Goal: Task Accomplishment & Management: Use online tool/utility

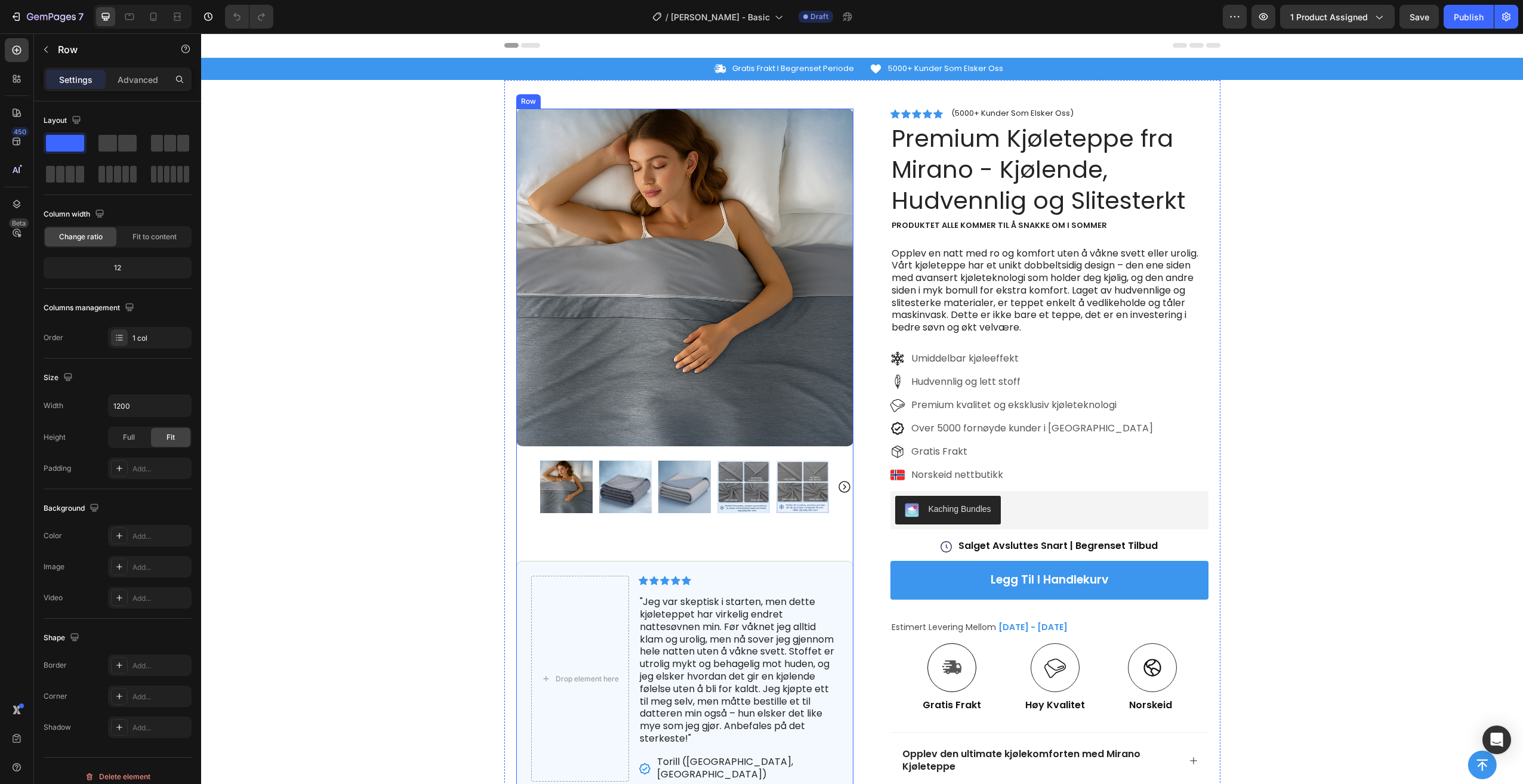
click at [761, 540] on div "Product Images Drop element here Icon Icon Icon Icon Icon Icon List "Jeg var sk…" at bounding box center [684, 453] width 337 height 688
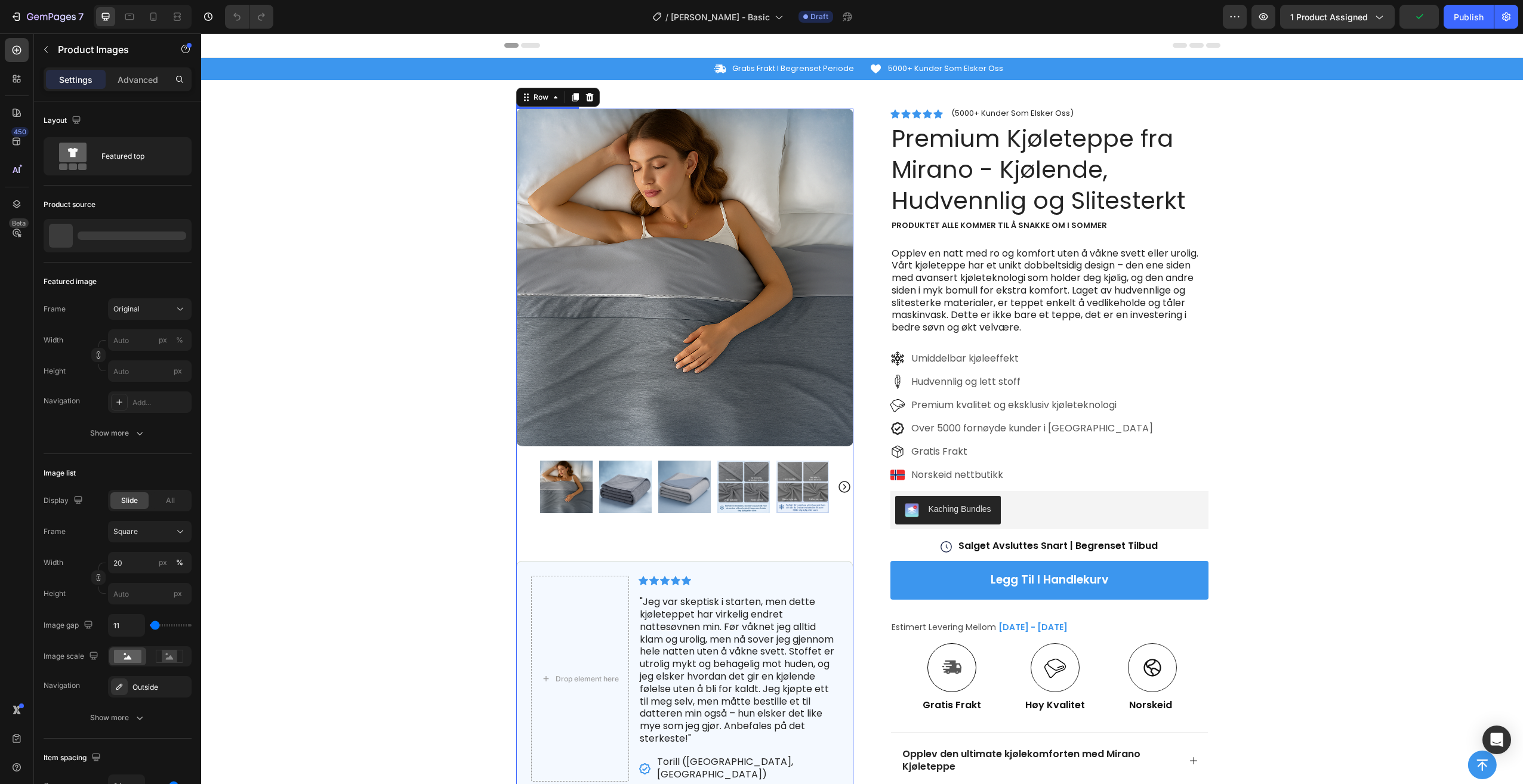
click at [618, 134] on img at bounding box center [684, 278] width 337 height 338
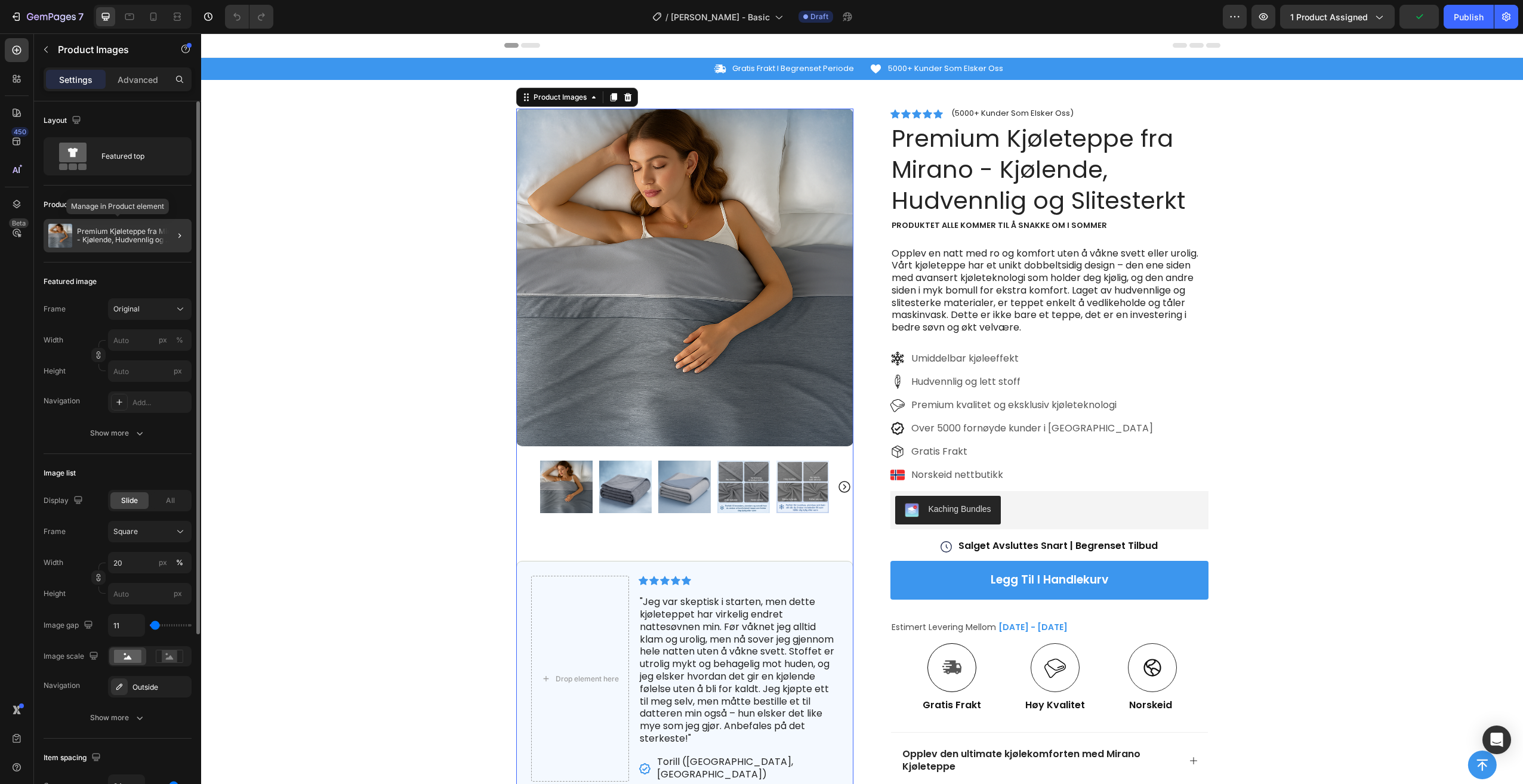
click at [113, 235] on p "Premium Kjøleteppe fra Mirano - Kjølende, Hudvennlig og Slitesterkt" at bounding box center [132, 235] width 110 height 17
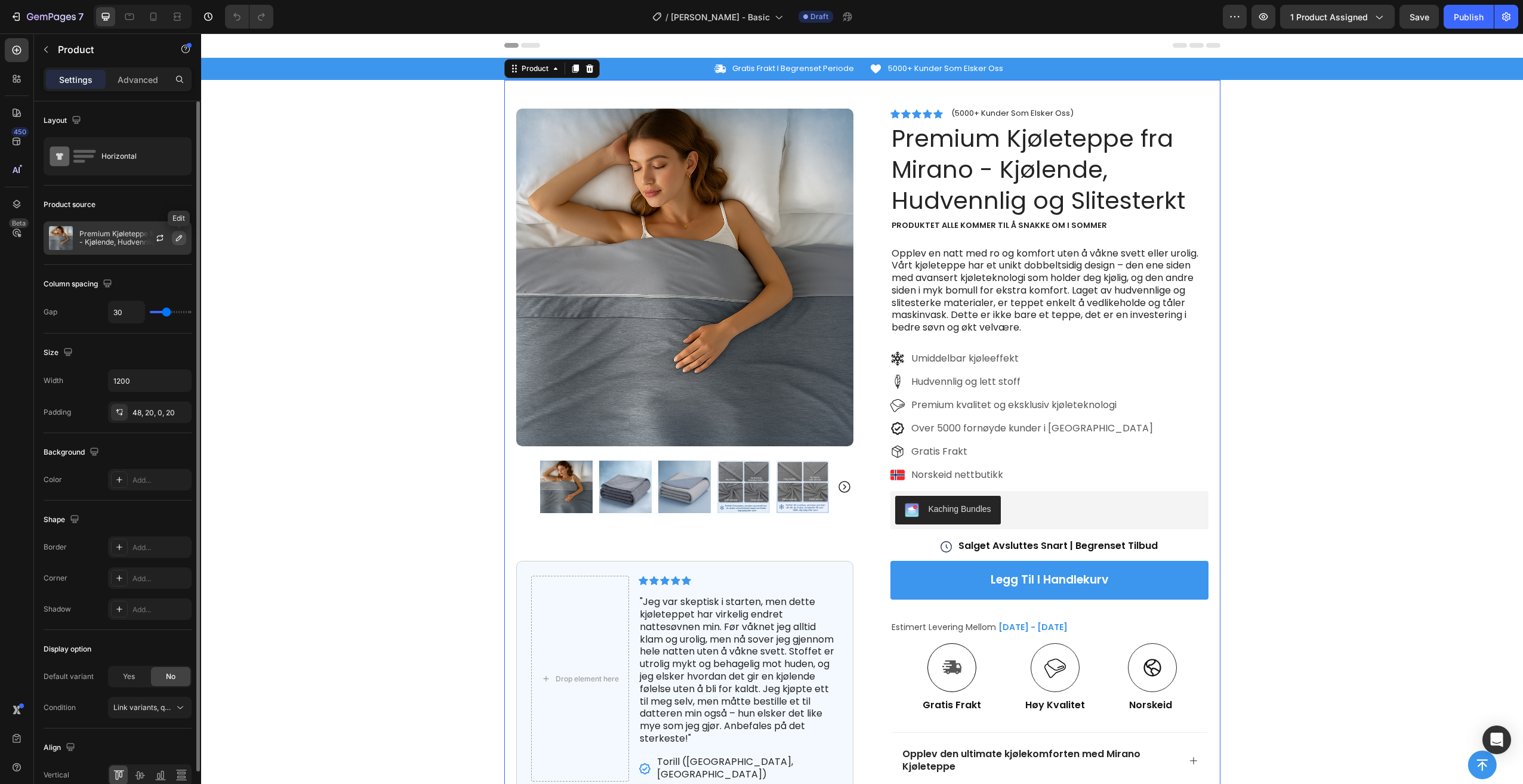
click at [176, 238] on icon "button" at bounding box center [179, 238] width 10 height 10
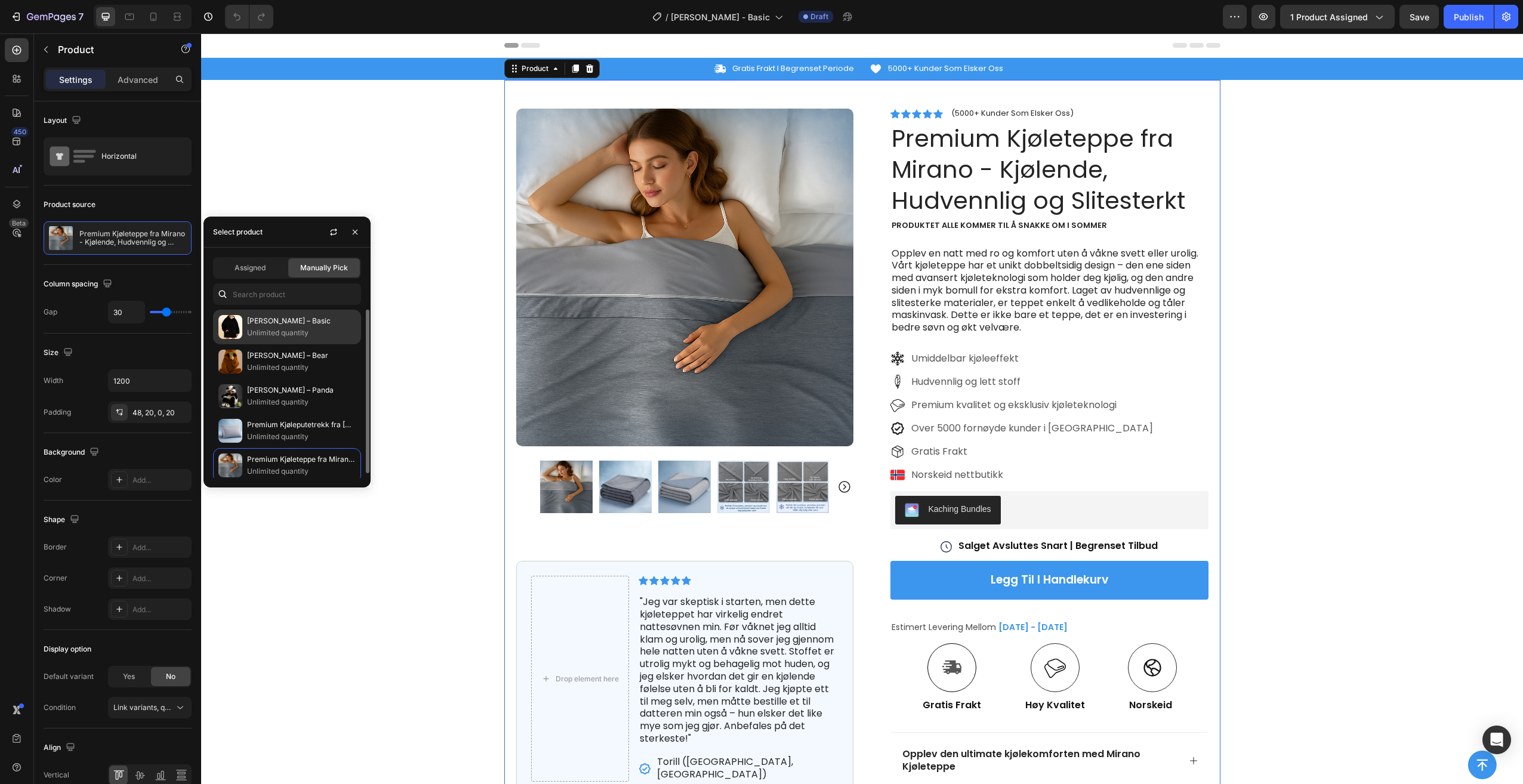
click at [294, 325] on p "[PERSON_NAME] – Basic" at bounding box center [301, 321] width 109 height 12
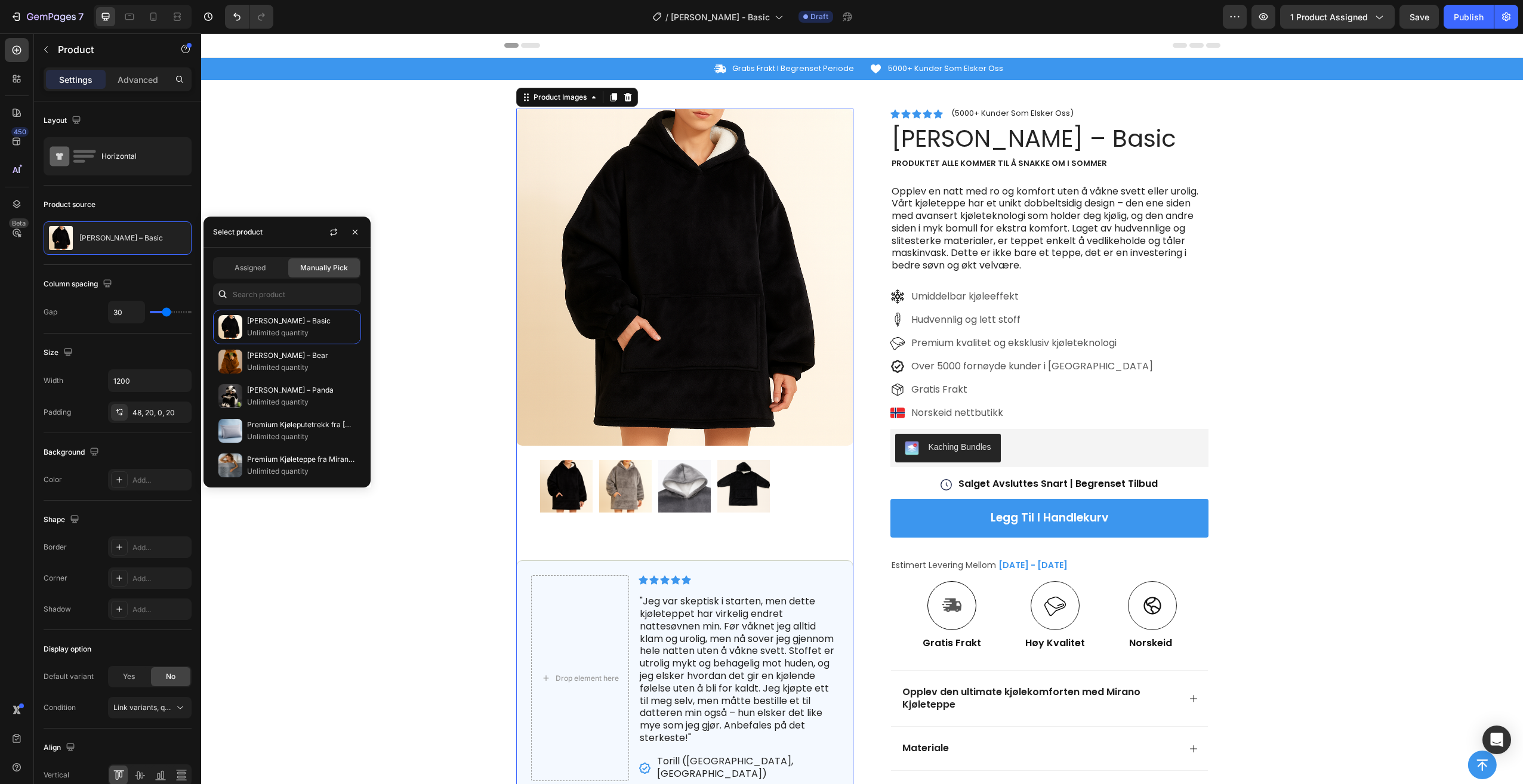
click at [632, 491] on img at bounding box center [625, 486] width 53 height 53
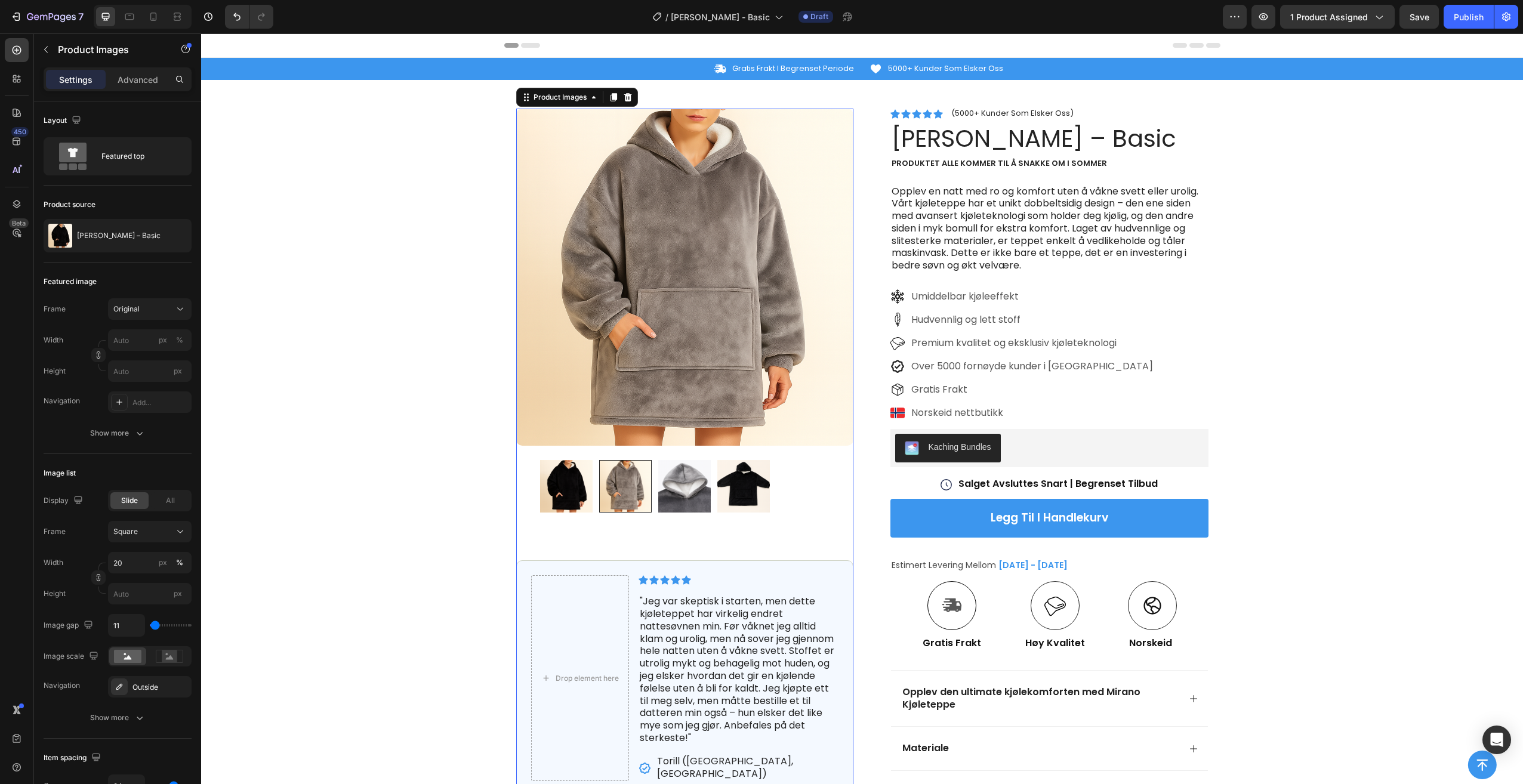
click at [564, 485] on img at bounding box center [566, 486] width 53 height 53
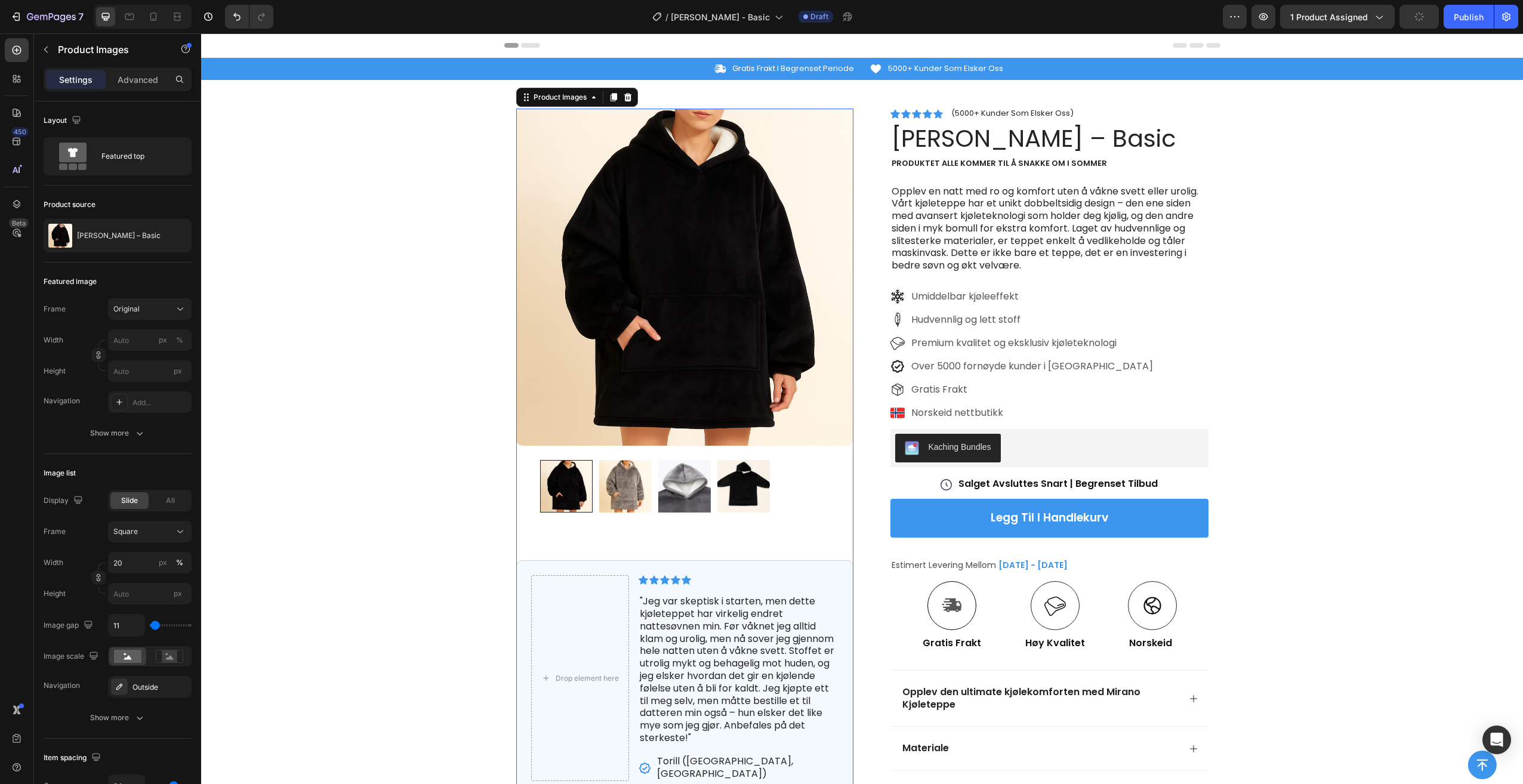
click at [623, 487] on img at bounding box center [625, 486] width 53 height 53
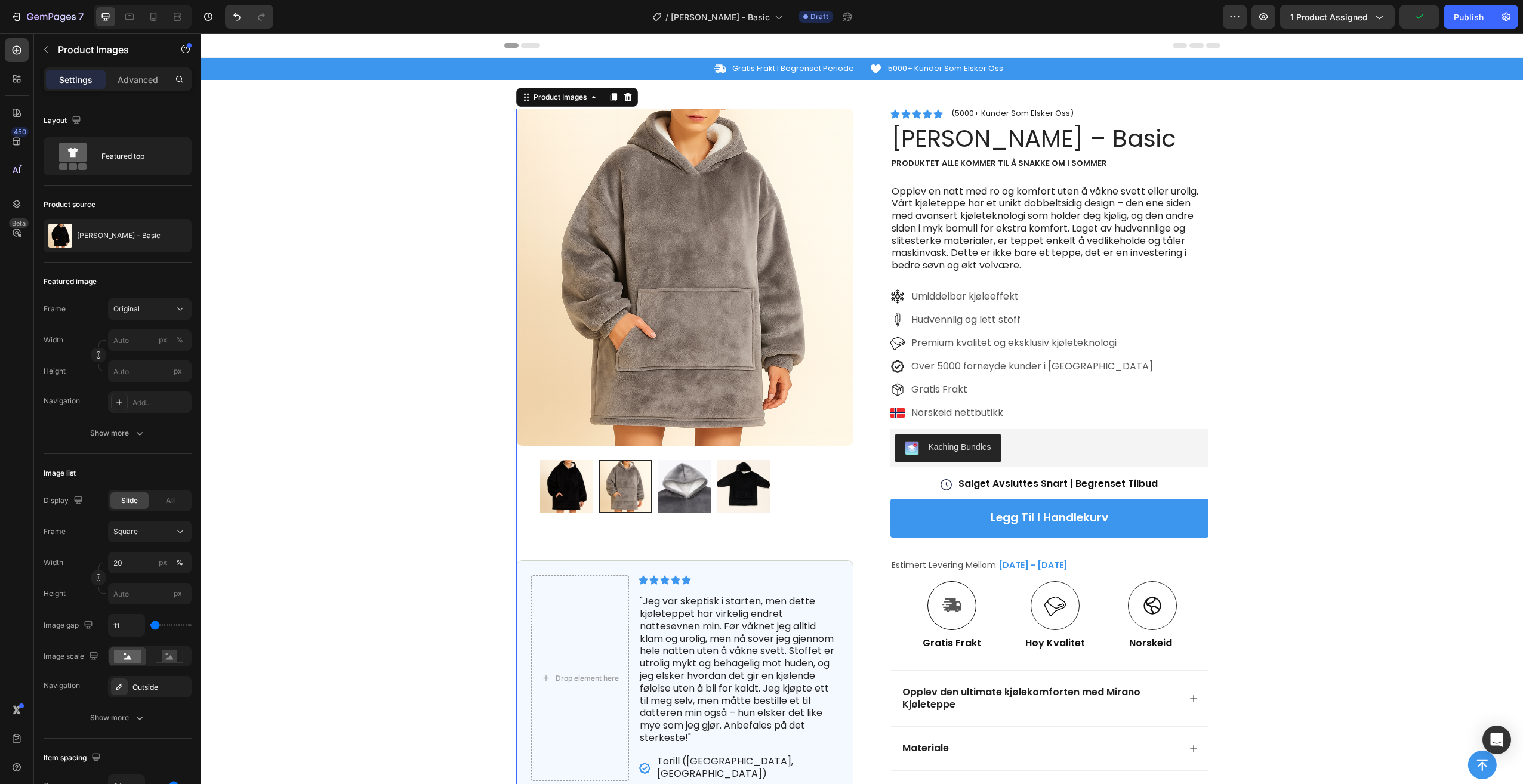
click at [684, 482] on img at bounding box center [684, 486] width 53 height 53
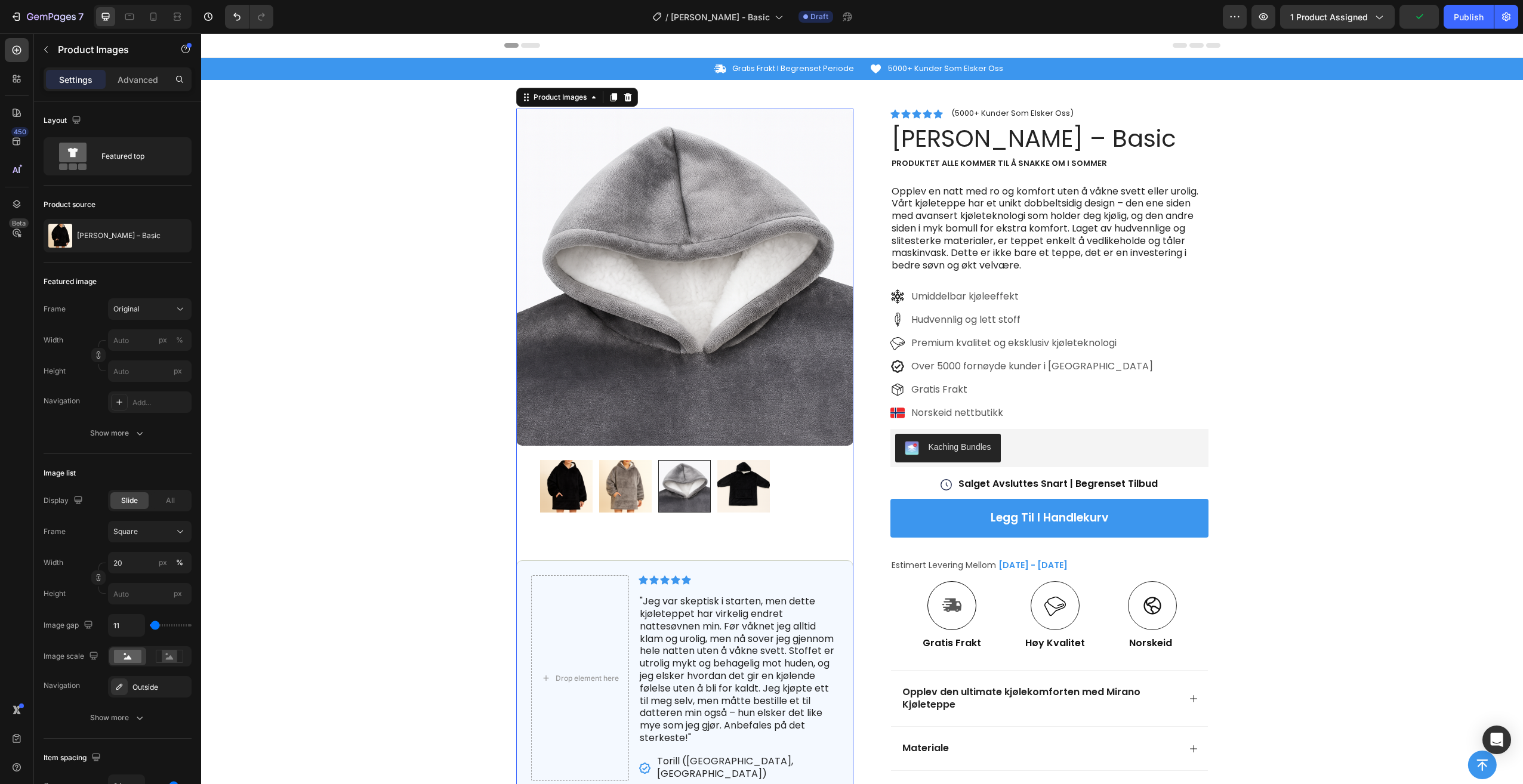
click at [736, 480] on img at bounding box center [744, 486] width 53 height 53
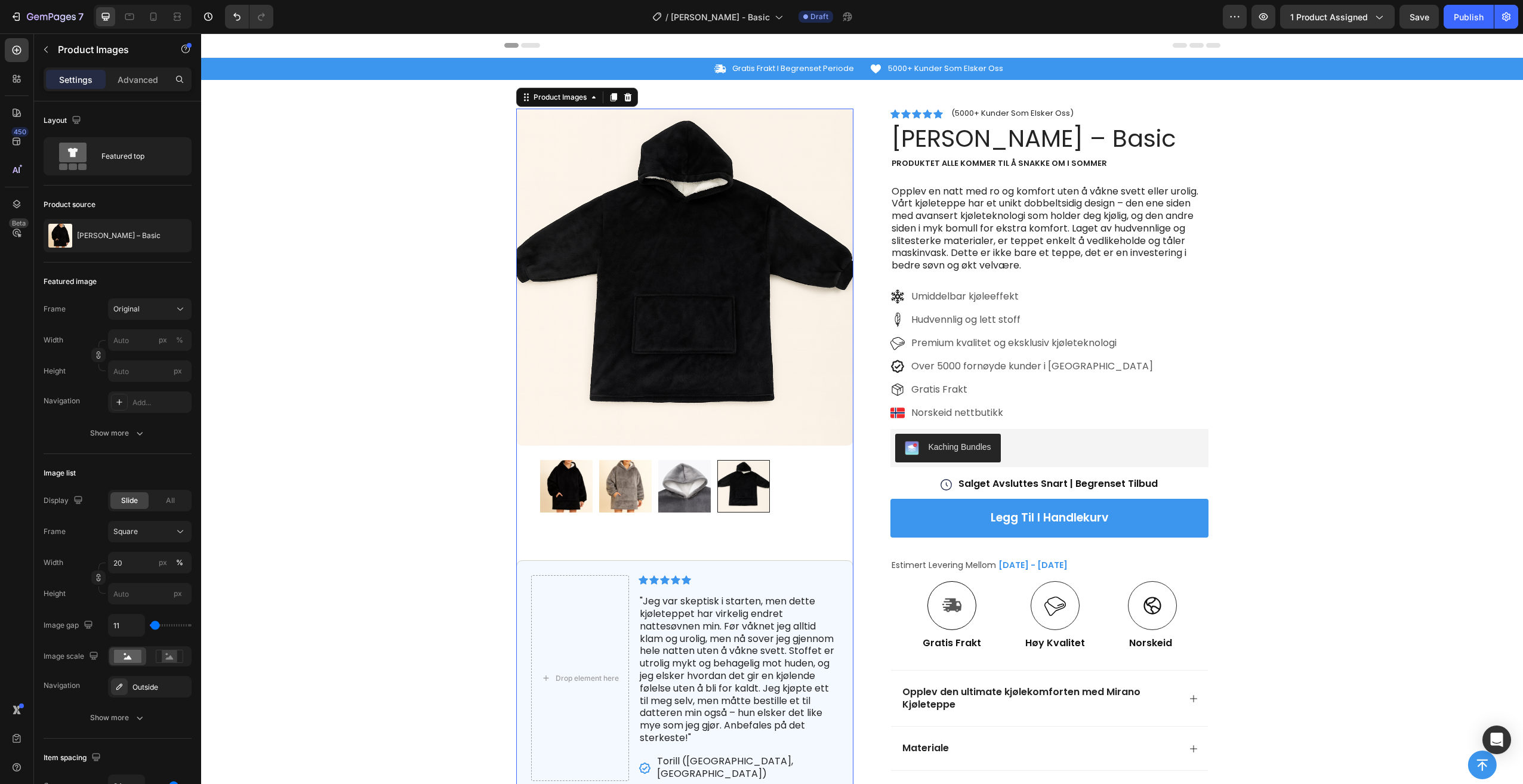
click at [559, 478] on img at bounding box center [566, 486] width 53 height 53
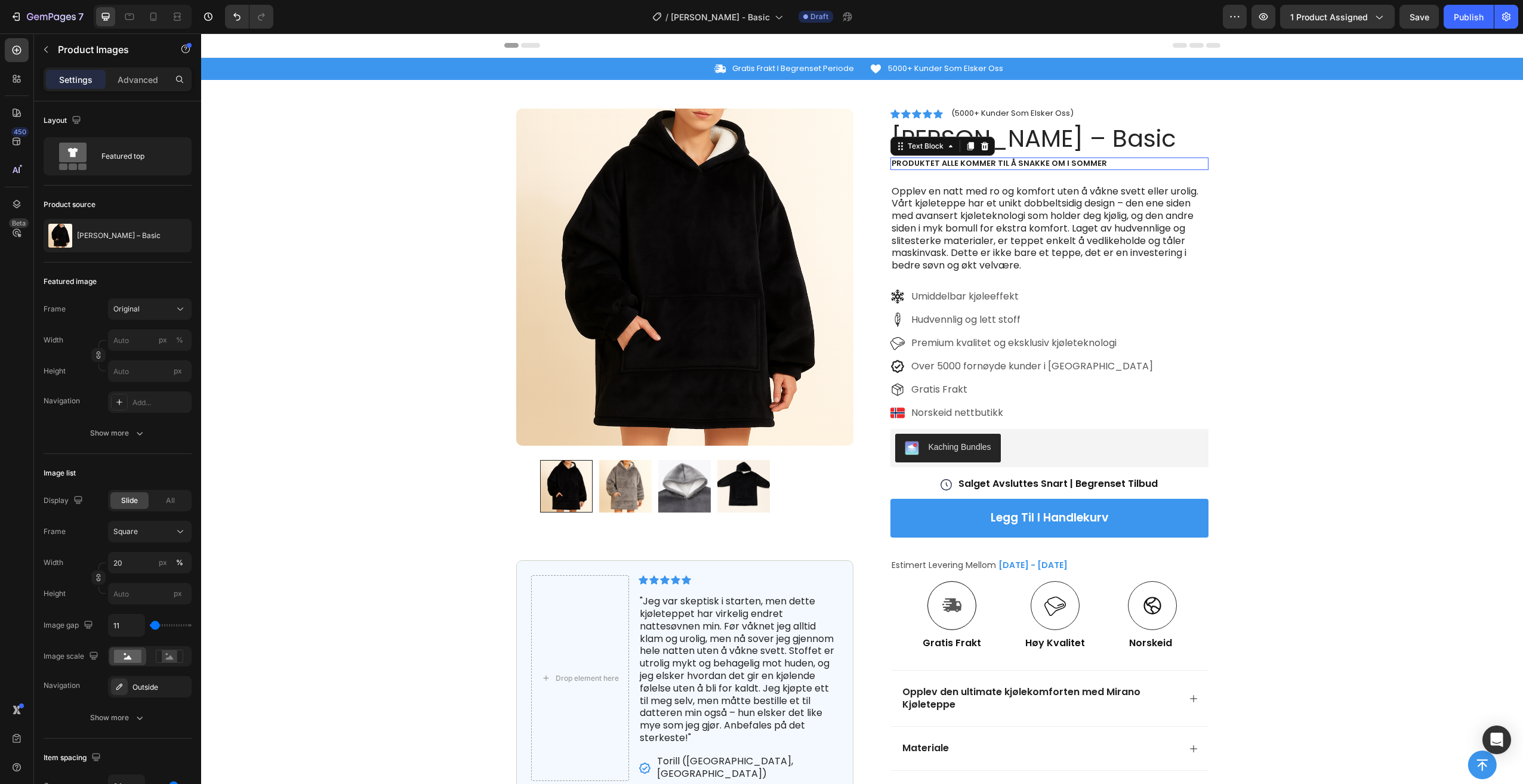
click at [1034, 163] on p "Produktet alle kommer til å snakke om i sommer" at bounding box center [1049, 164] width 316 height 10
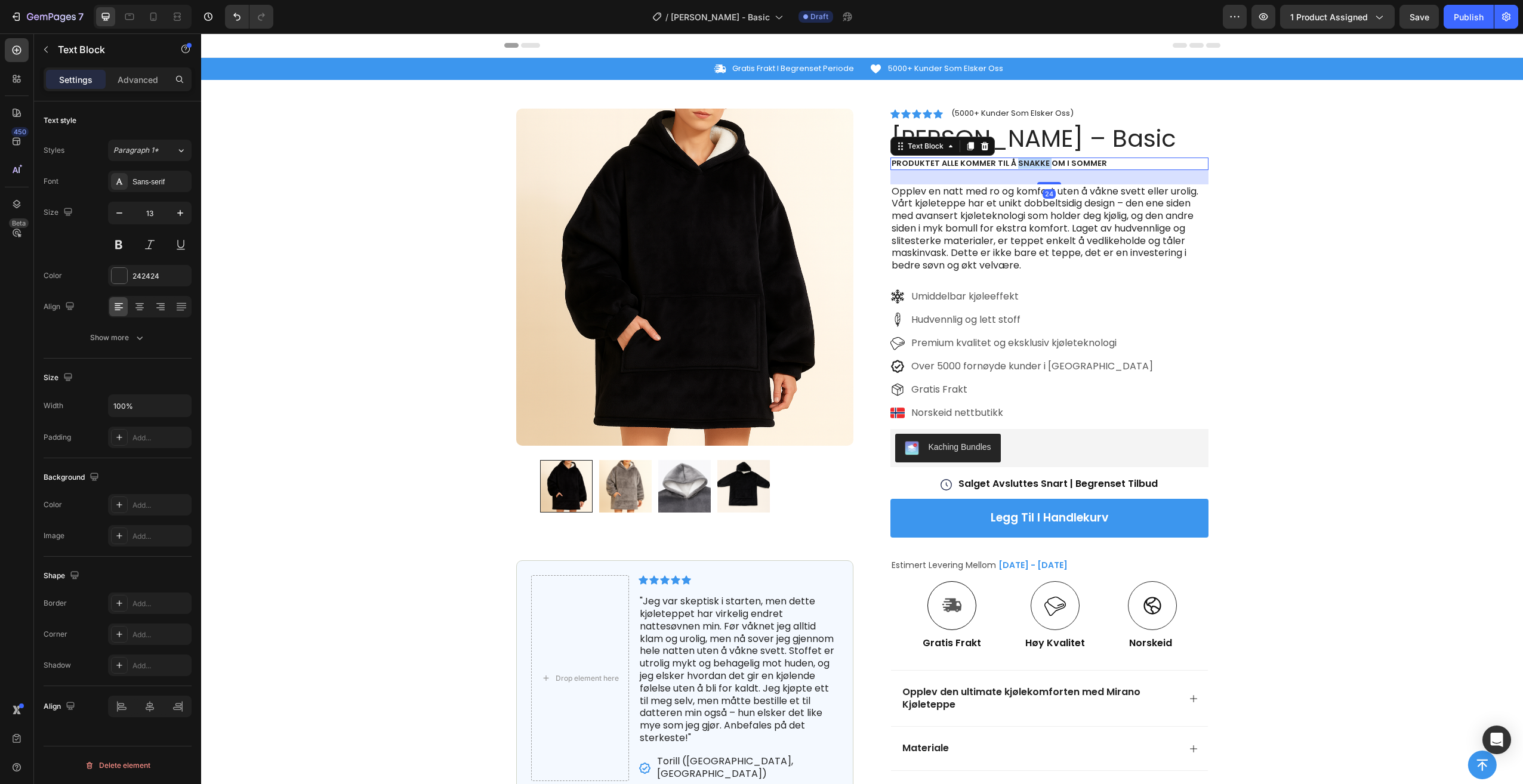
click at [1034, 163] on p "Produktet alle kommer til å snakke om i sommer" at bounding box center [1049, 164] width 316 height 10
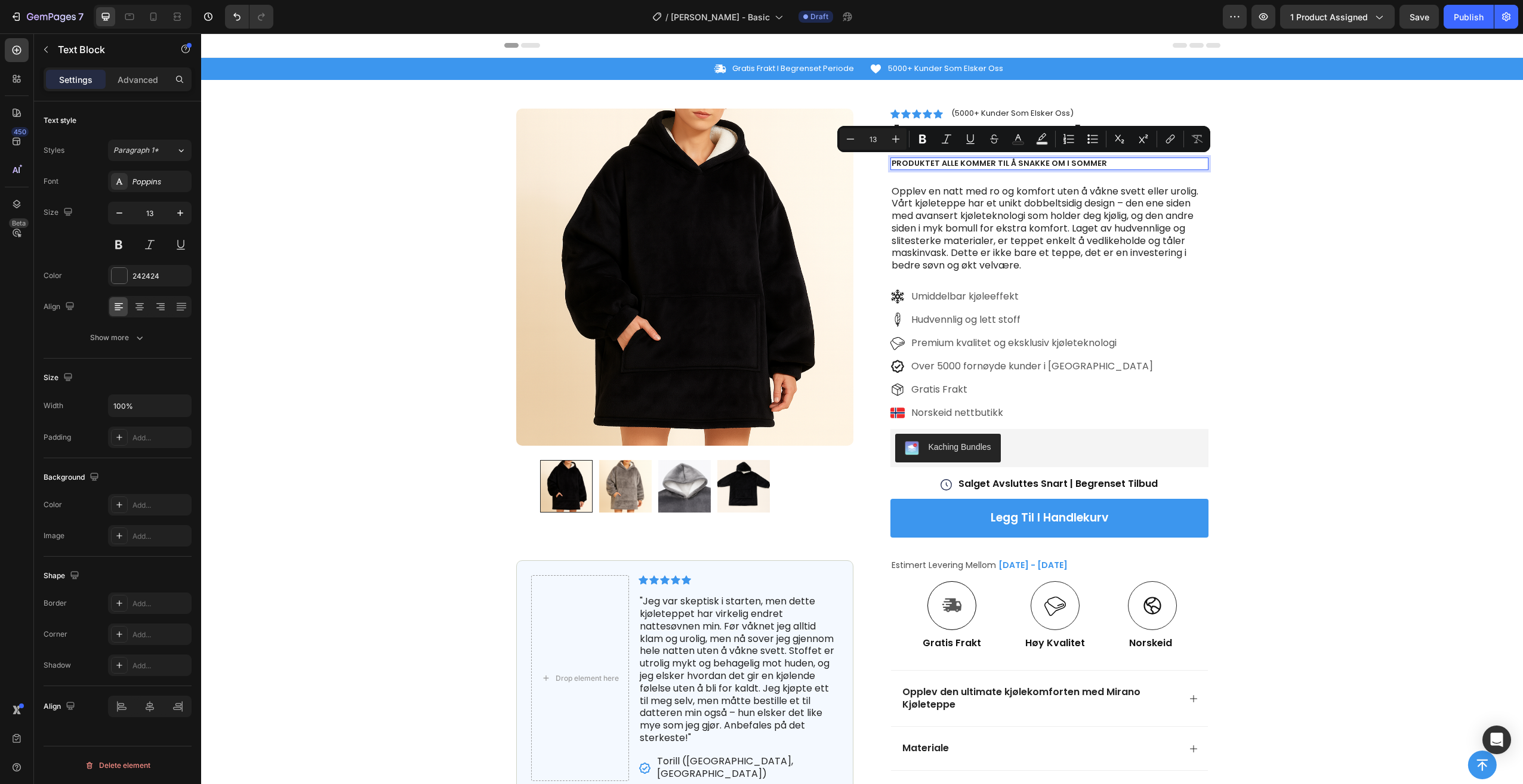
click at [1096, 161] on p "Produktet alle kommer til å snakke om i sommer" at bounding box center [1049, 164] width 316 height 10
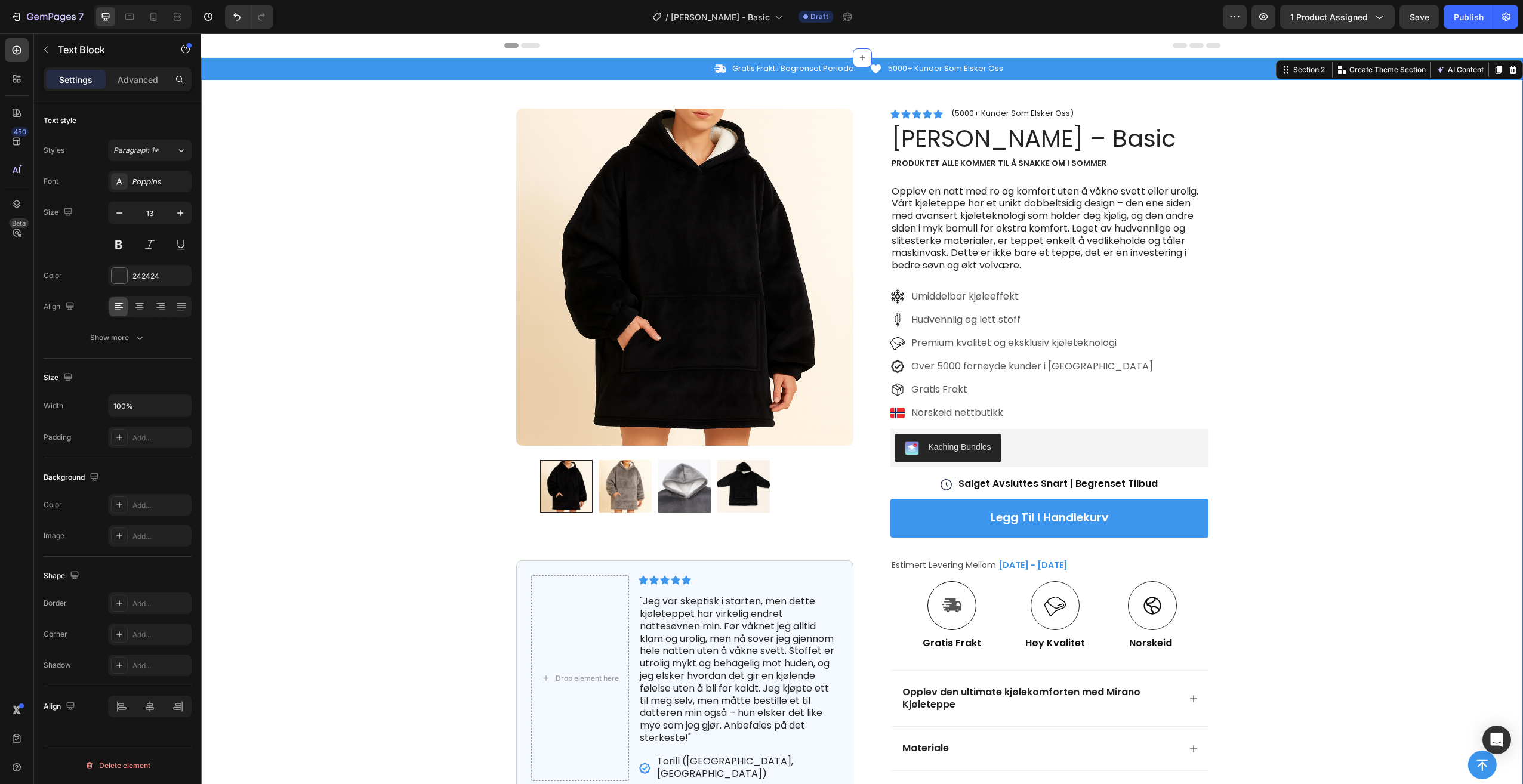
click at [1265, 163] on div "Icon Gratis Frakt I Begrenset Periode Text Block Row Icon 5000+ Kunder Som Elsk…" at bounding box center [862, 446] width 1322 height 776
click at [1173, 163] on p "Produktet alle kommer til å snakke om i sommer" at bounding box center [1049, 164] width 316 height 10
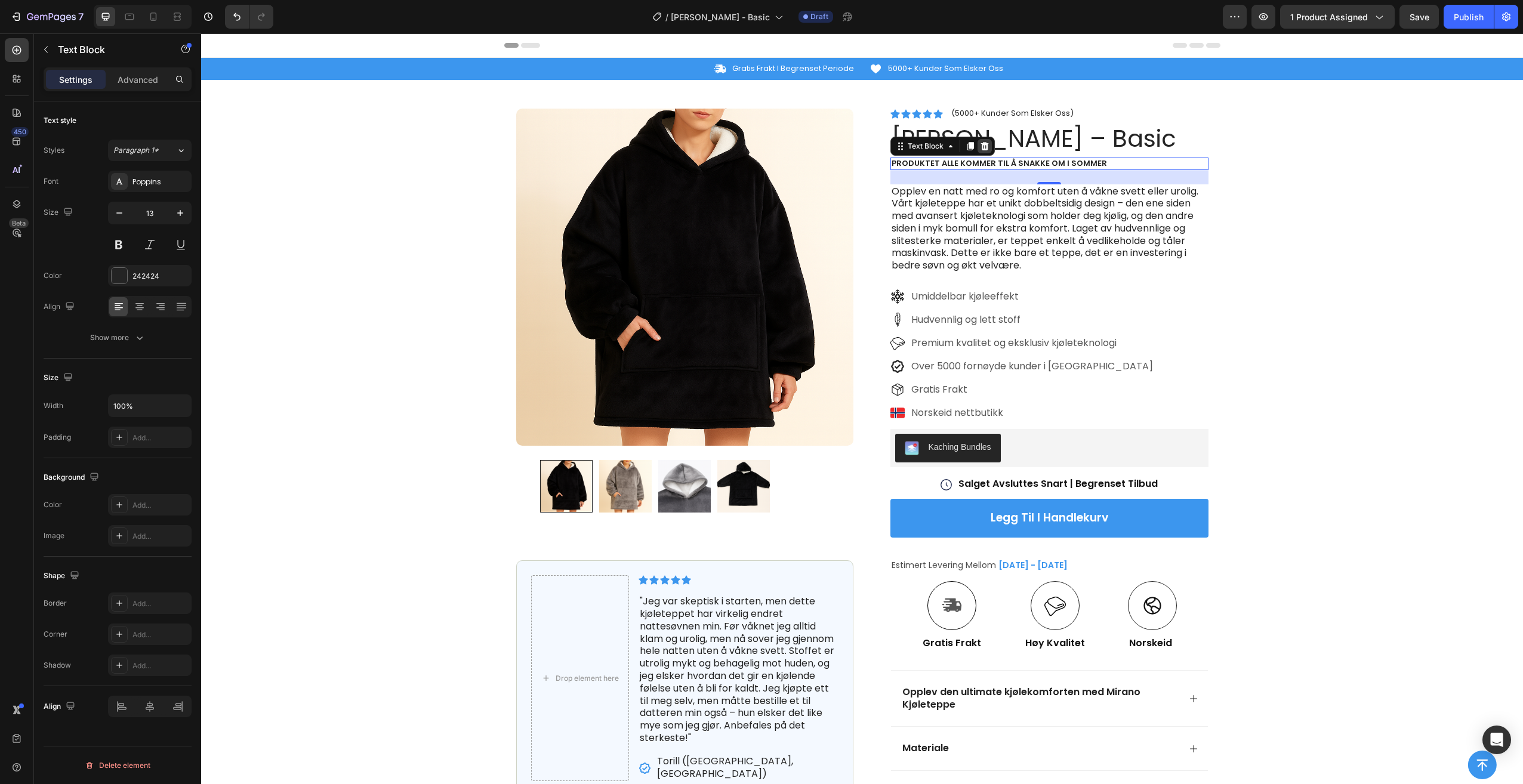
click at [981, 145] on icon at bounding box center [985, 145] width 8 height 8
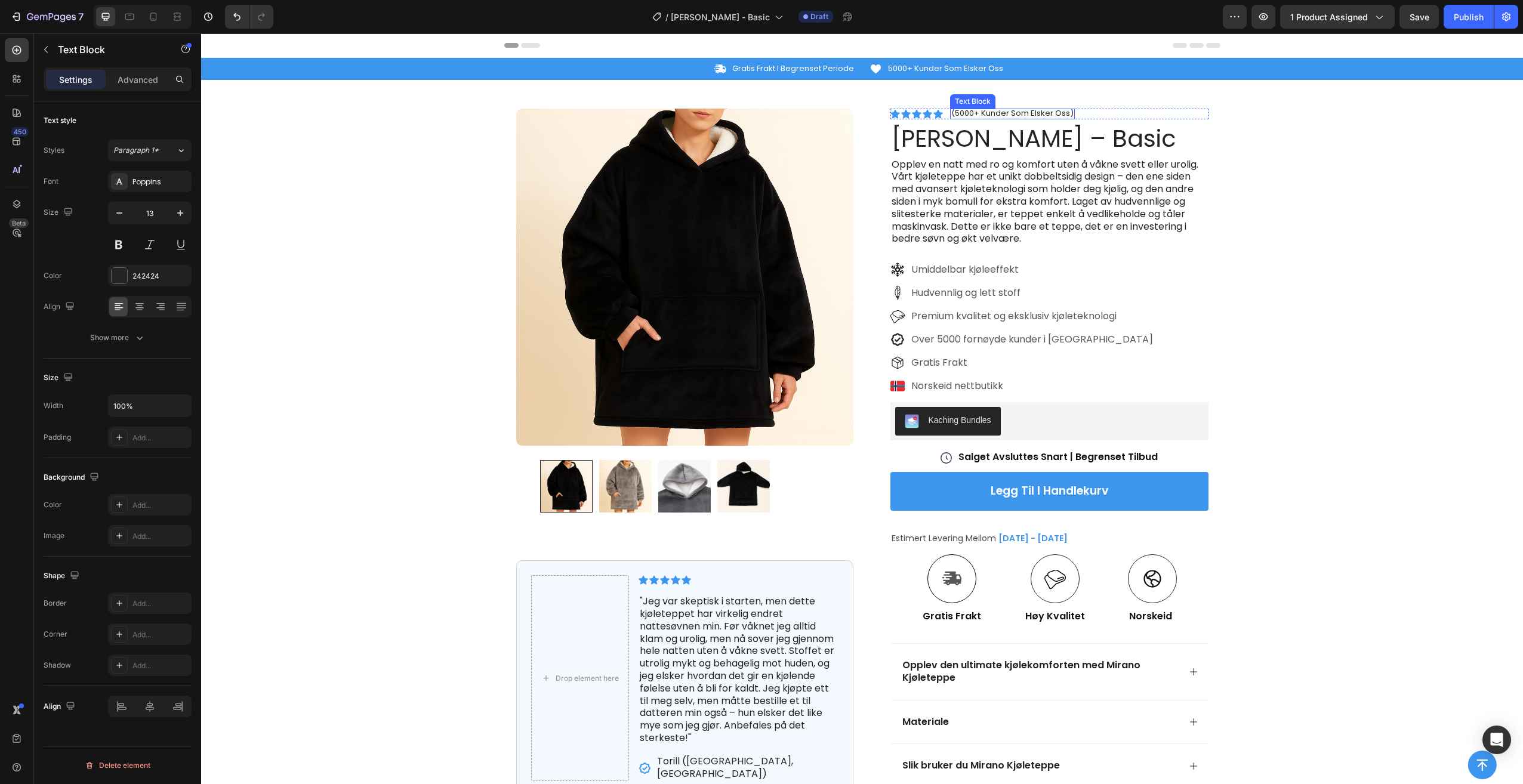
click at [970, 114] on p "(5000+ Kunder Som Elsker Oss)" at bounding box center [1012, 114] width 123 height 10
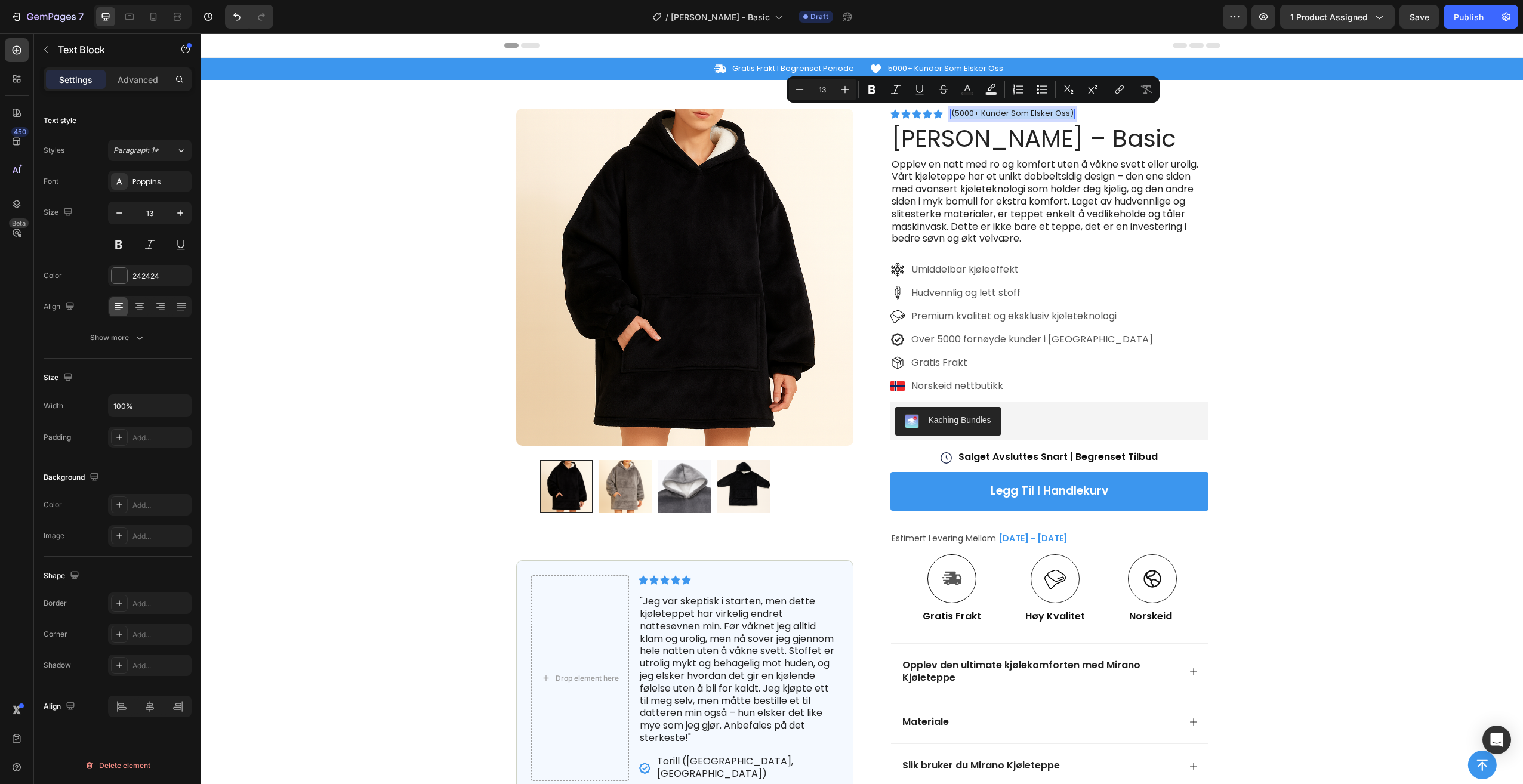
click at [970, 114] on p "(5000+ Kunder Som Elsker Oss)" at bounding box center [1012, 114] width 123 height 10
click at [1026, 113] on p "(5000+ Kunder Som Elsker Oss)" at bounding box center [1012, 114] width 123 height 10
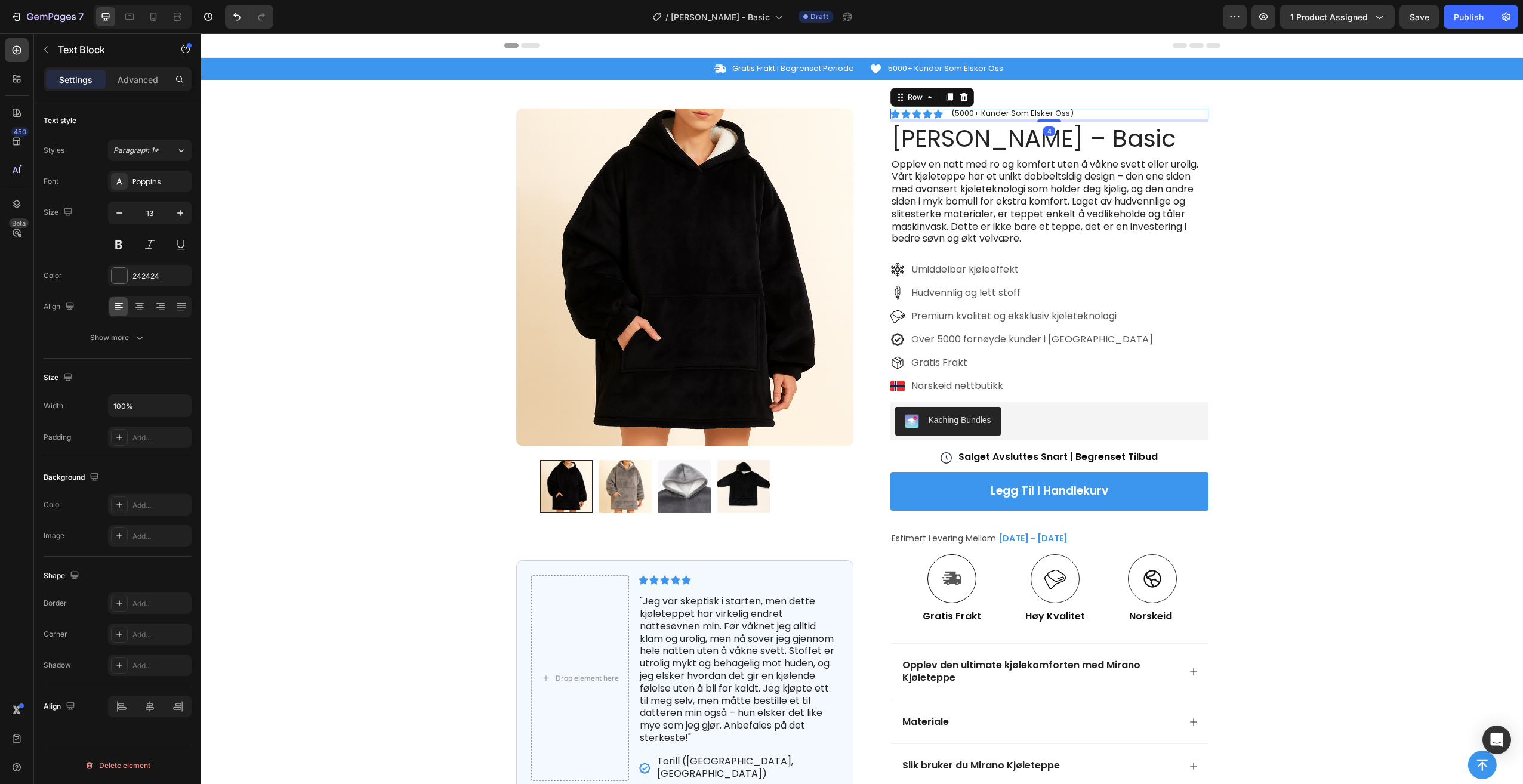
click at [1116, 114] on div "Icon Icon Icon Icon Icon Icon List (5000+ Kunder Som Elsker Oss) Text Block Row…" at bounding box center [1050, 114] width 318 height 11
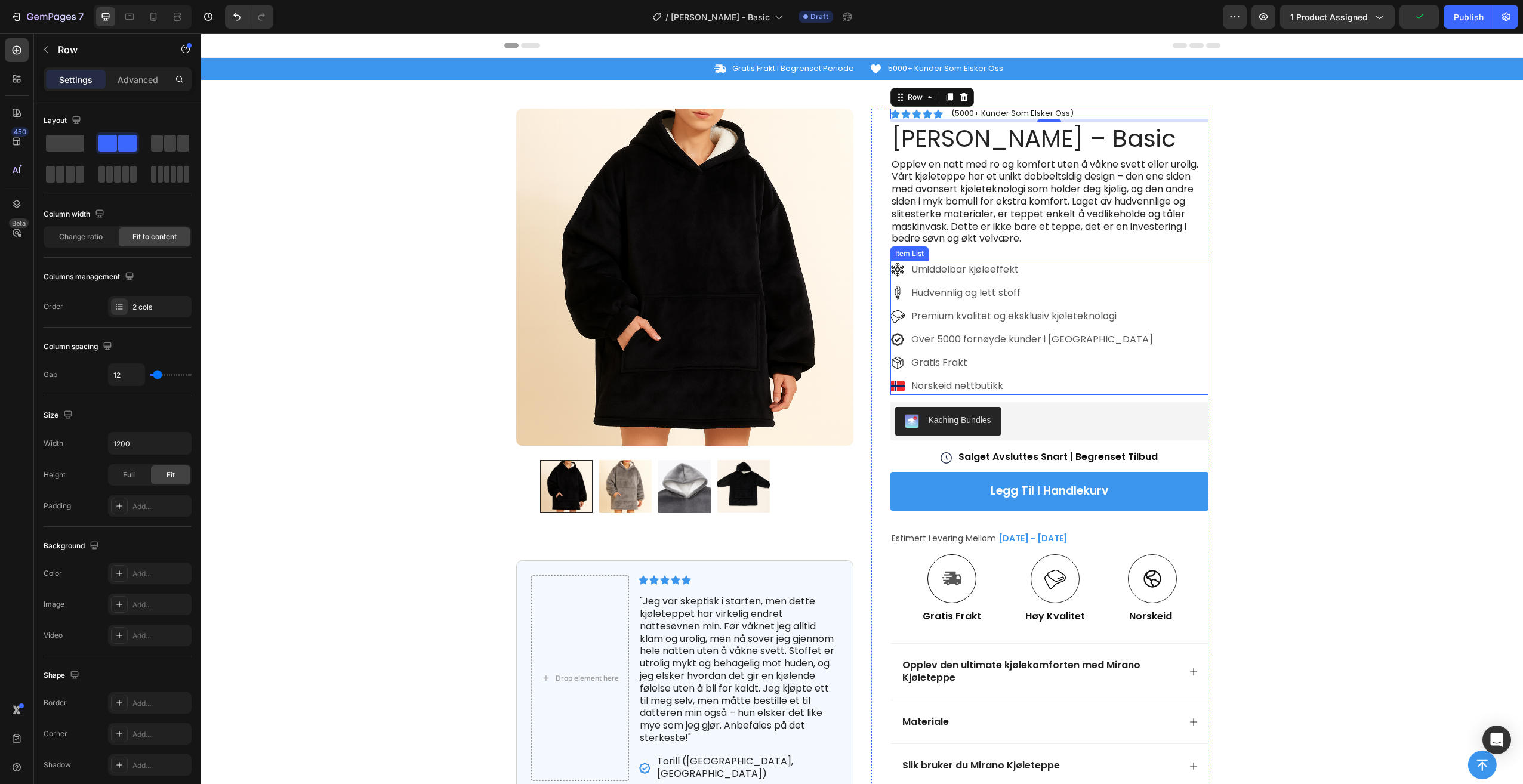
click at [1054, 317] on p "Premium kvalitet og eksklusiv kjøleteknologi" at bounding box center [1032, 317] width 242 height 15
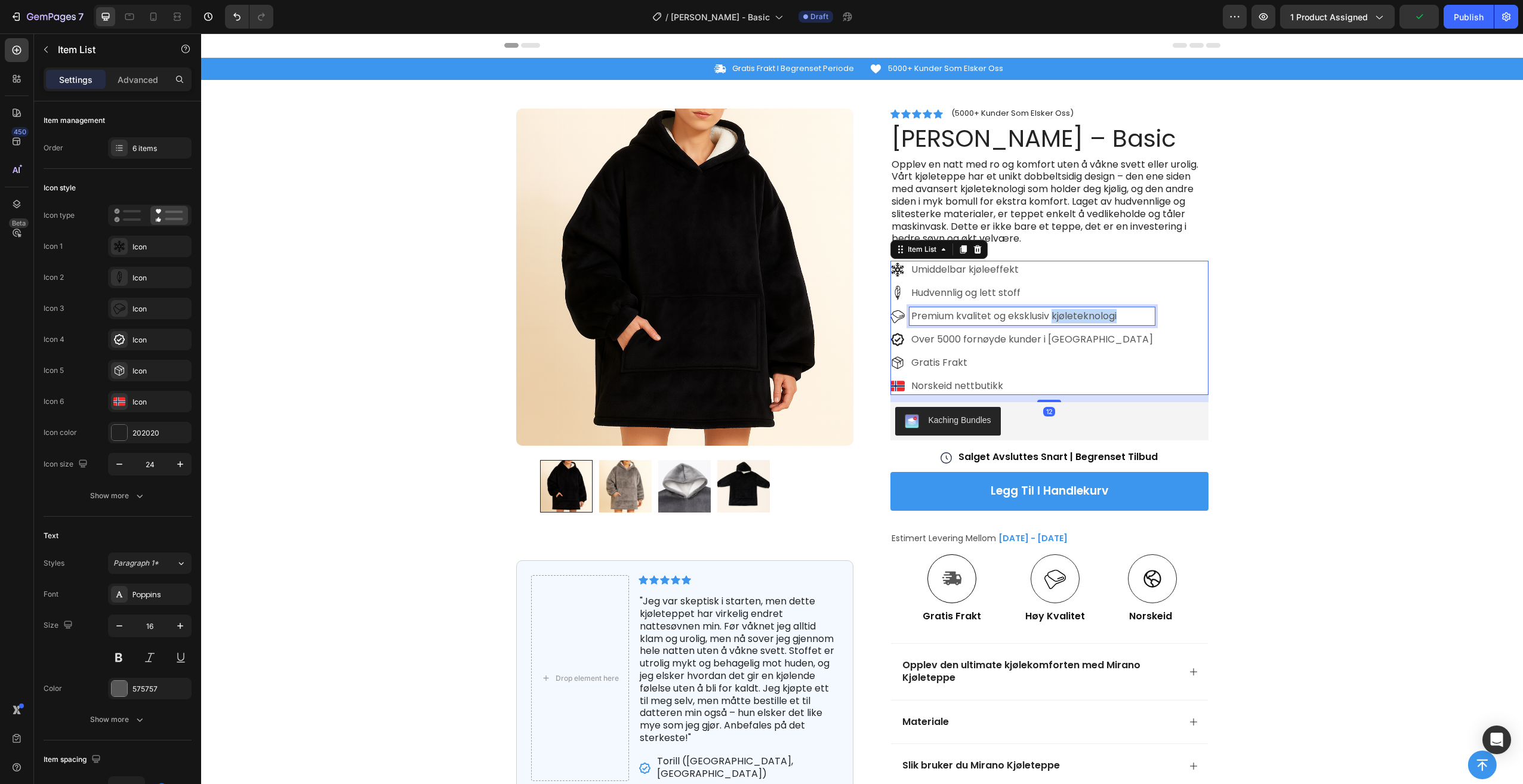
click at [1054, 317] on p "Premium kvalitet og eksklusiv kjøleteknologi" at bounding box center [1032, 317] width 242 height 15
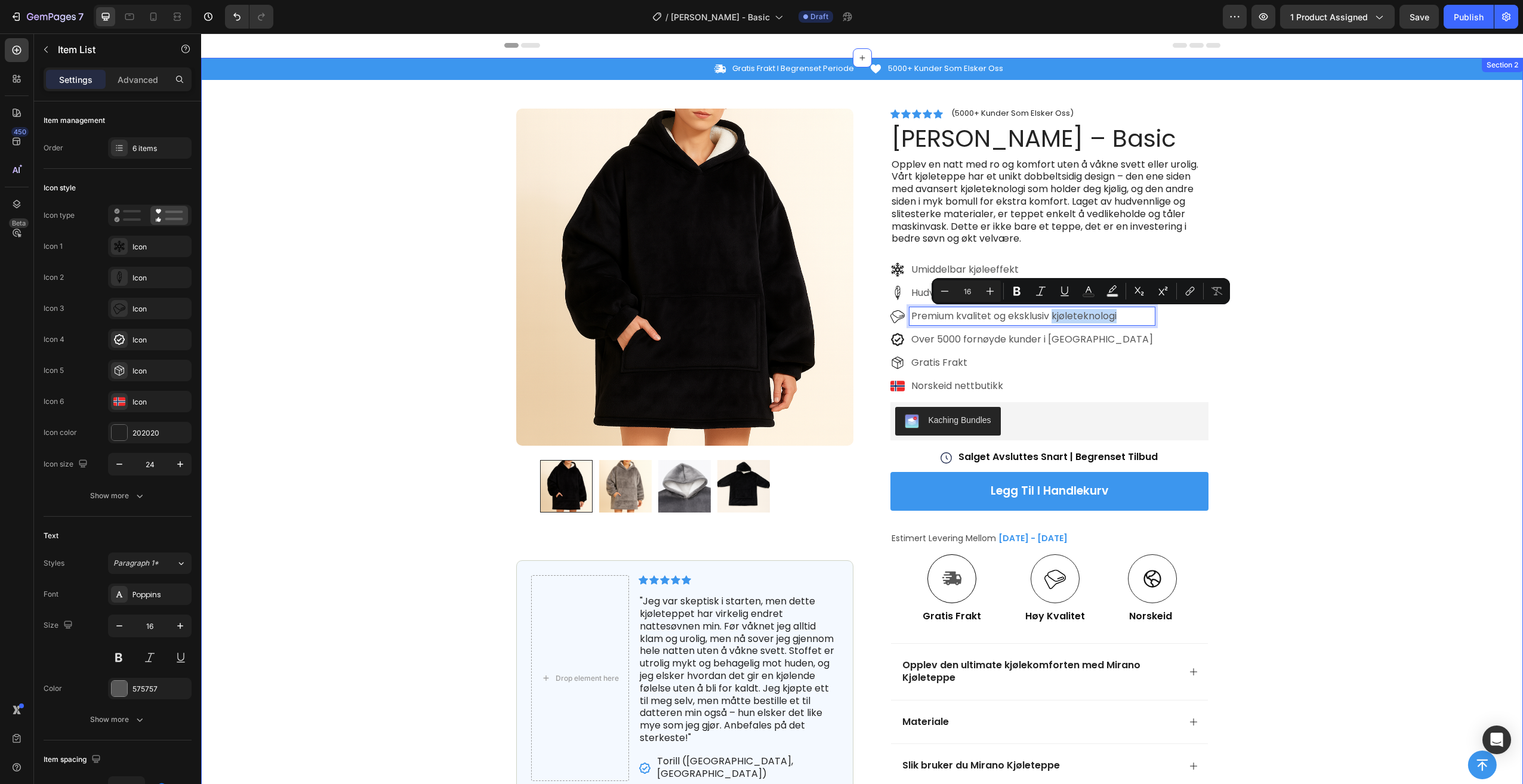
click at [386, 235] on div "Icon Gratis Frakt I Begrenset Periode Text Block Row Icon 5000+ Kunder Som Elsk…" at bounding box center [862, 432] width 1322 height 749
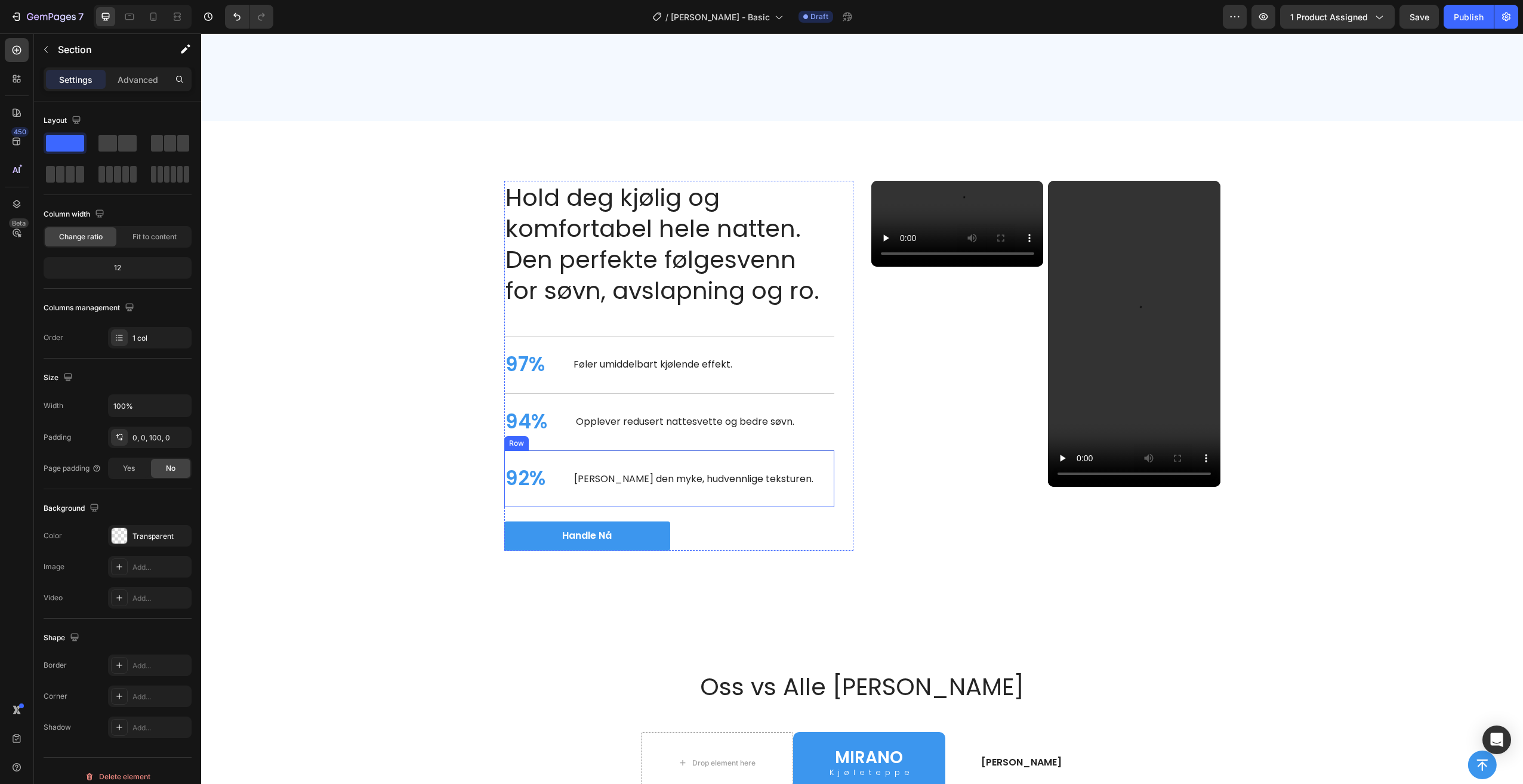
scroll to position [2208, 0]
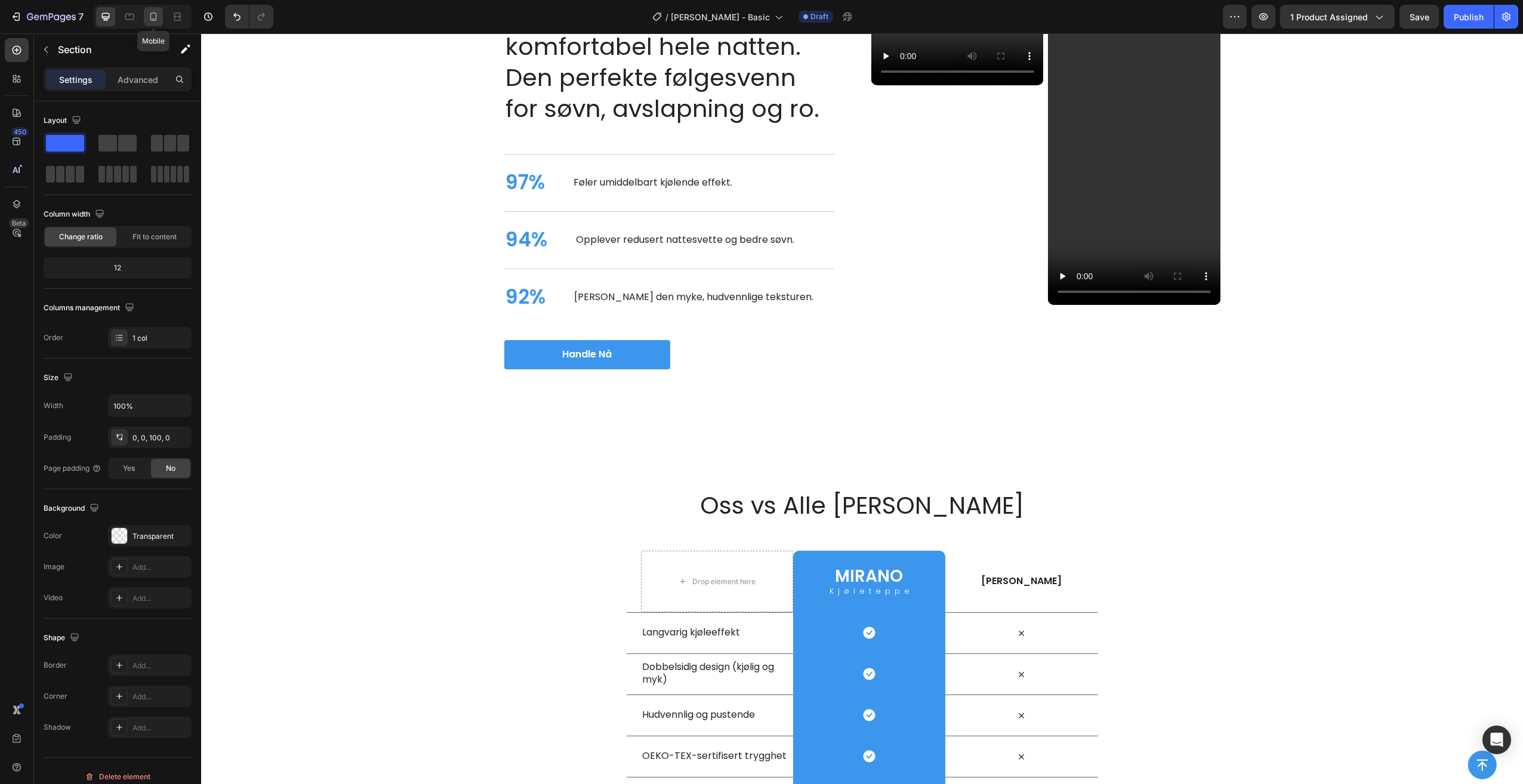
click at [158, 19] on icon at bounding box center [153, 16] width 12 height 12
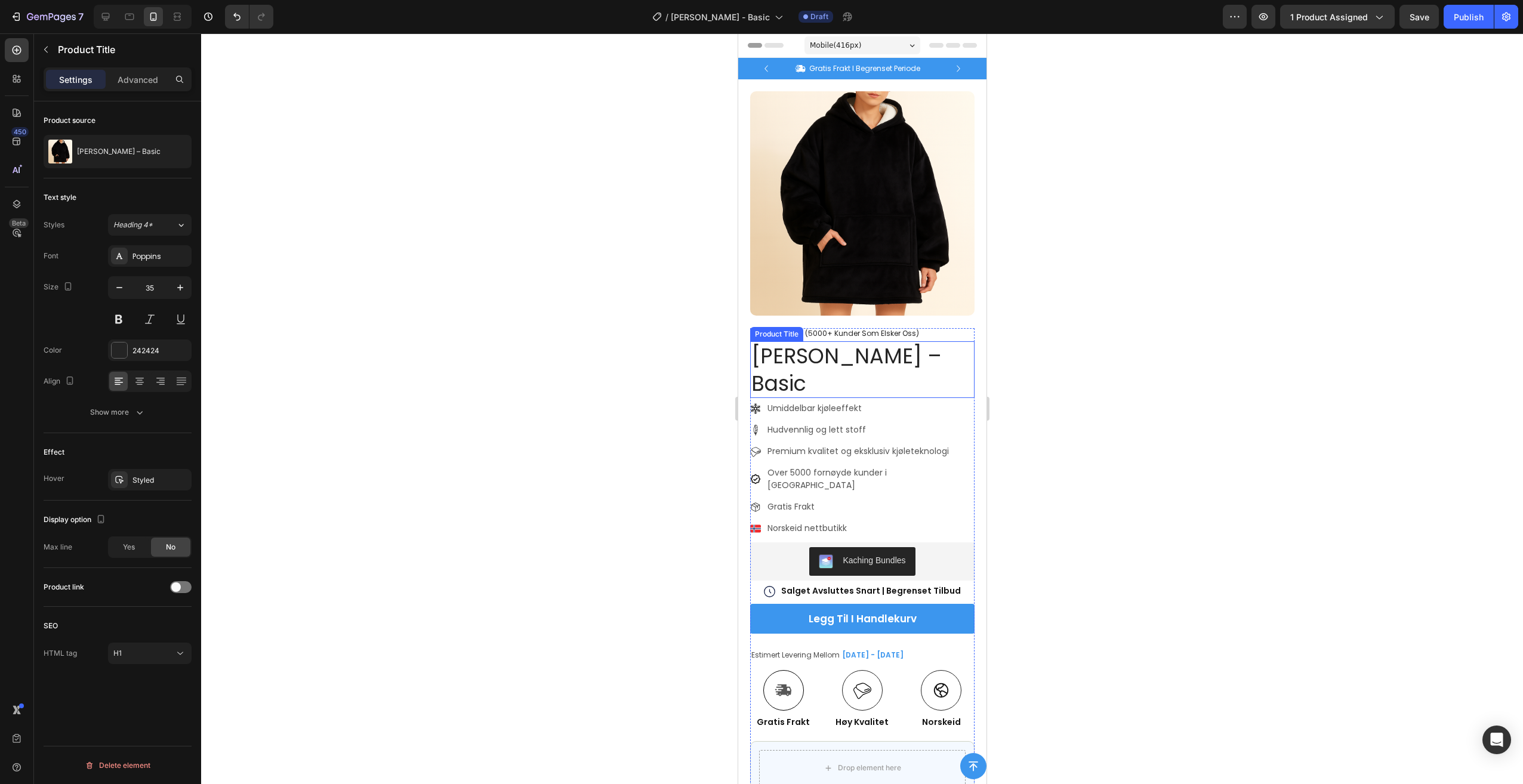
click at [922, 359] on h1 "[PERSON_NAME] – Basic" at bounding box center [861, 369] width 224 height 57
click at [114, 290] on icon "button" at bounding box center [119, 287] width 12 height 12
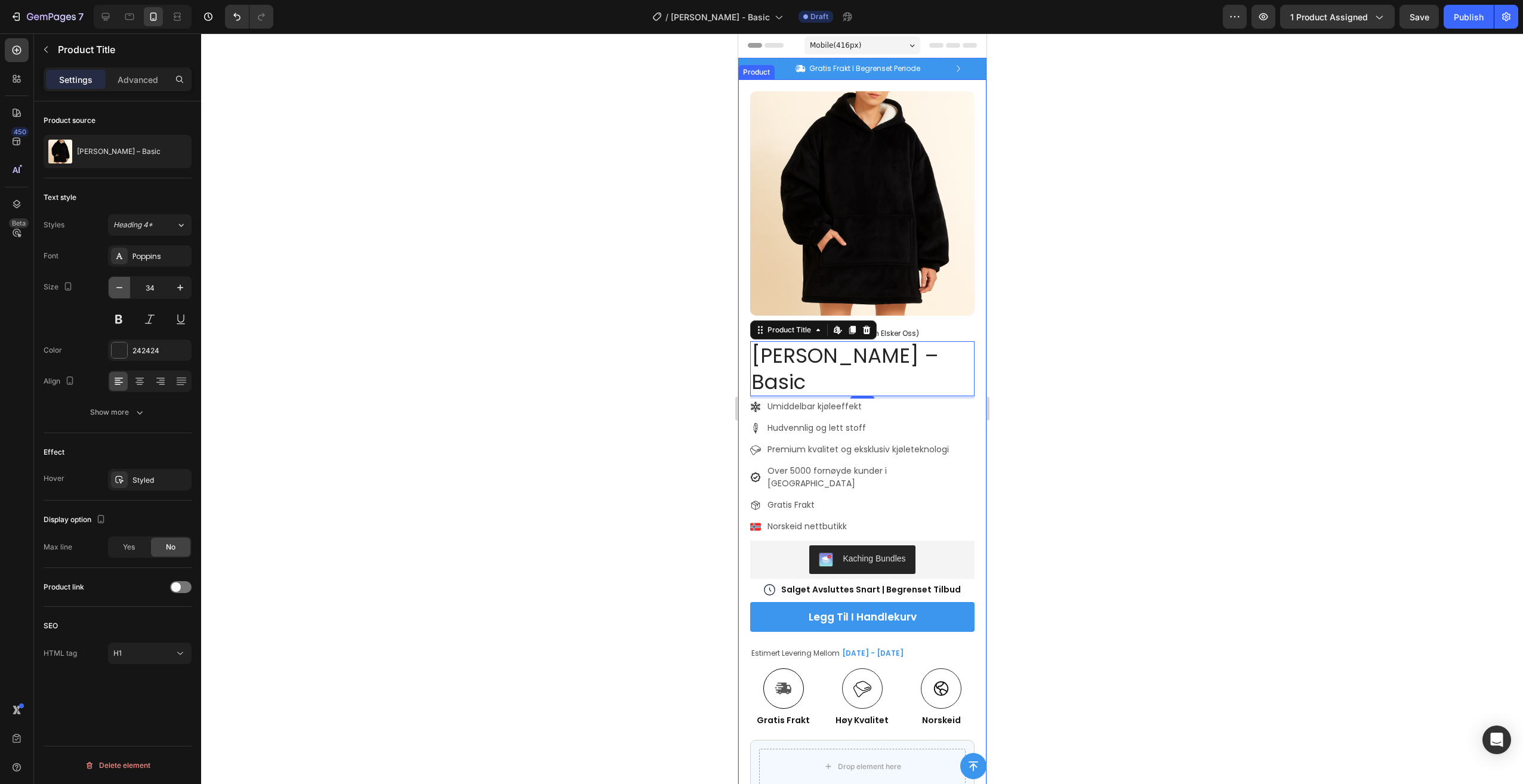
click at [117, 288] on icon "button" at bounding box center [119, 287] width 12 height 12
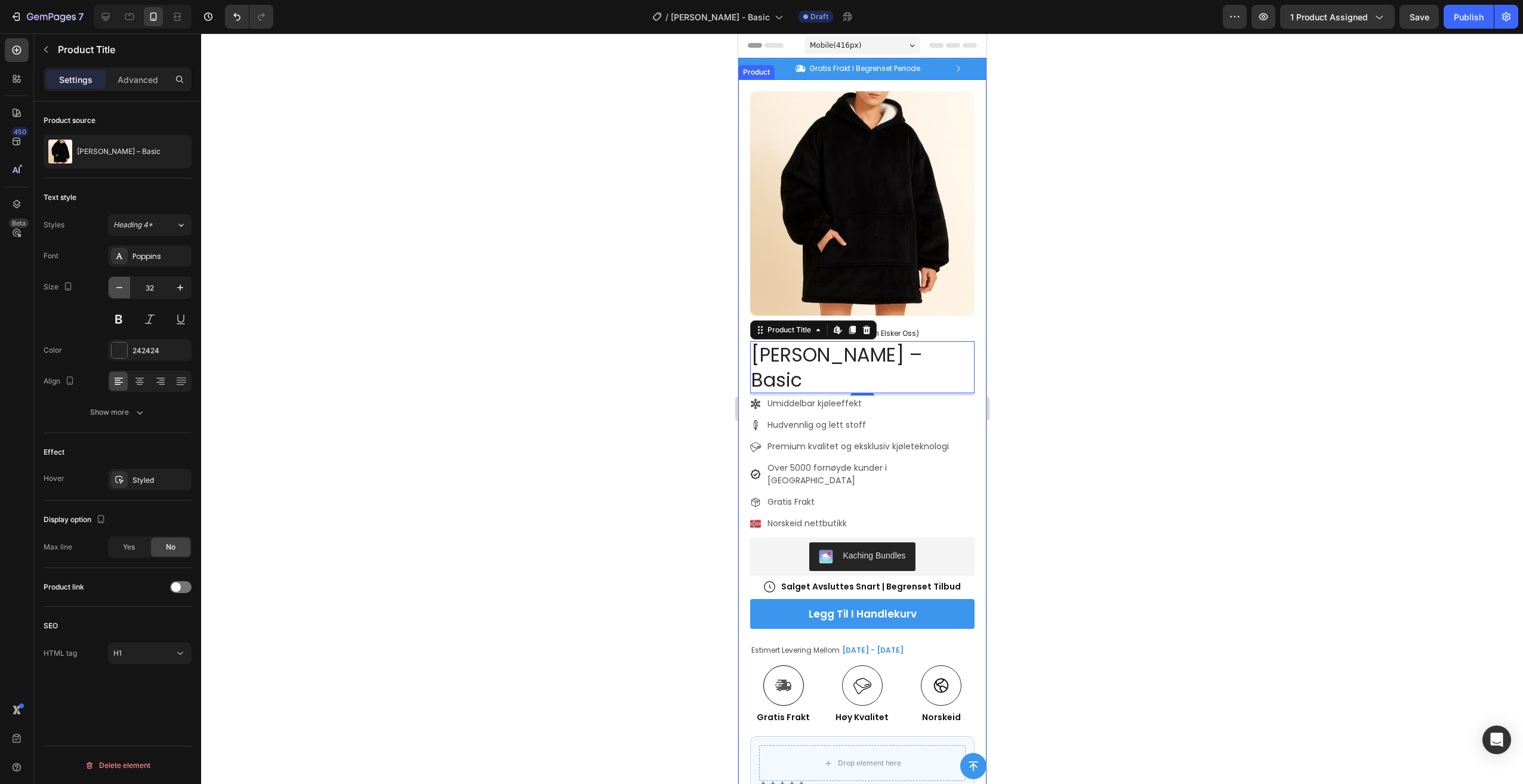
click at [117, 288] on icon "button" at bounding box center [119, 287] width 12 height 12
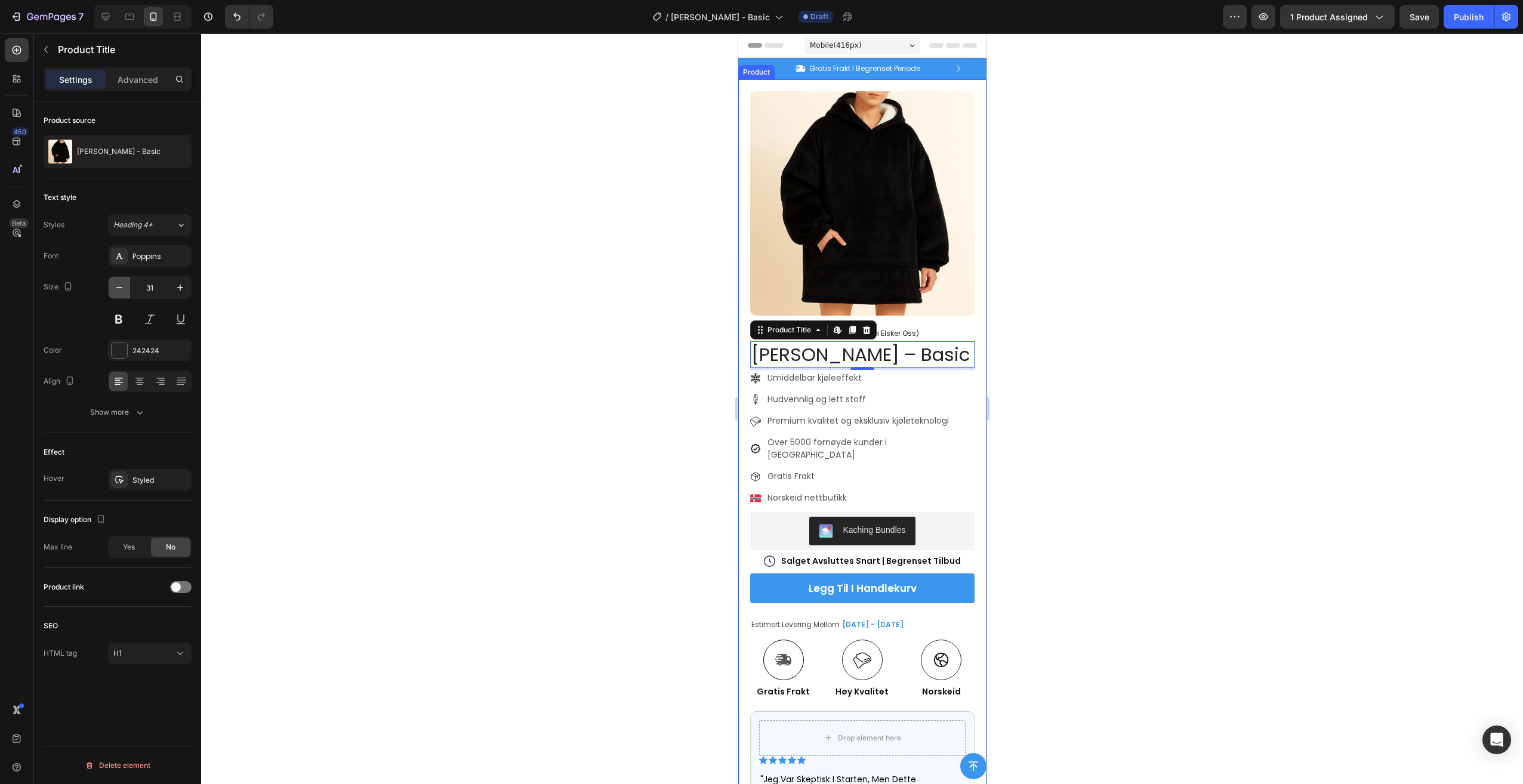
click at [117, 288] on icon "button" at bounding box center [119, 287] width 12 height 12
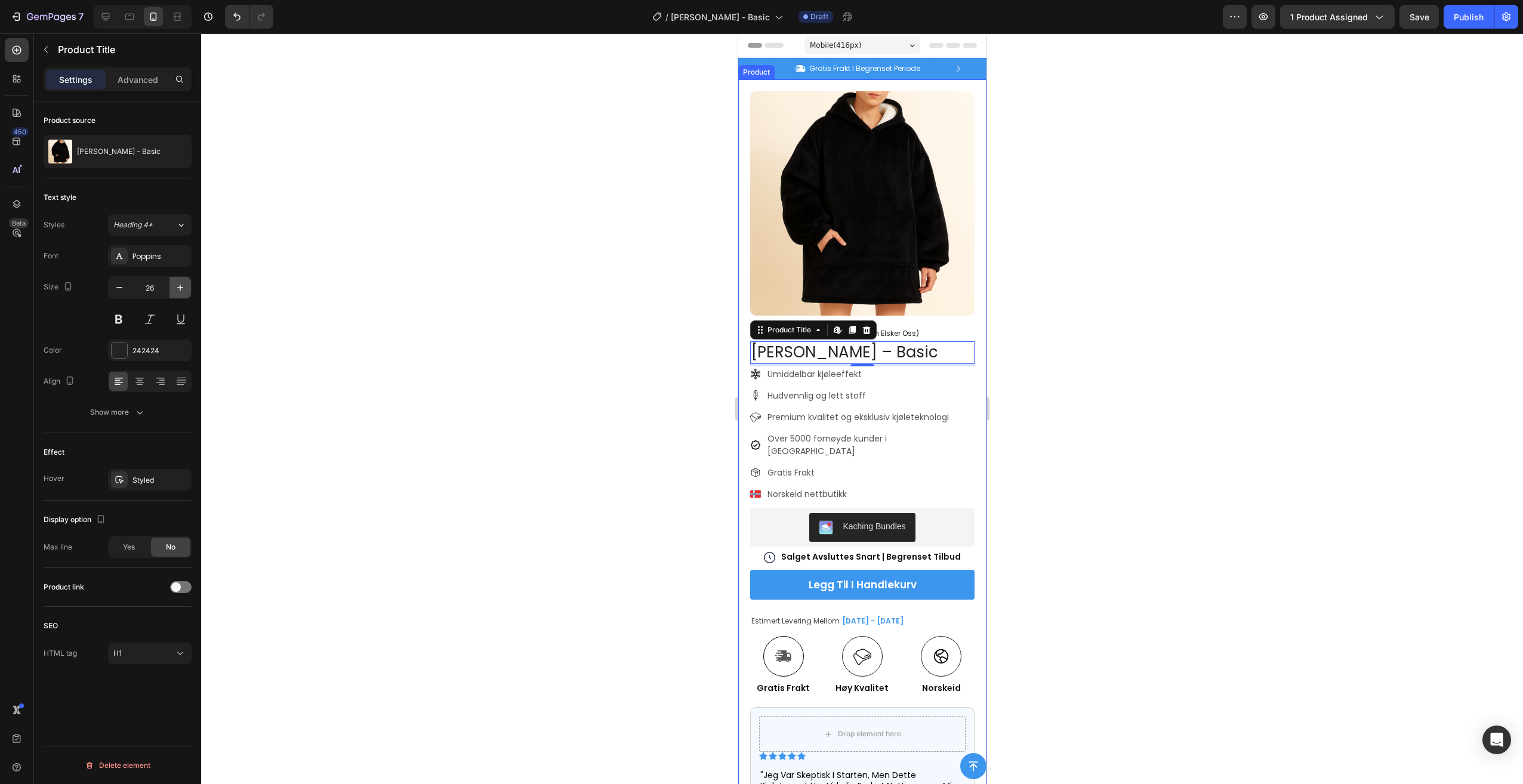
click at [181, 289] on icon "button" at bounding box center [180, 287] width 12 height 12
type input "27"
click at [139, 380] on icon at bounding box center [140, 381] width 12 height 12
click at [615, 309] on div at bounding box center [862, 408] width 1322 height 751
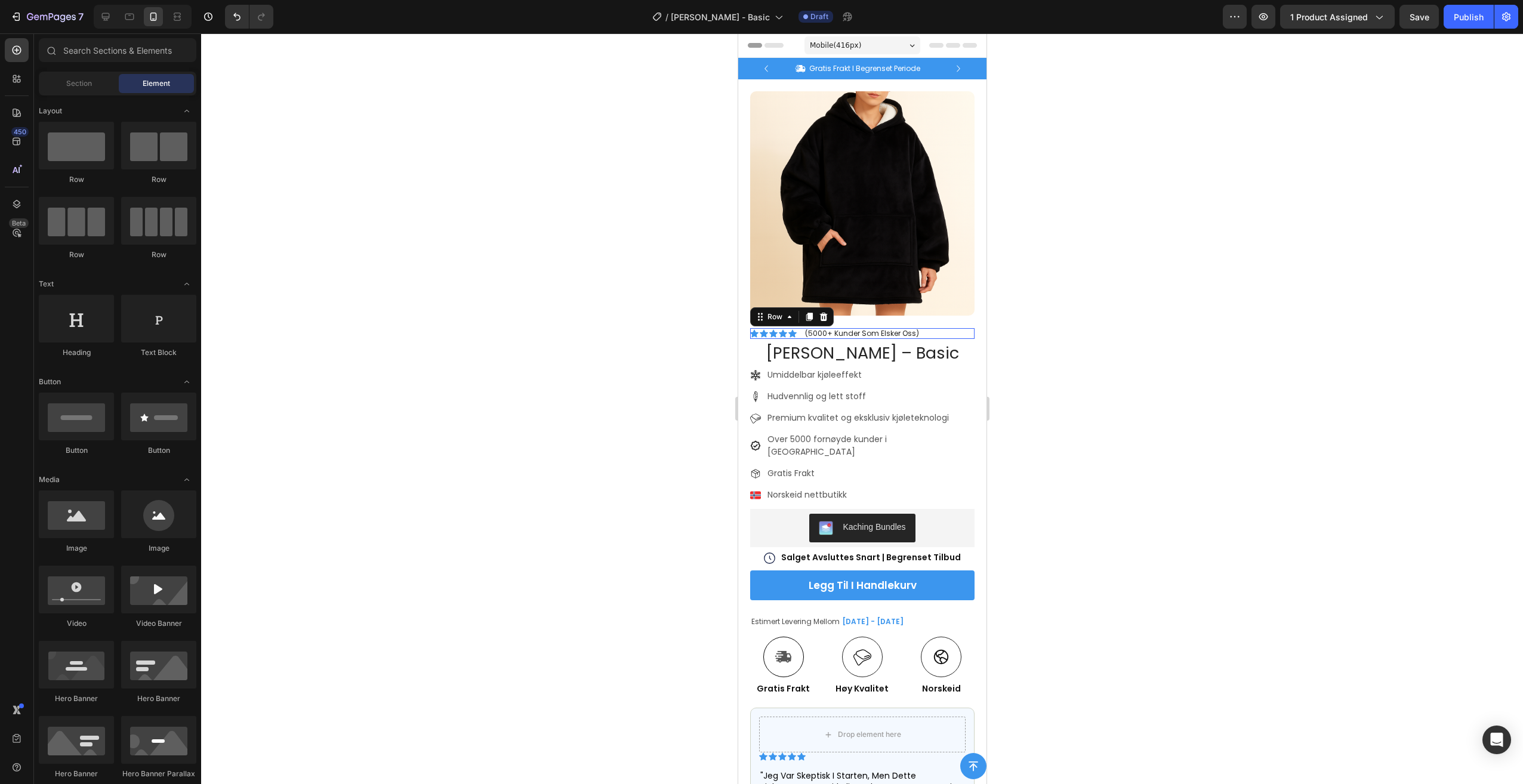
click at [947, 328] on div "Icon Icon Icon Icon Icon Icon List (5000+ Kunder Som Elsker Oss) Text Block Row…" at bounding box center [861, 333] width 224 height 11
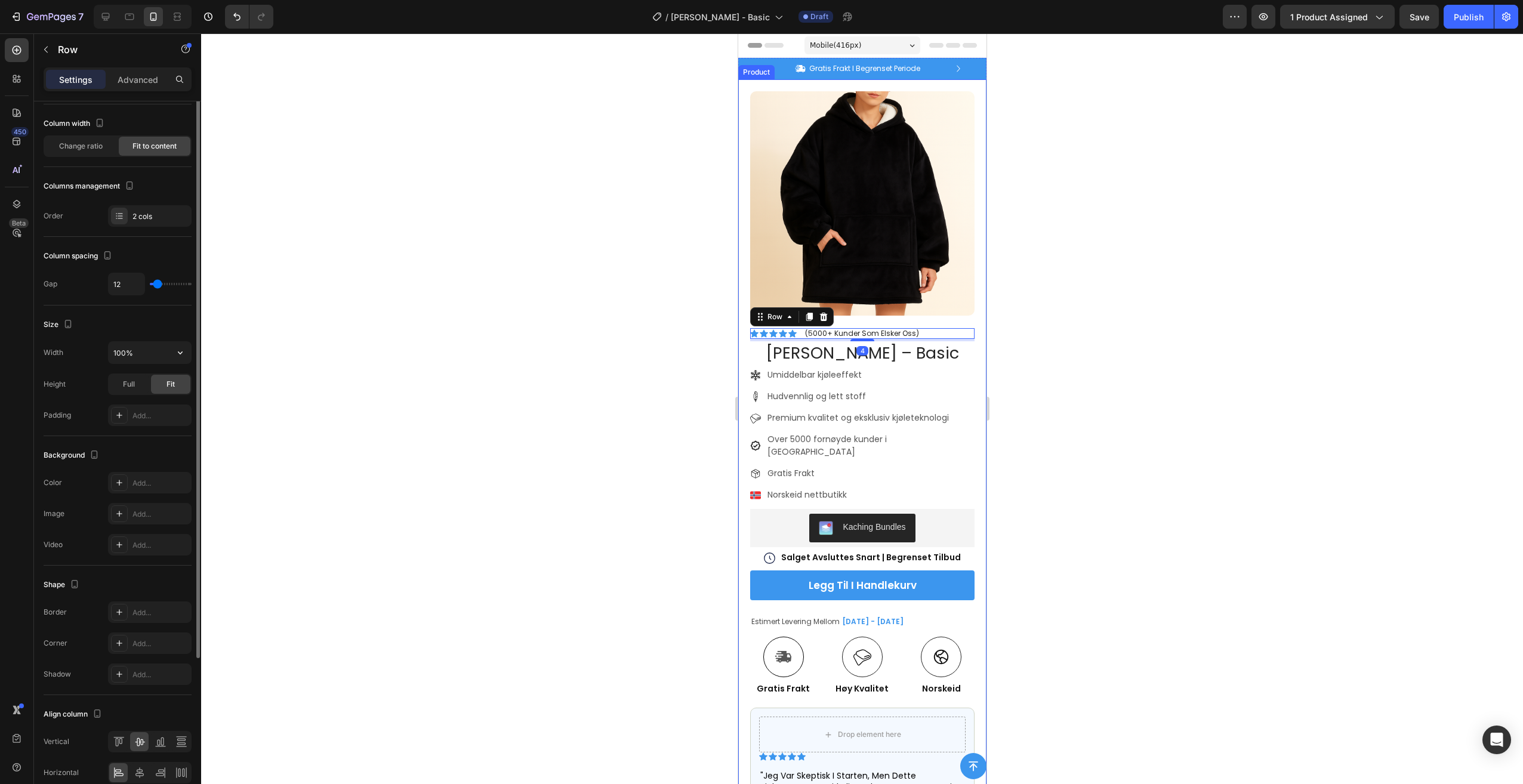
scroll to position [116, 0]
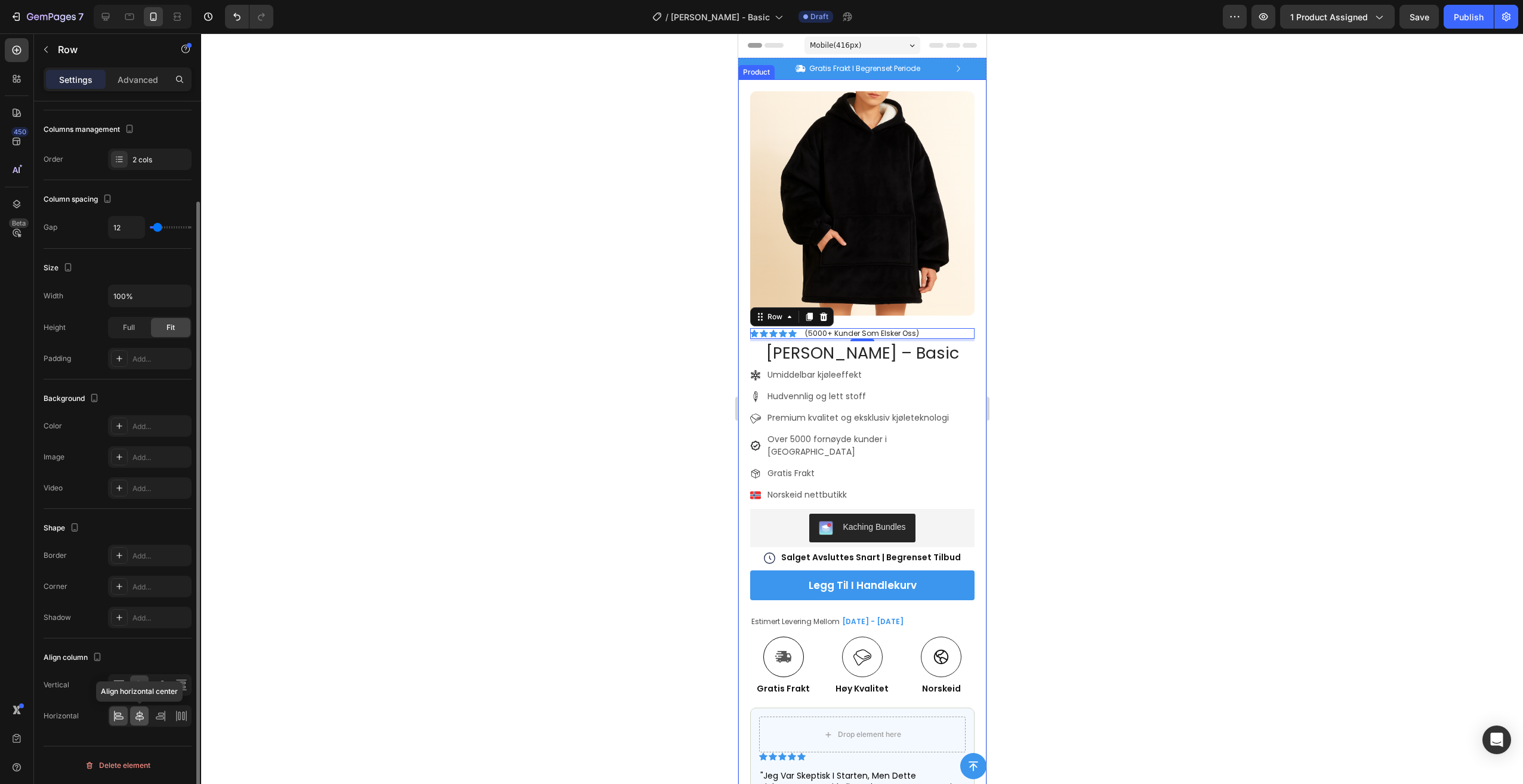
click at [132, 713] on div at bounding box center [139, 716] width 19 height 19
click at [1065, 321] on div at bounding box center [862, 408] width 1322 height 751
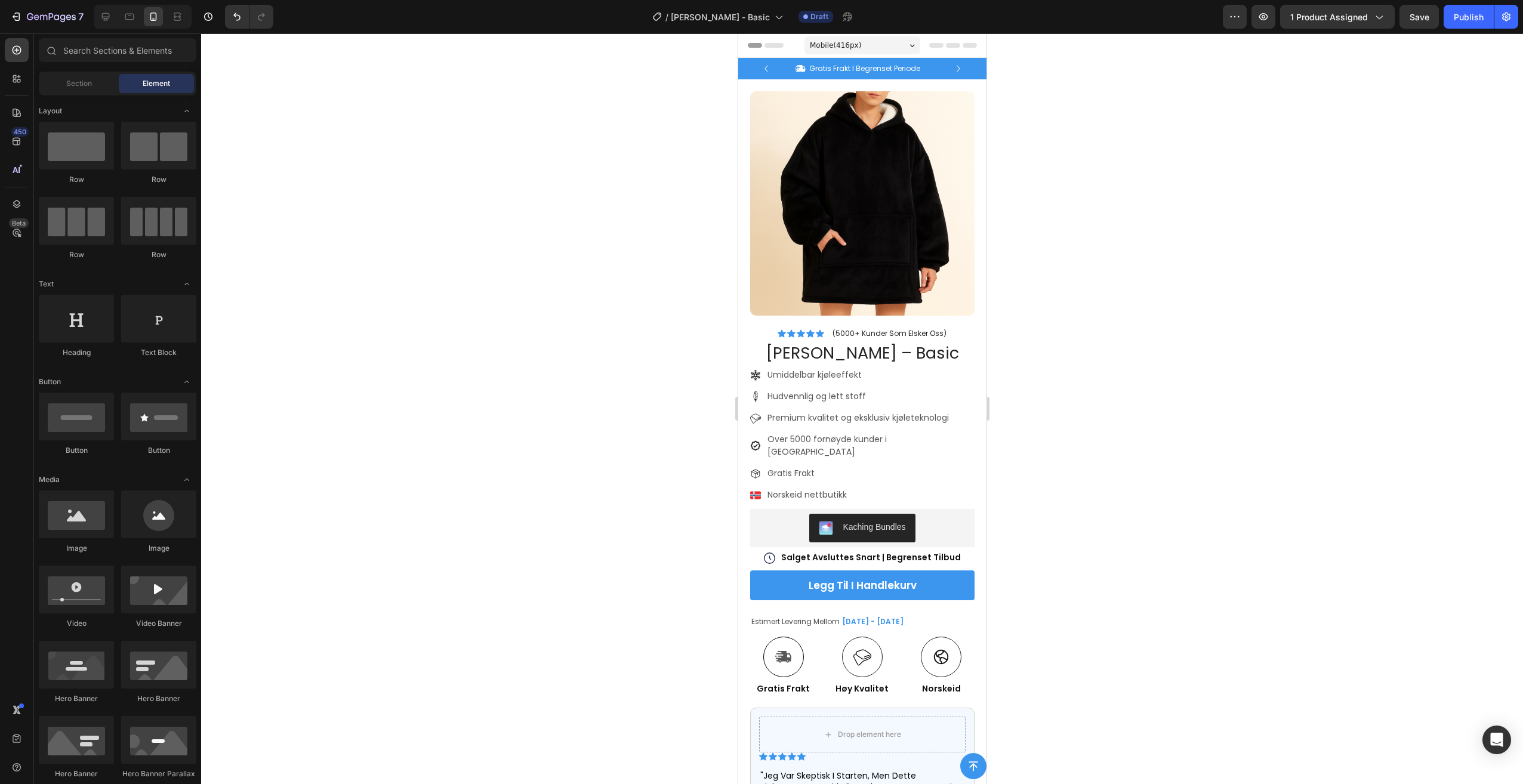
click at [861, 42] on div "Mobile ( 416 px)" at bounding box center [861, 45] width 116 height 18
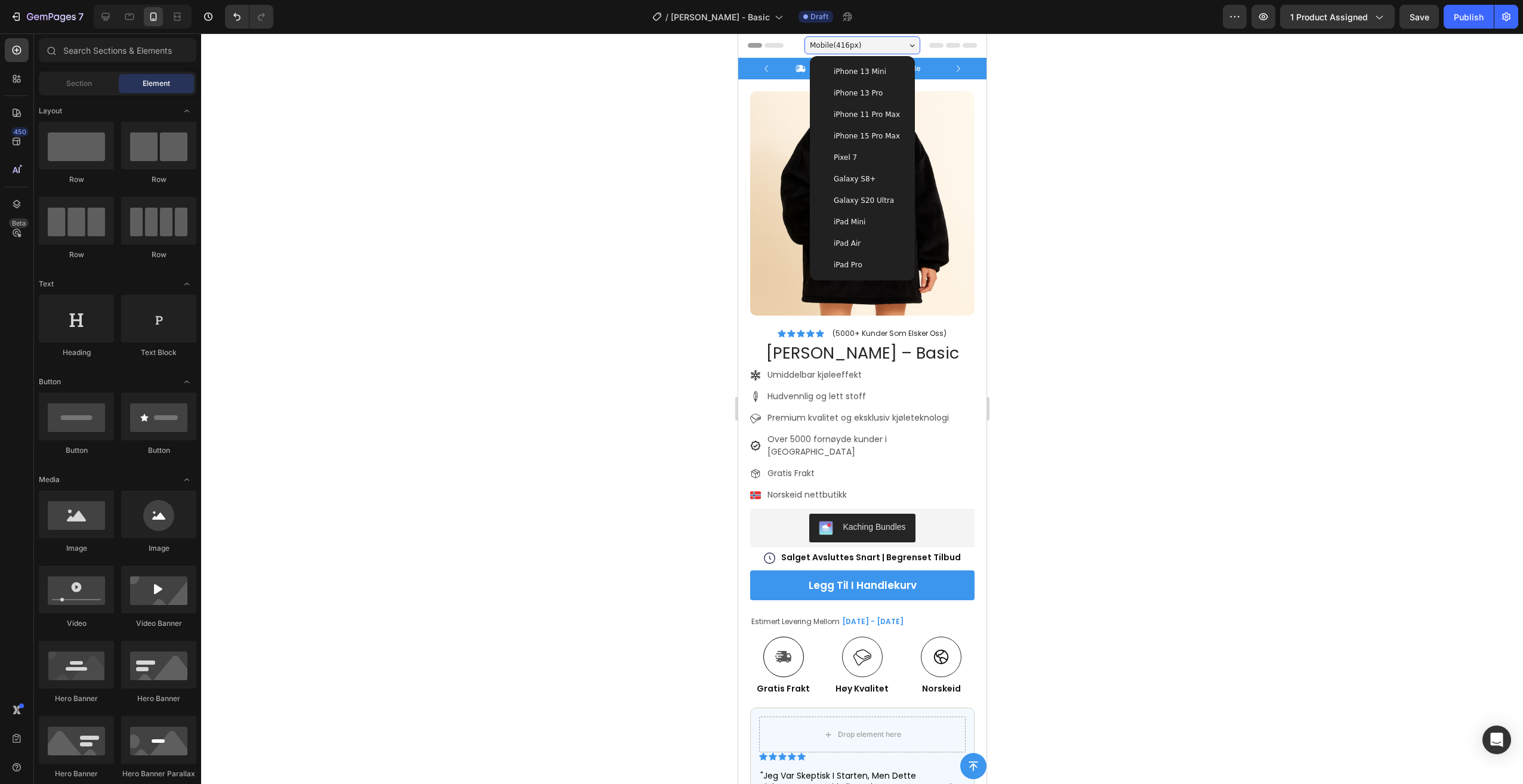
click at [864, 131] on span "iPhone 15 Pro Max" at bounding box center [866, 136] width 67 height 12
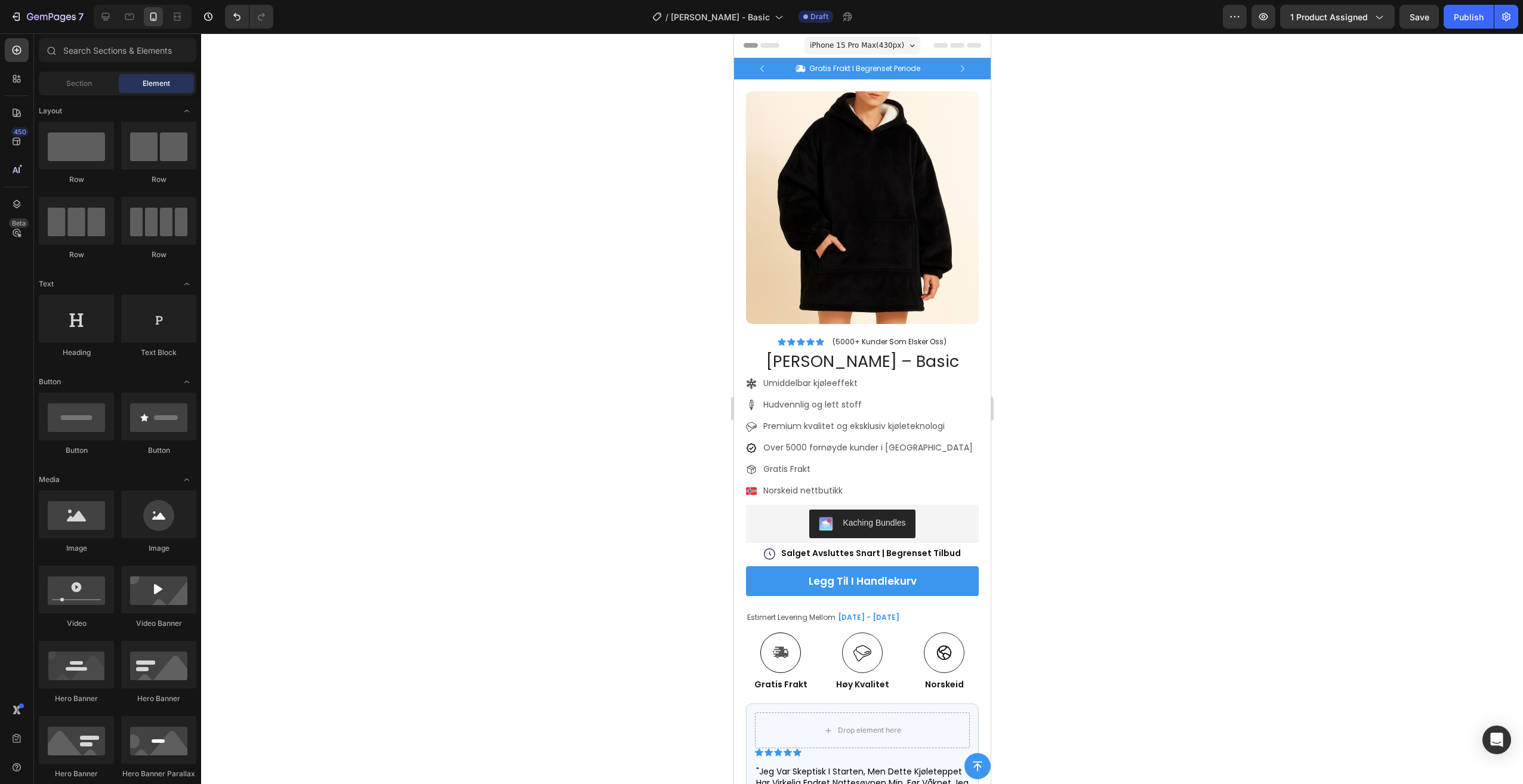
click at [1189, 247] on div at bounding box center [862, 408] width 1322 height 751
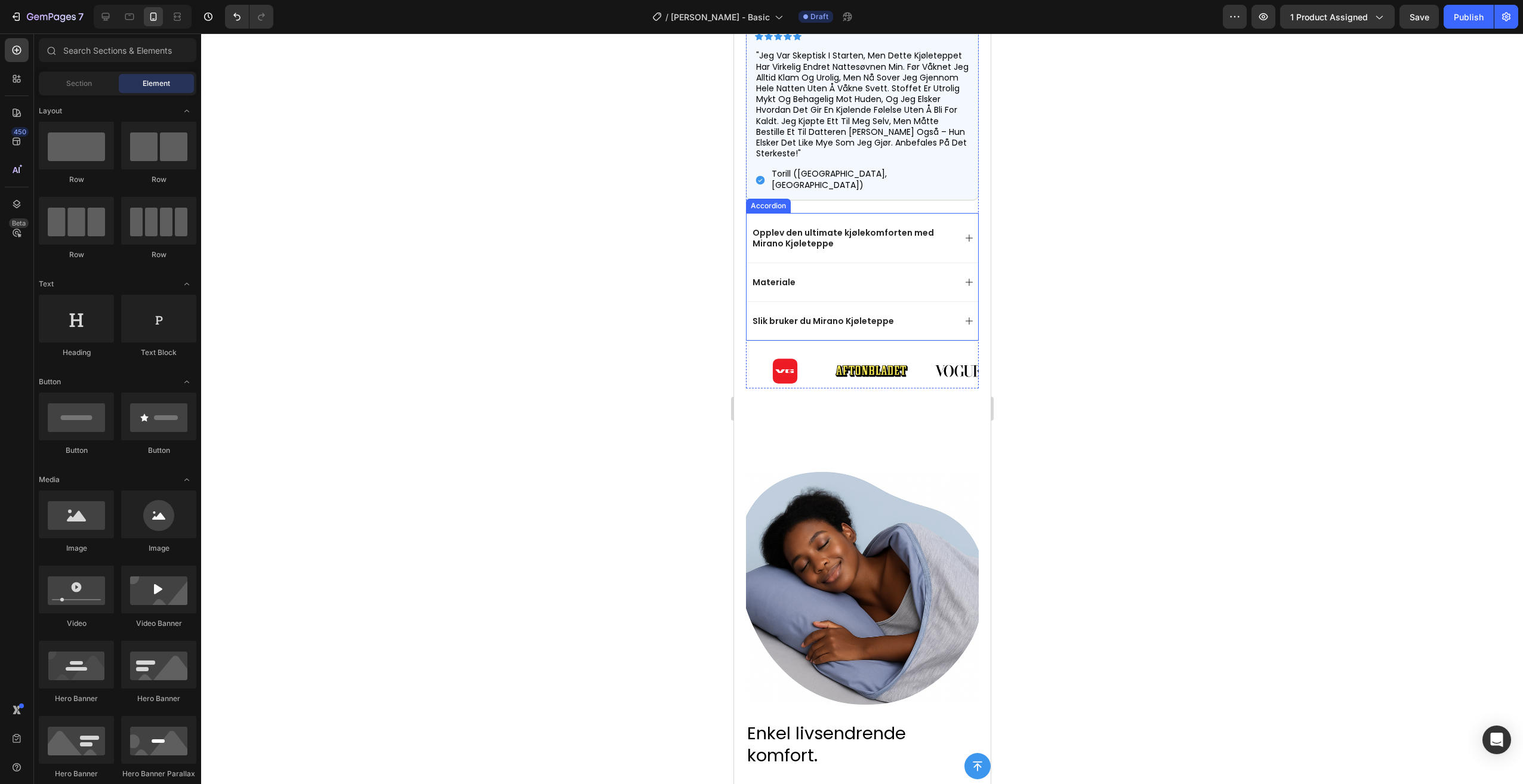
scroll to position [776, 0]
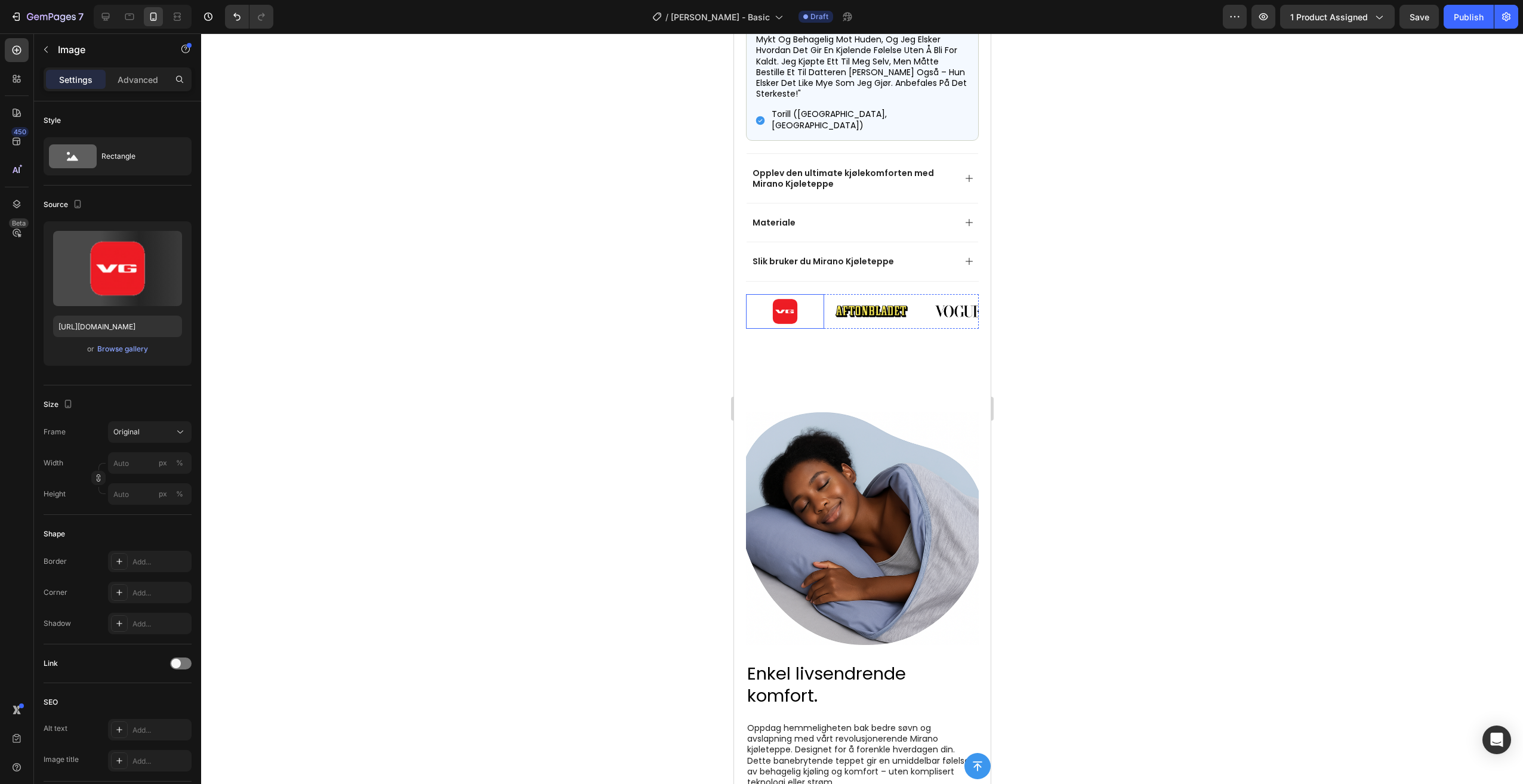
click at [751, 294] on img at bounding box center [784, 311] width 78 height 35
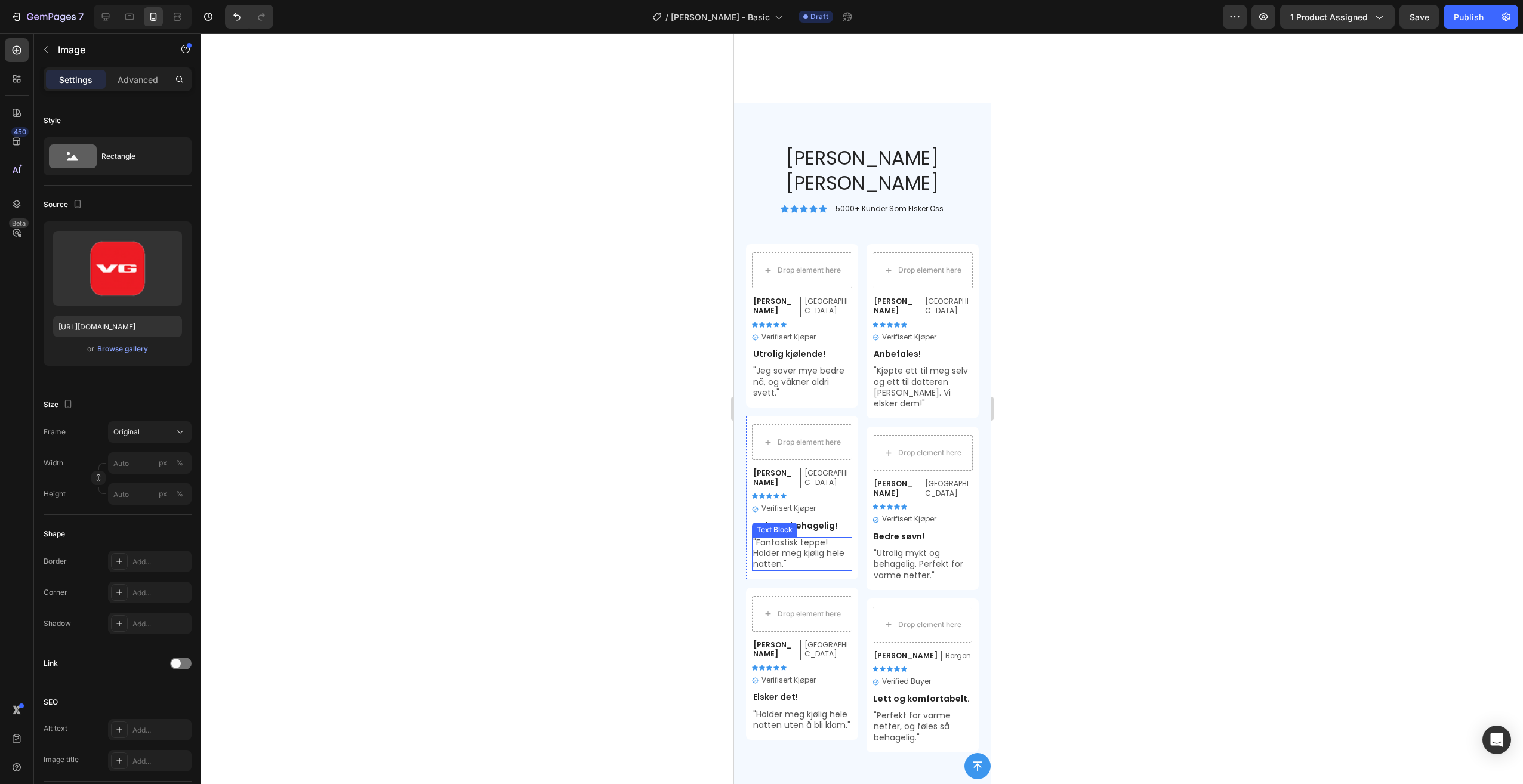
scroll to position [4018, 0]
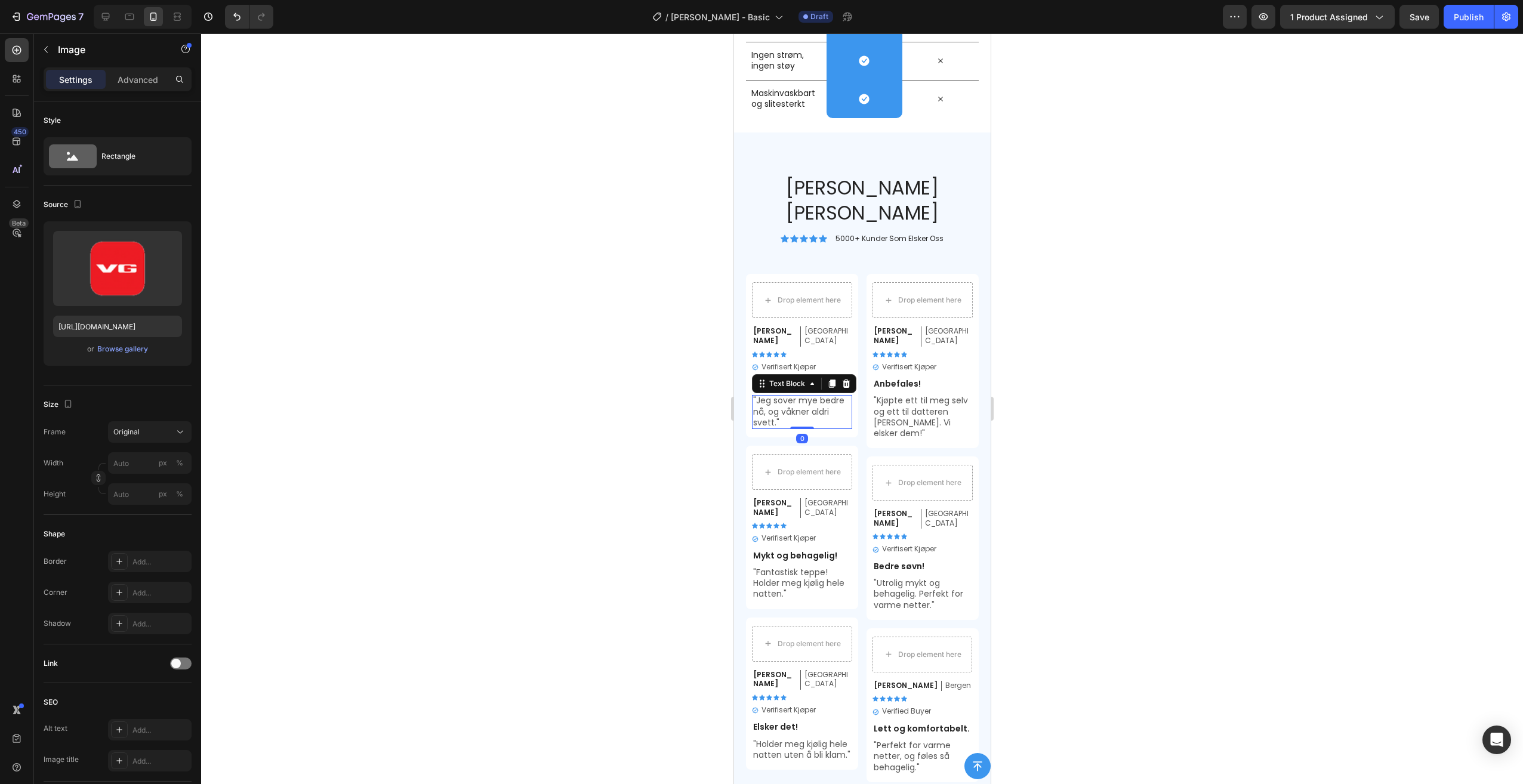
click at [801, 395] on p ""Jeg sover mye bedre nå, og våkner aldri svett."" at bounding box center [801, 411] width 98 height 32
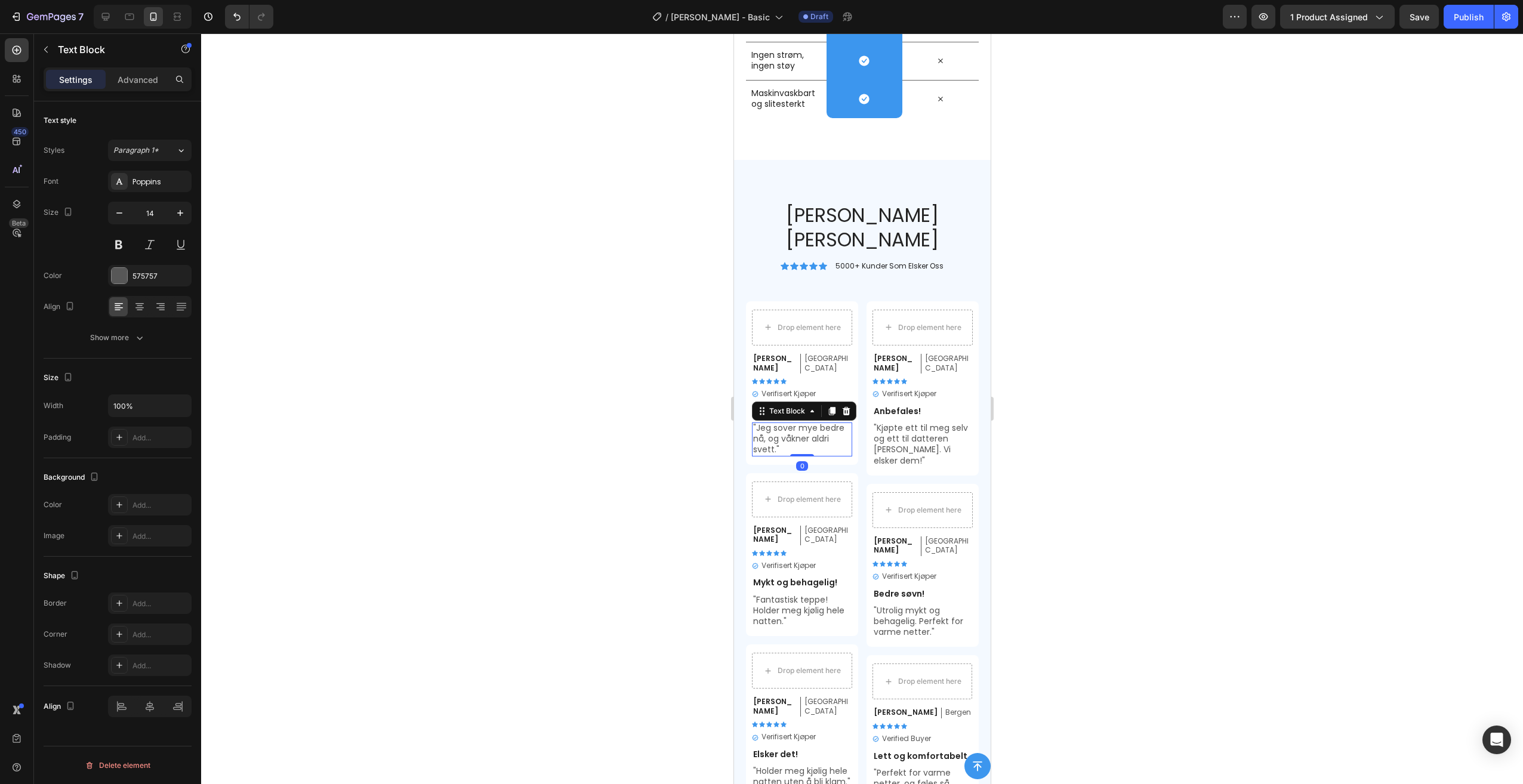
click at [1116, 274] on div at bounding box center [862, 408] width 1322 height 751
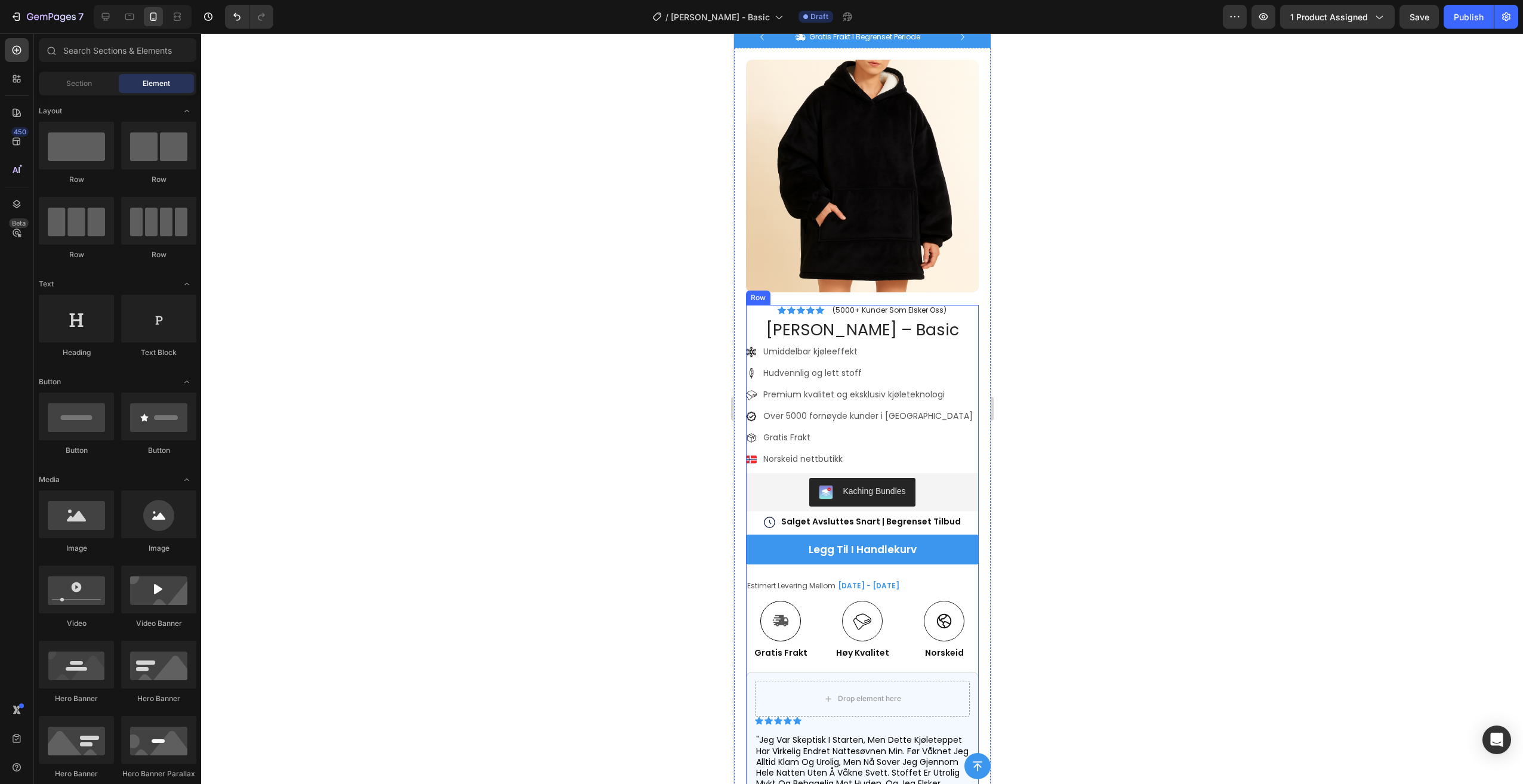
scroll to position [0, 0]
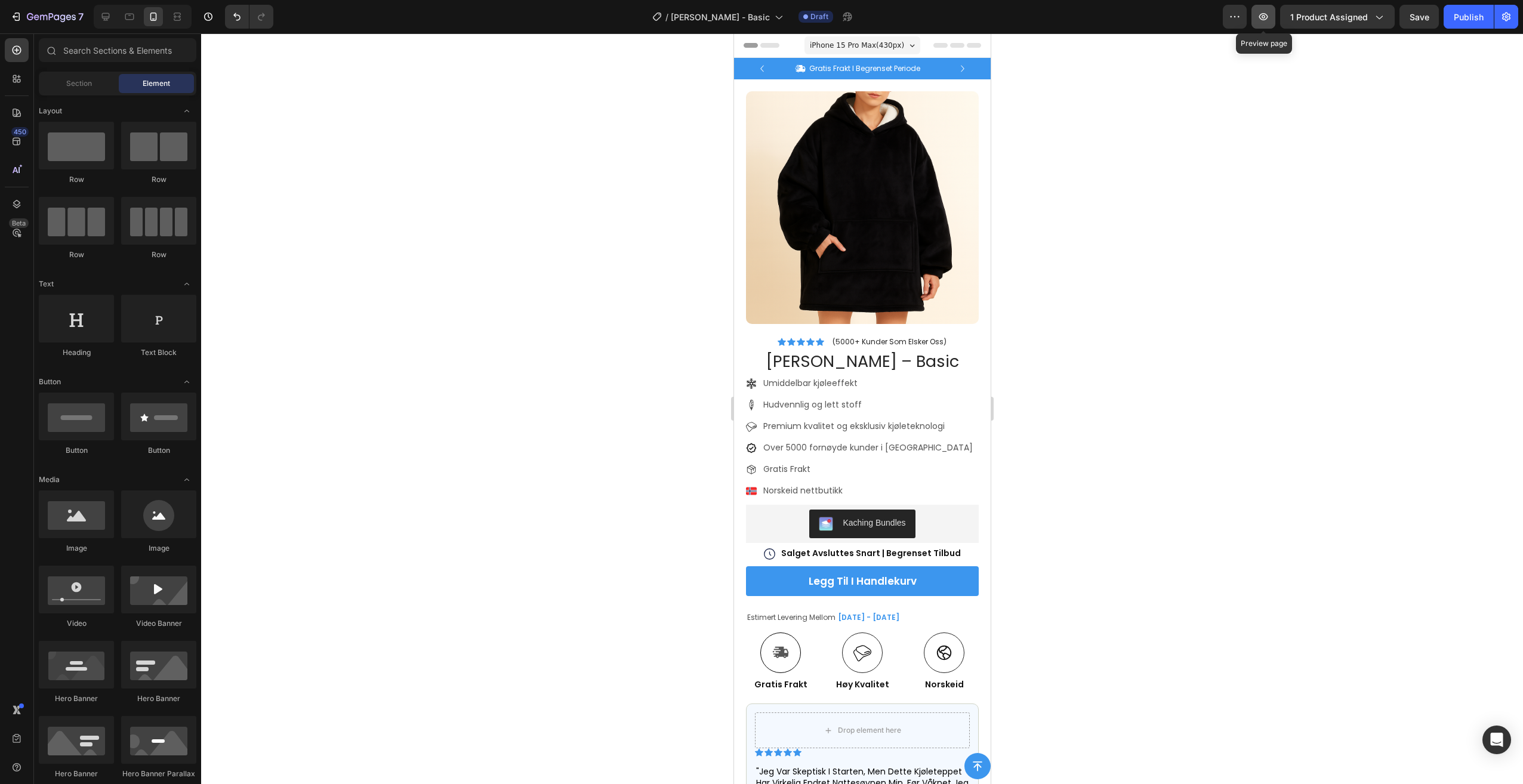
click at [1262, 14] on icon "button" at bounding box center [1263, 16] width 12 height 12
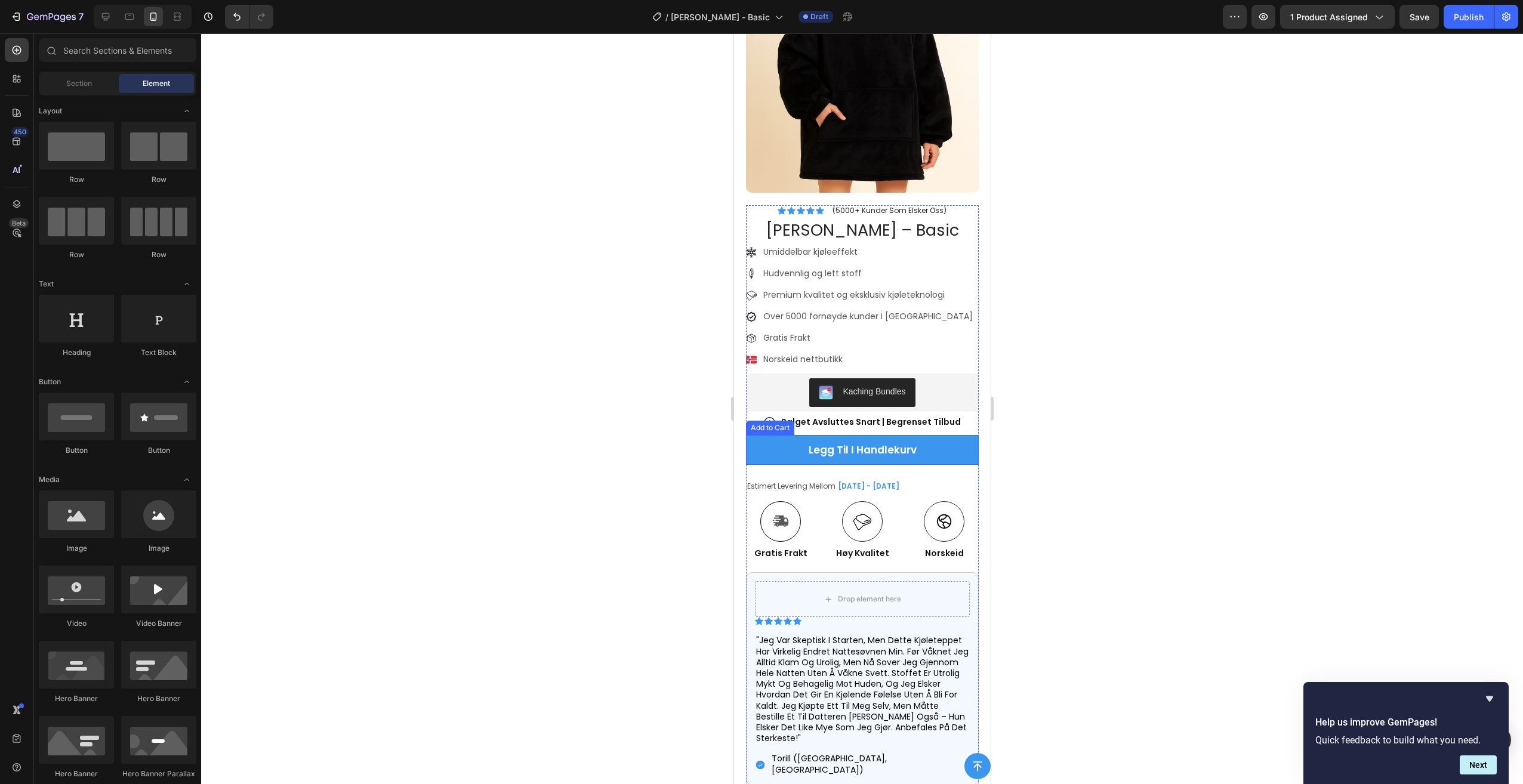
scroll to position [179, 0]
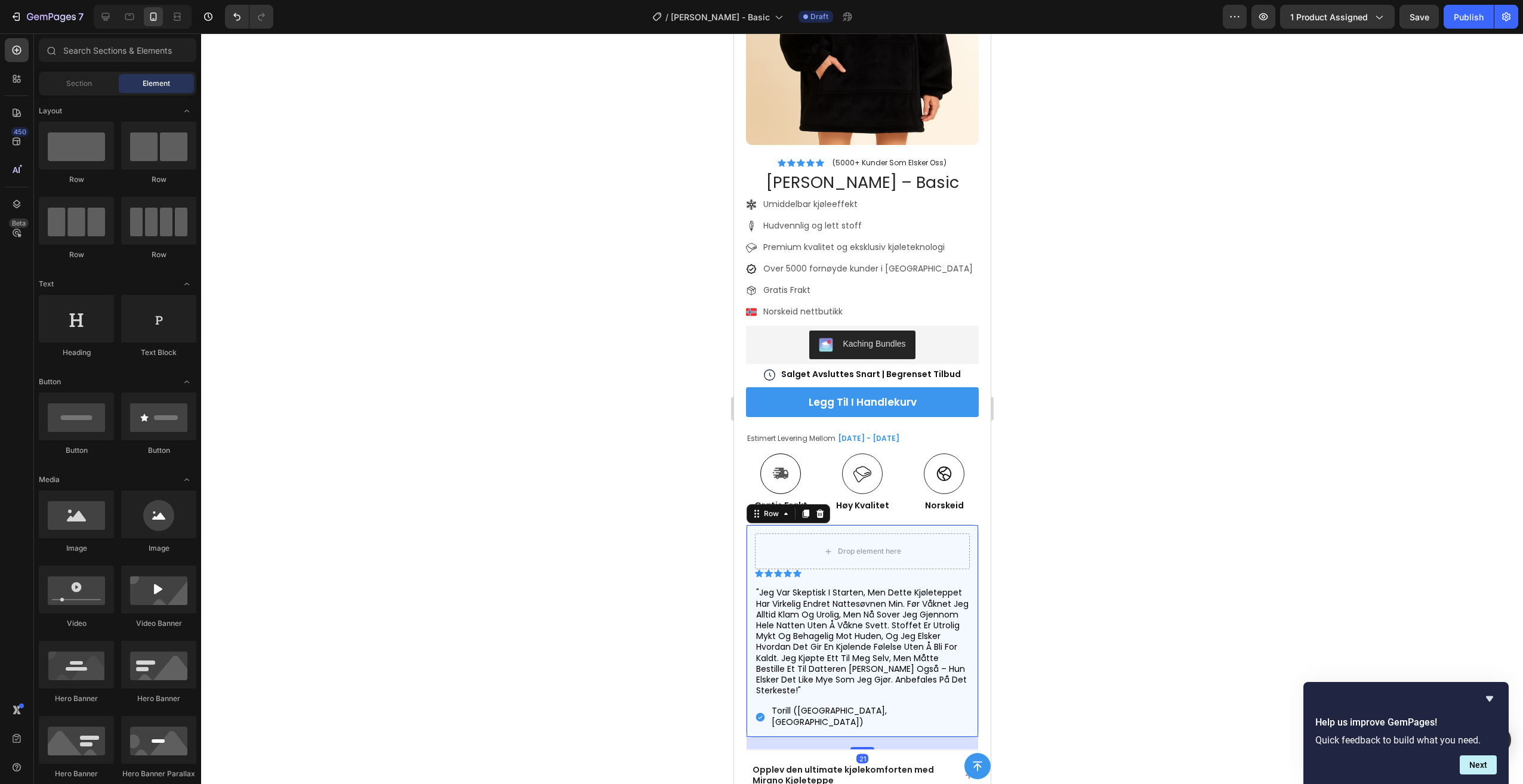
click at [889, 524] on div "Drop element here Icon Icon Icon Icon Icon Icon List "jeg var skeptisk i starte…" at bounding box center [861, 631] width 233 height 213
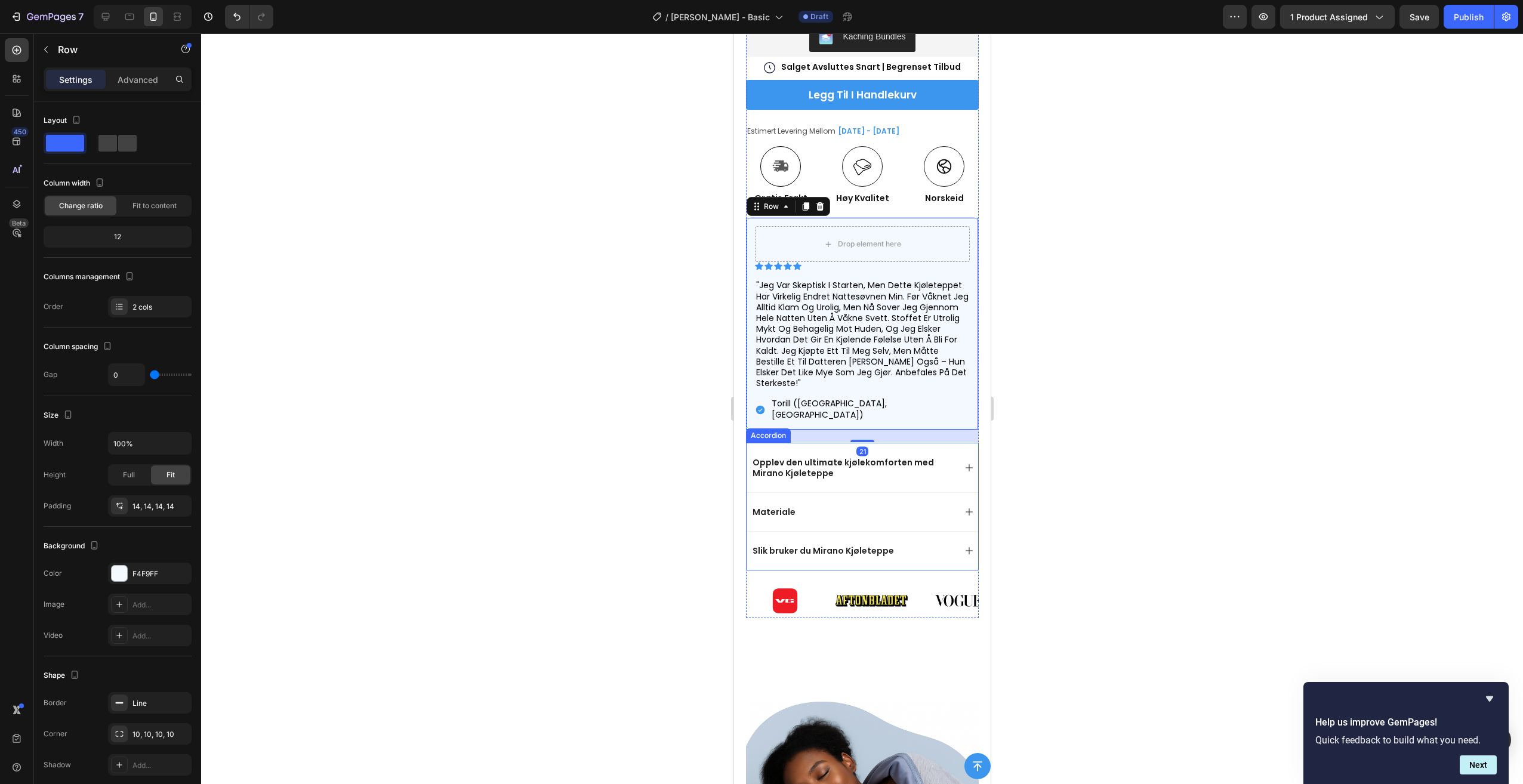
scroll to position [537, 0]
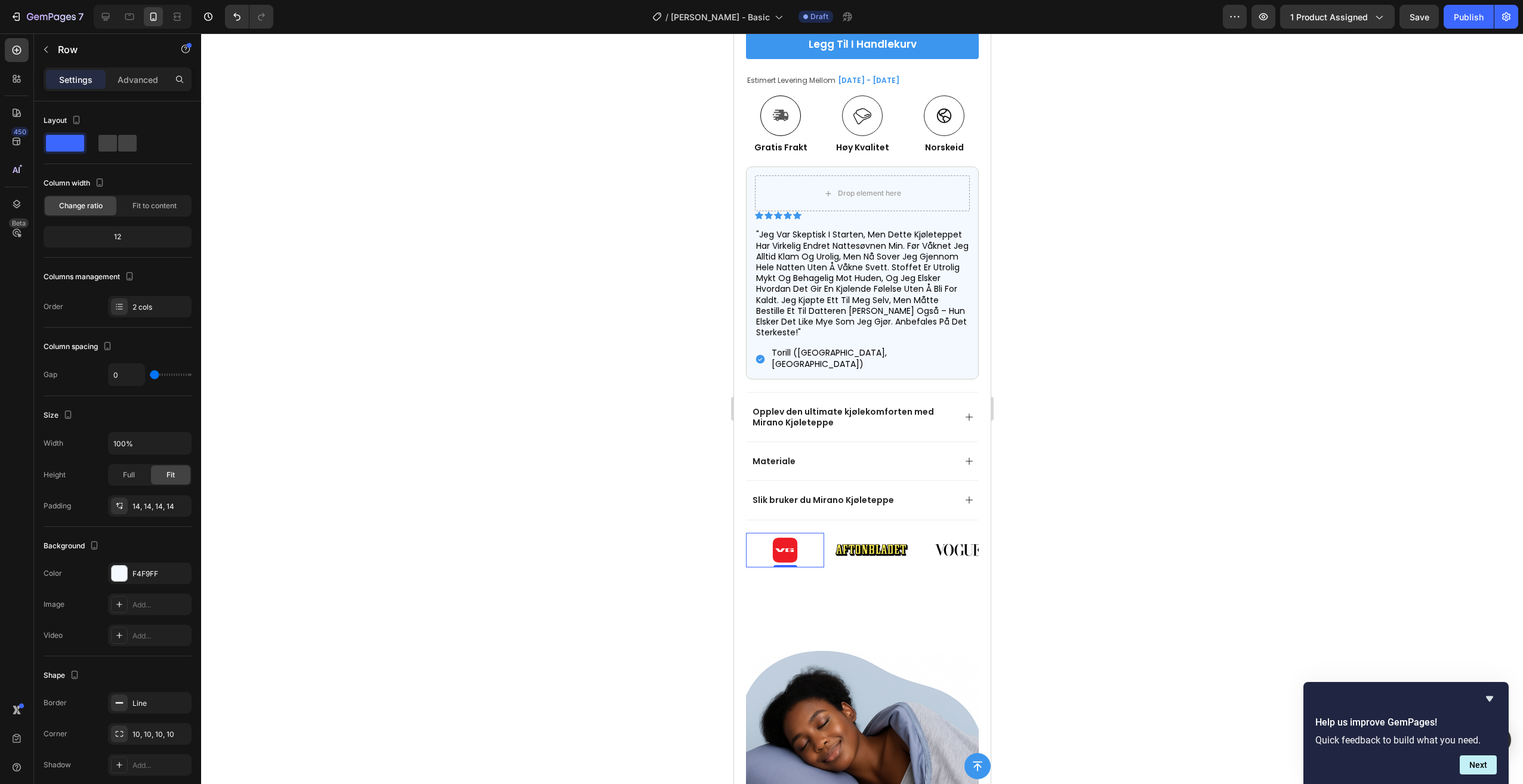
click at [748, 532] on img at bounding box center [784, 549] width 78 height 35
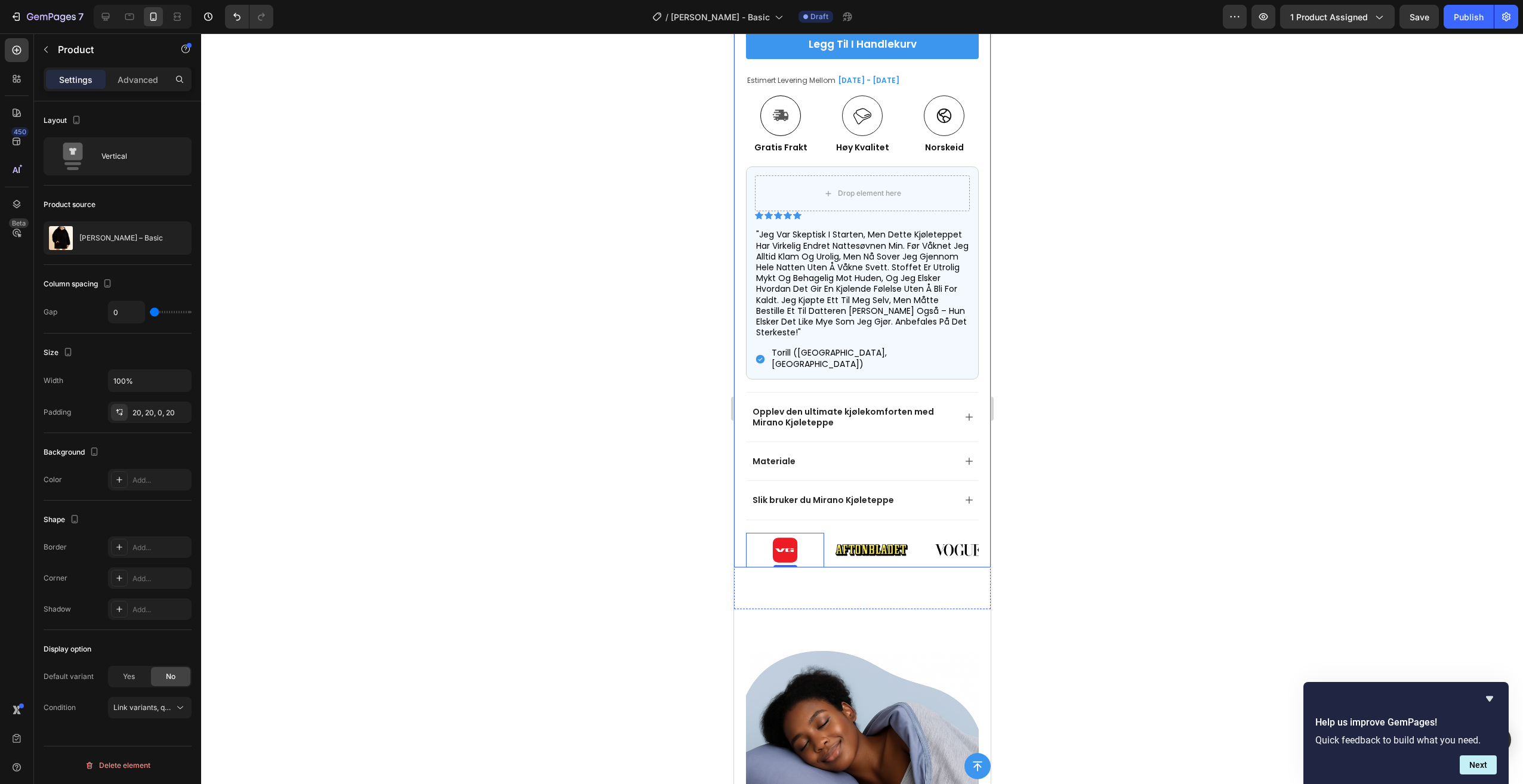
click at [740, 532] on div "Product Images Icon Icon Icon Icon Icon Icon List "Jeg var skeptisk i starten, …" at bounding box center [861, 54] width 257 height 1025
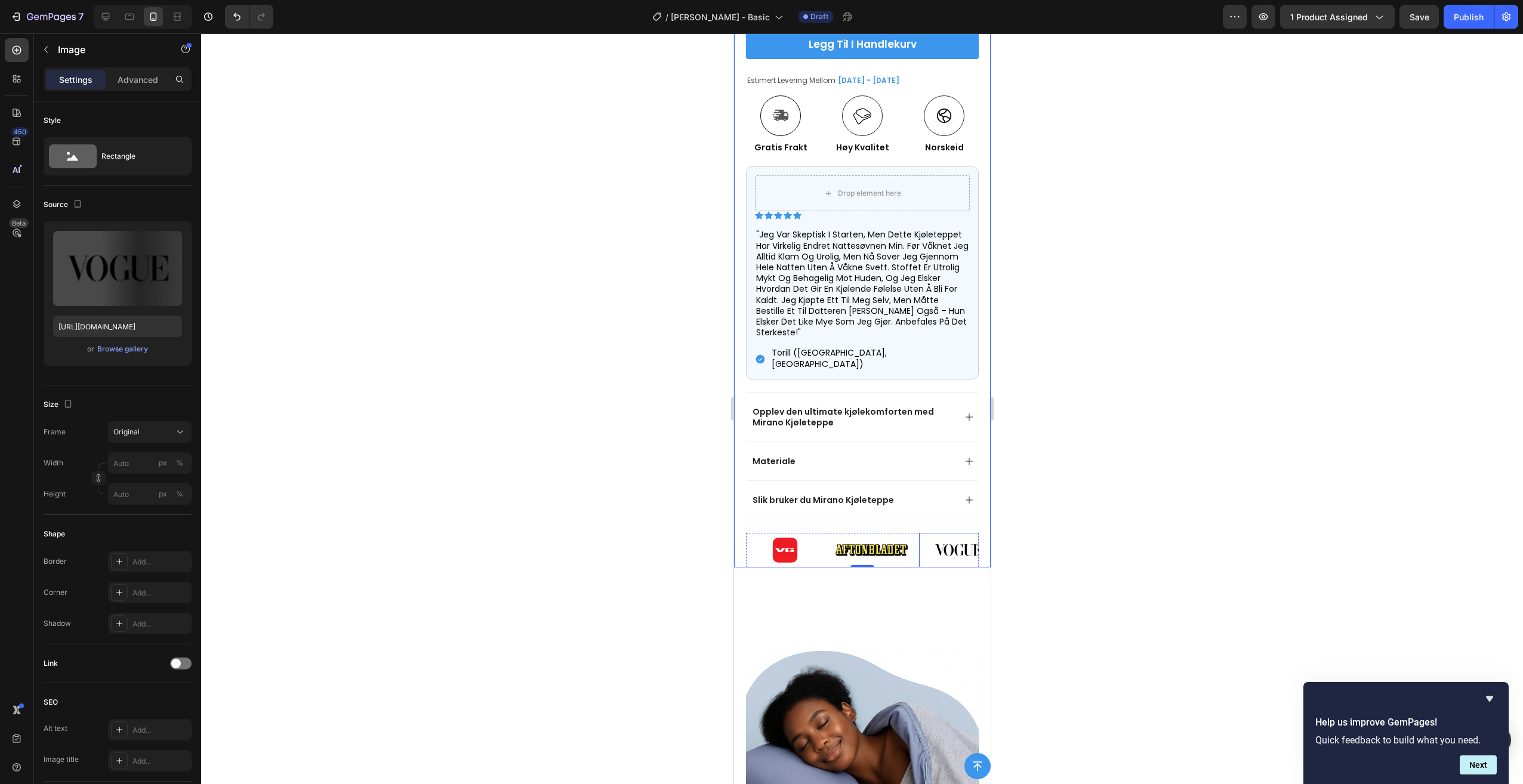
click at [964, 532] on img at bounding box center [957, 549] width 78 height 35
click at [54, 49] on button "button" at bounding box center [46, 50] width 19 height 19
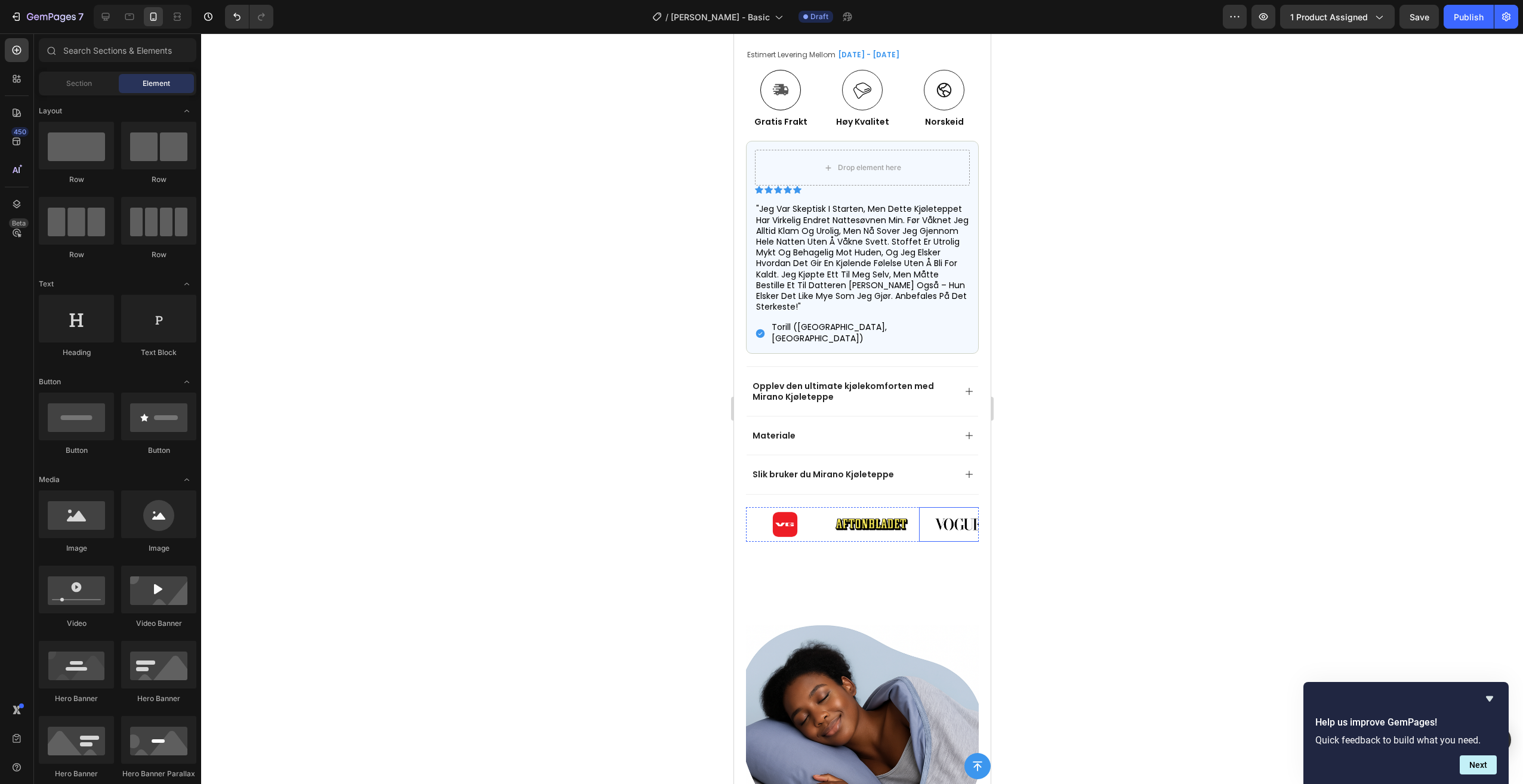
scroll to position [716, 0]
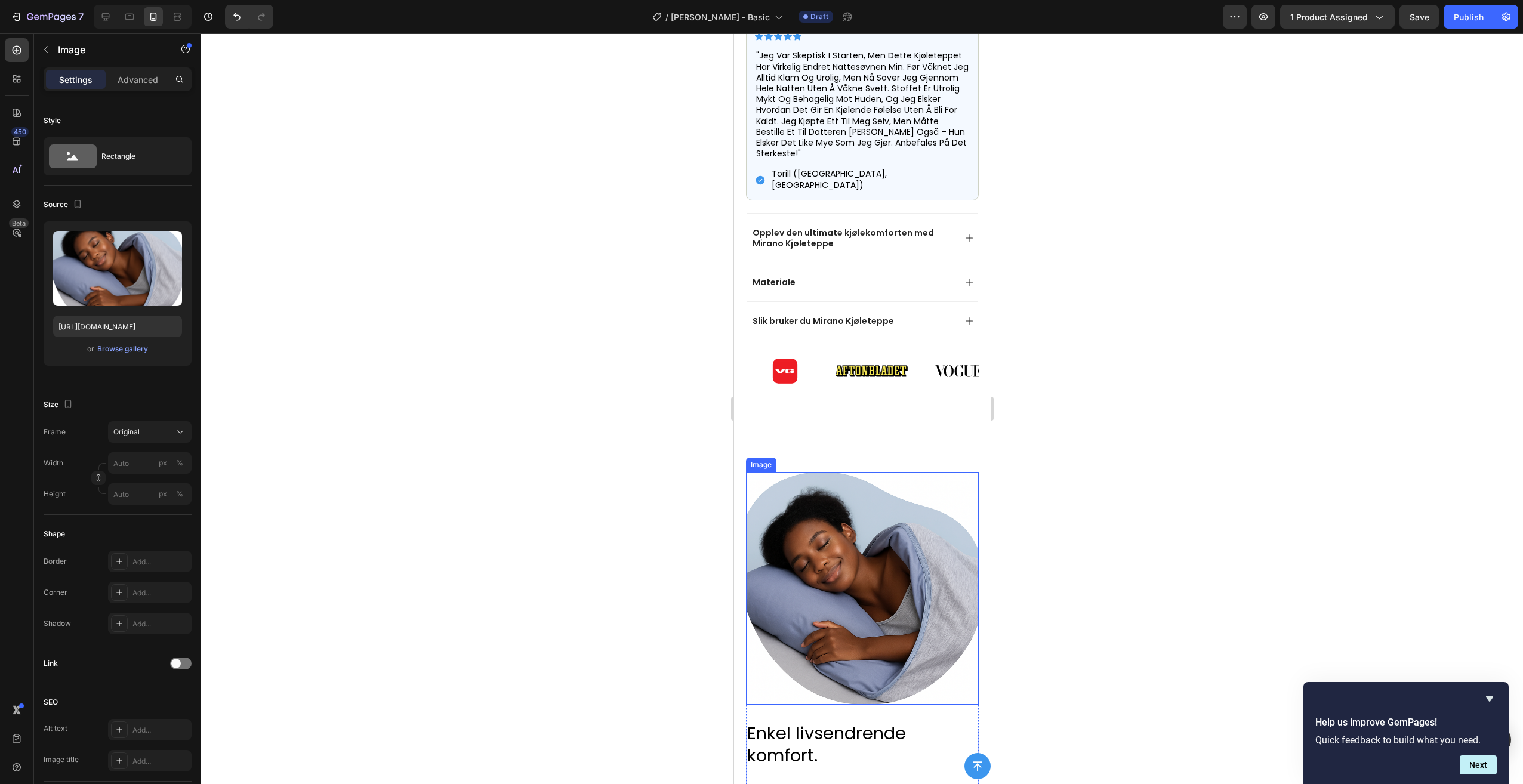
click at [930, 472] on img at bounding box center [861, 588] width 233 height 233
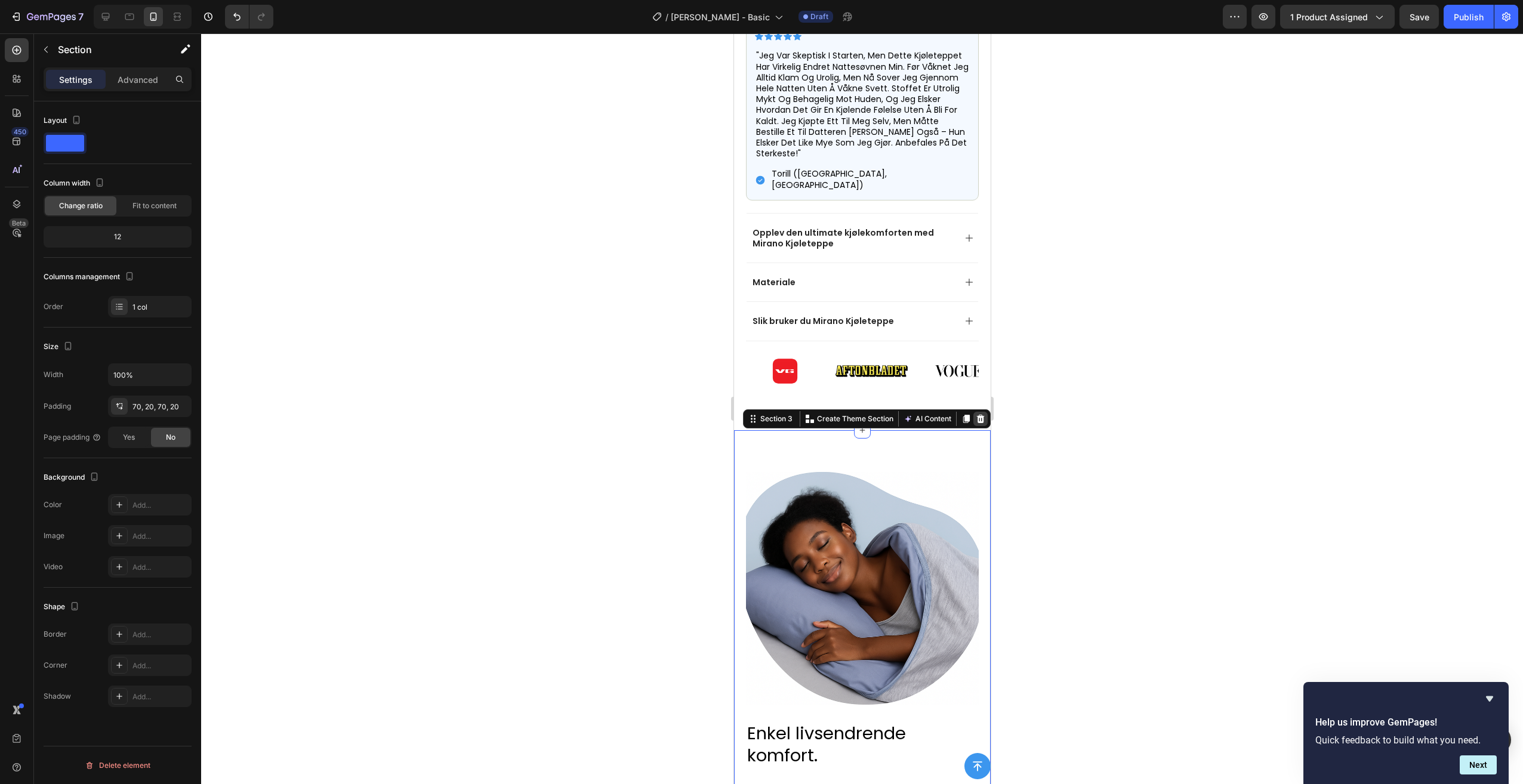
click at [975, 414] on icon at bounding box center [980, 419] width 10 height 10
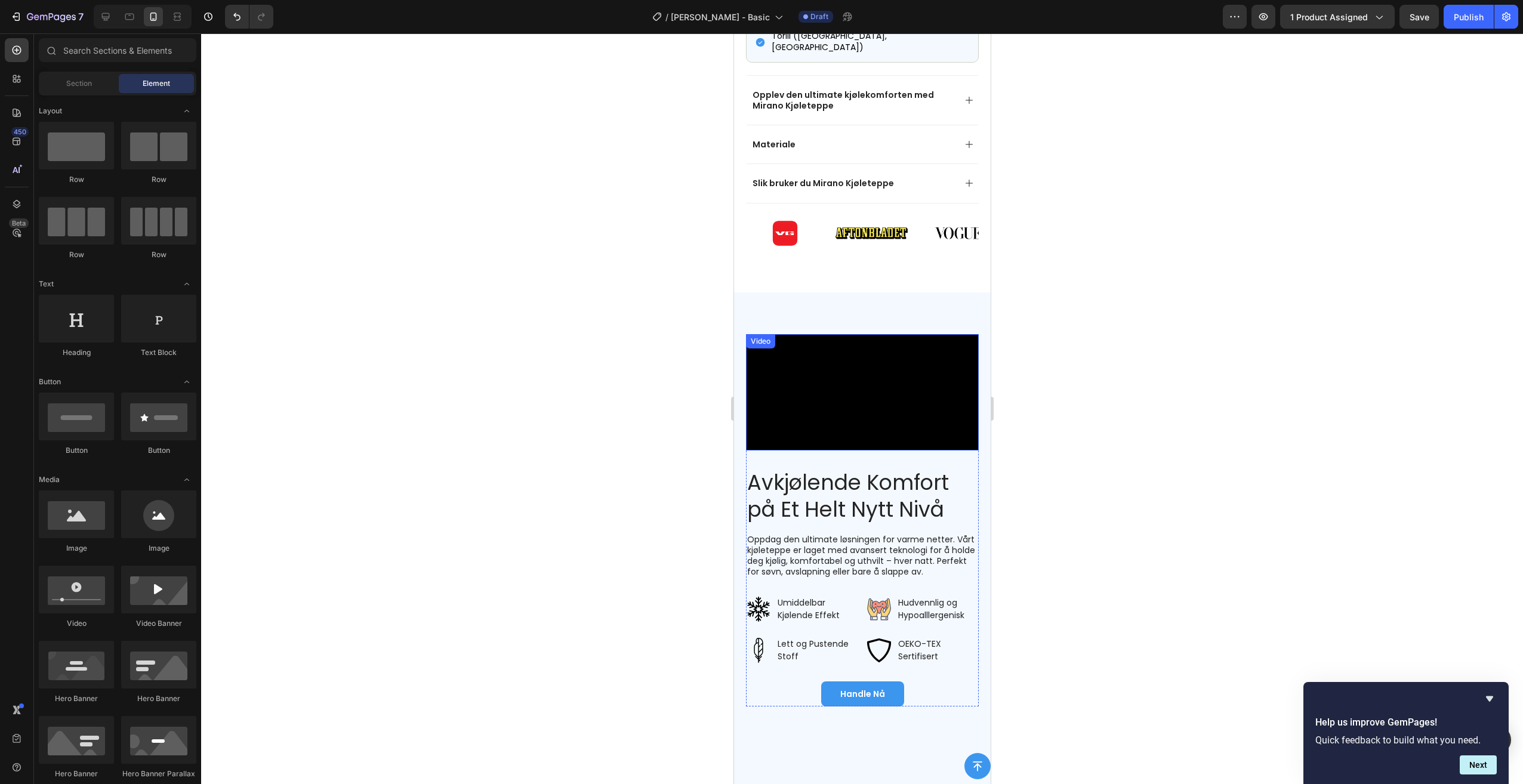
scroll to position [835, 0]
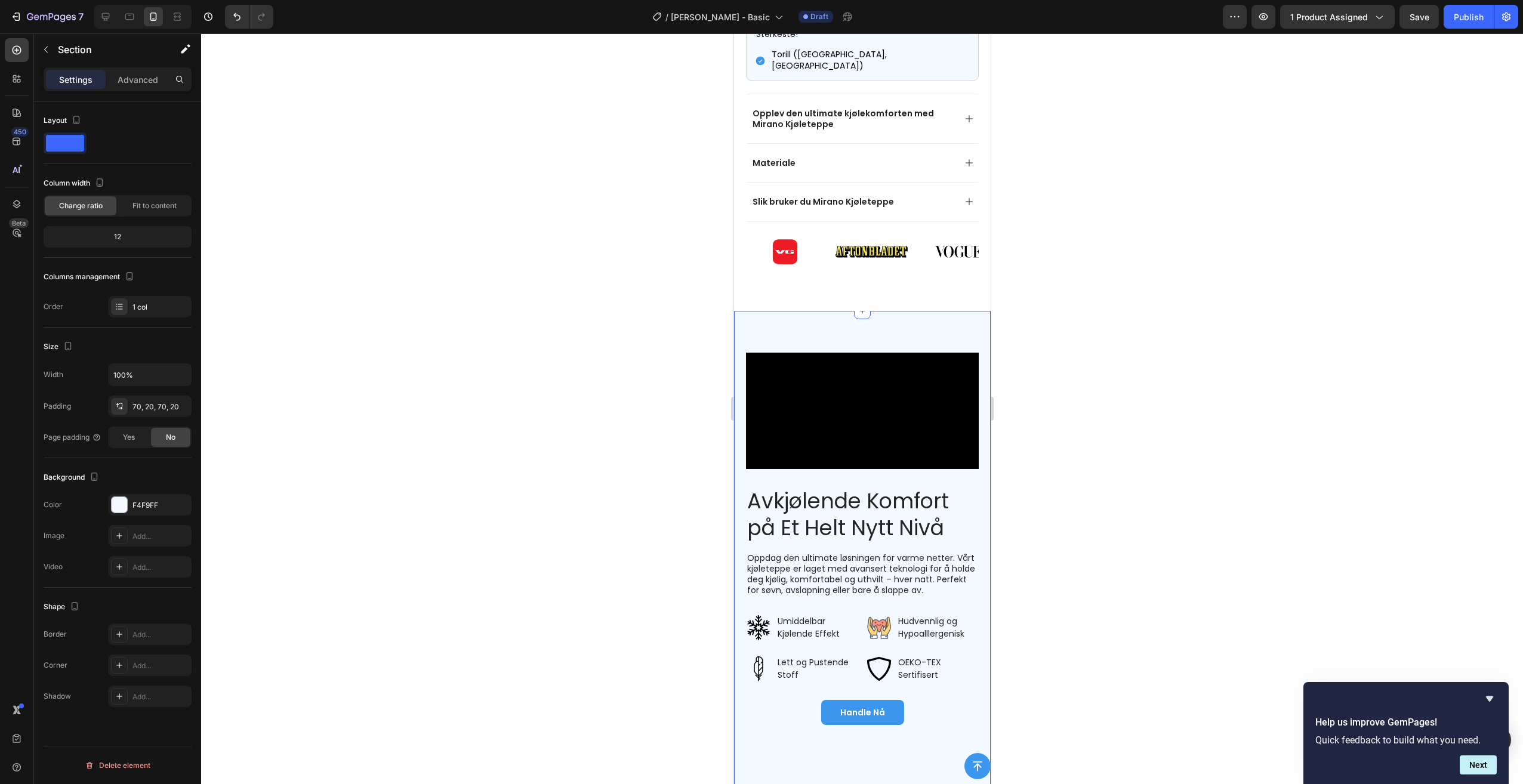
click at [972, 343] on div "Video Avkjølende Komfort på Et Helt Nytt Nivå Heading Oppdag den ultimate løsni…" at bounding box center [861, 649] width 257 height 677
click at [977, 292] on div at bounding box center [980, 299] width 15 height 15
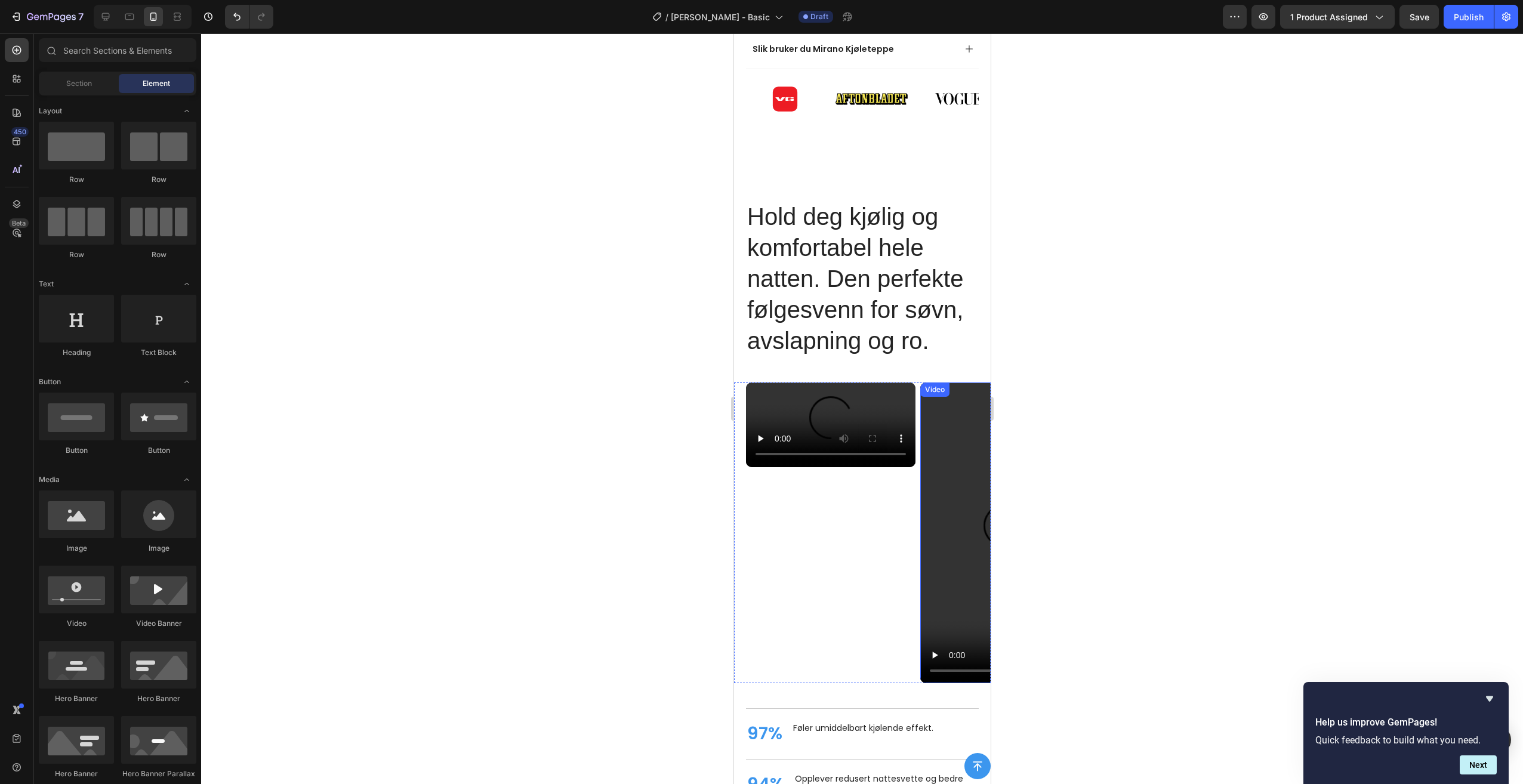
scroll to position [895, 0]
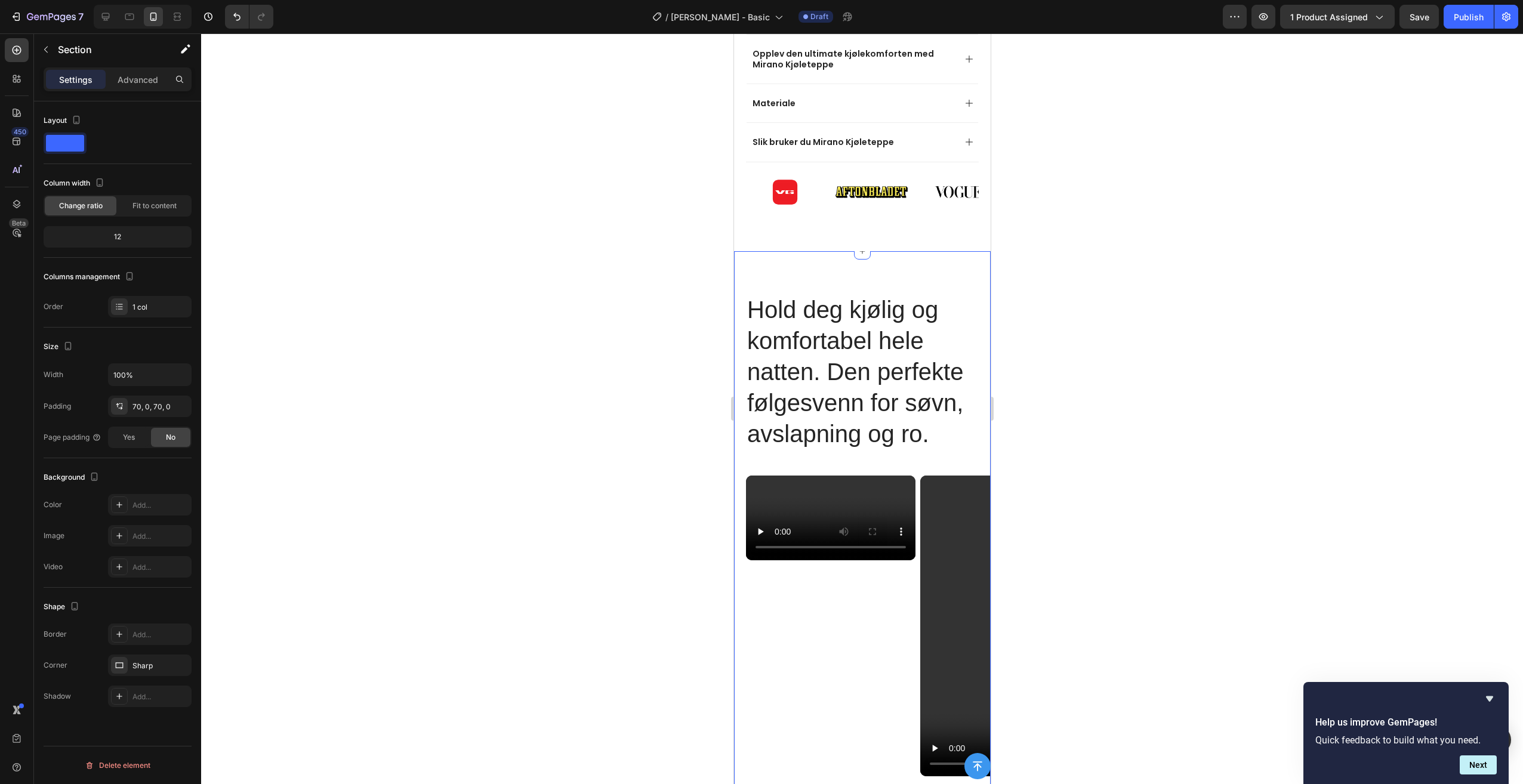
click at [969, 254] on div "Hold deg kjølig og komfortabel hele natten. Den perfekte følgesvenn for søvn, a…" at bounding box center [861, 641] width 257 height 782
click at [976, 233] on div at bounding box center [980, 240] width 15 height 15
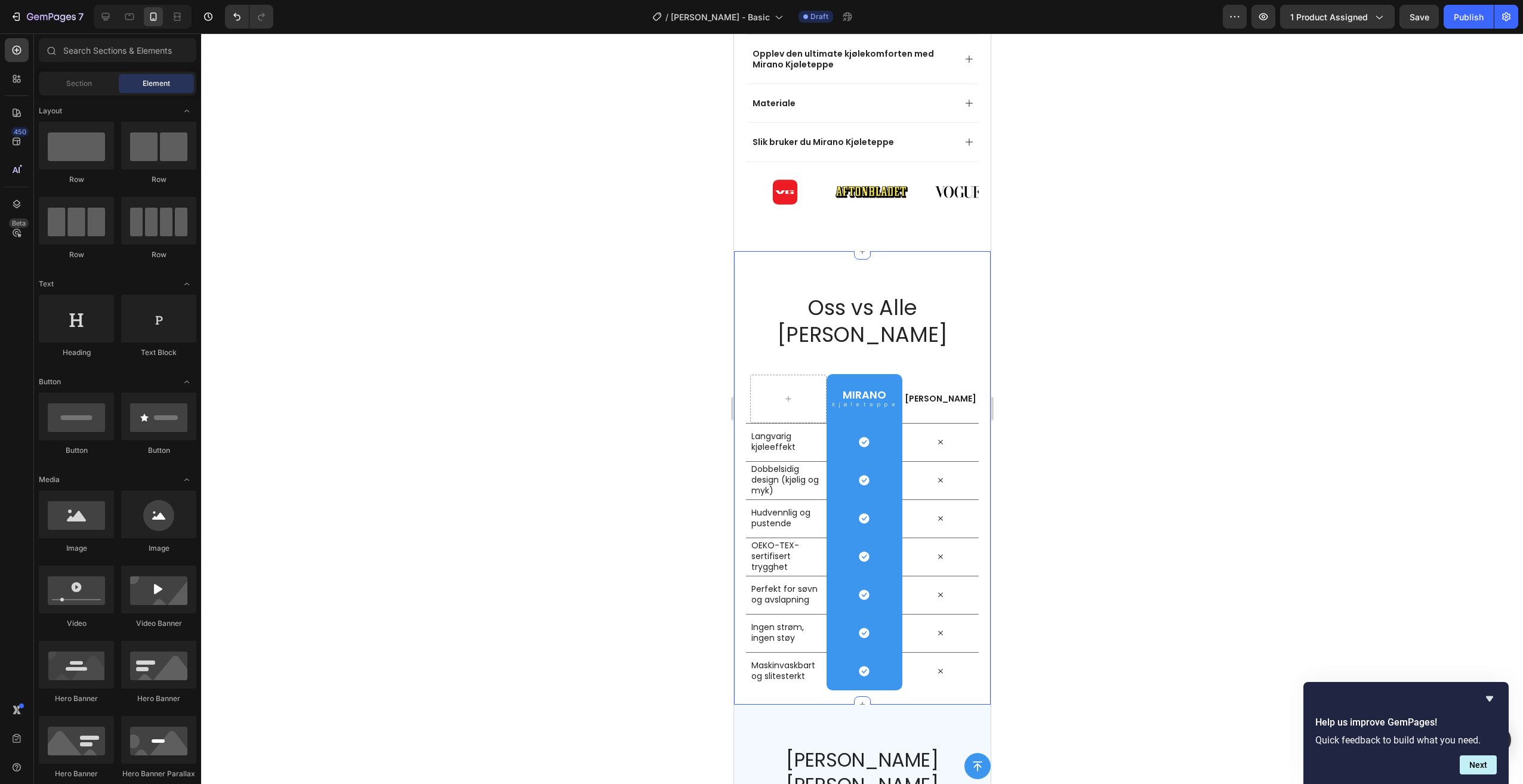
click at [965, 265] on div "Oss vs Alle Andre Heading Row Mirano Heading Kjøleteppe Text Block Row Andre Te…" at bounding box center [861, 477] width 257 height 454
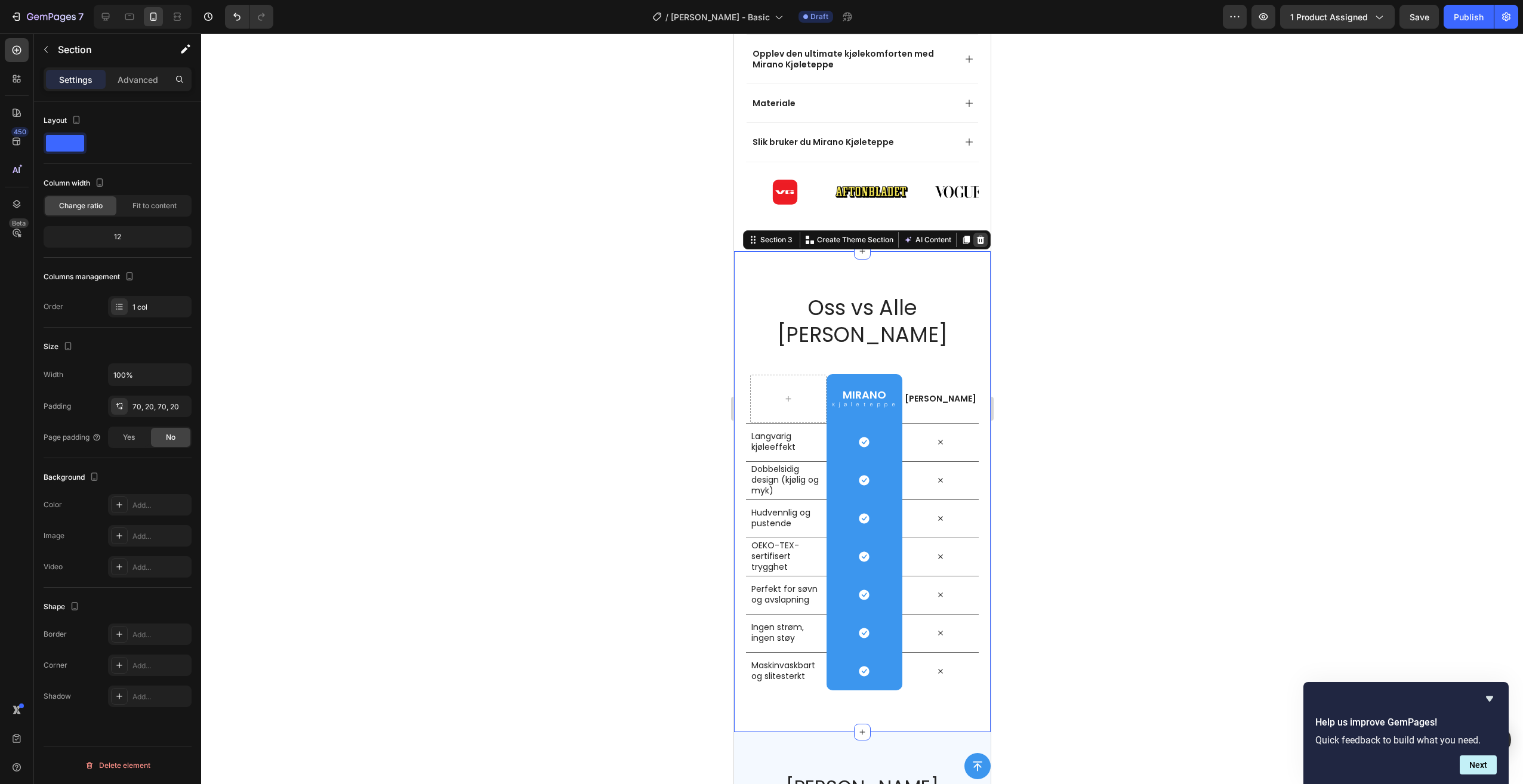
click at [977, 235] on icon at bounding box center [981, 239] width 8 height 8
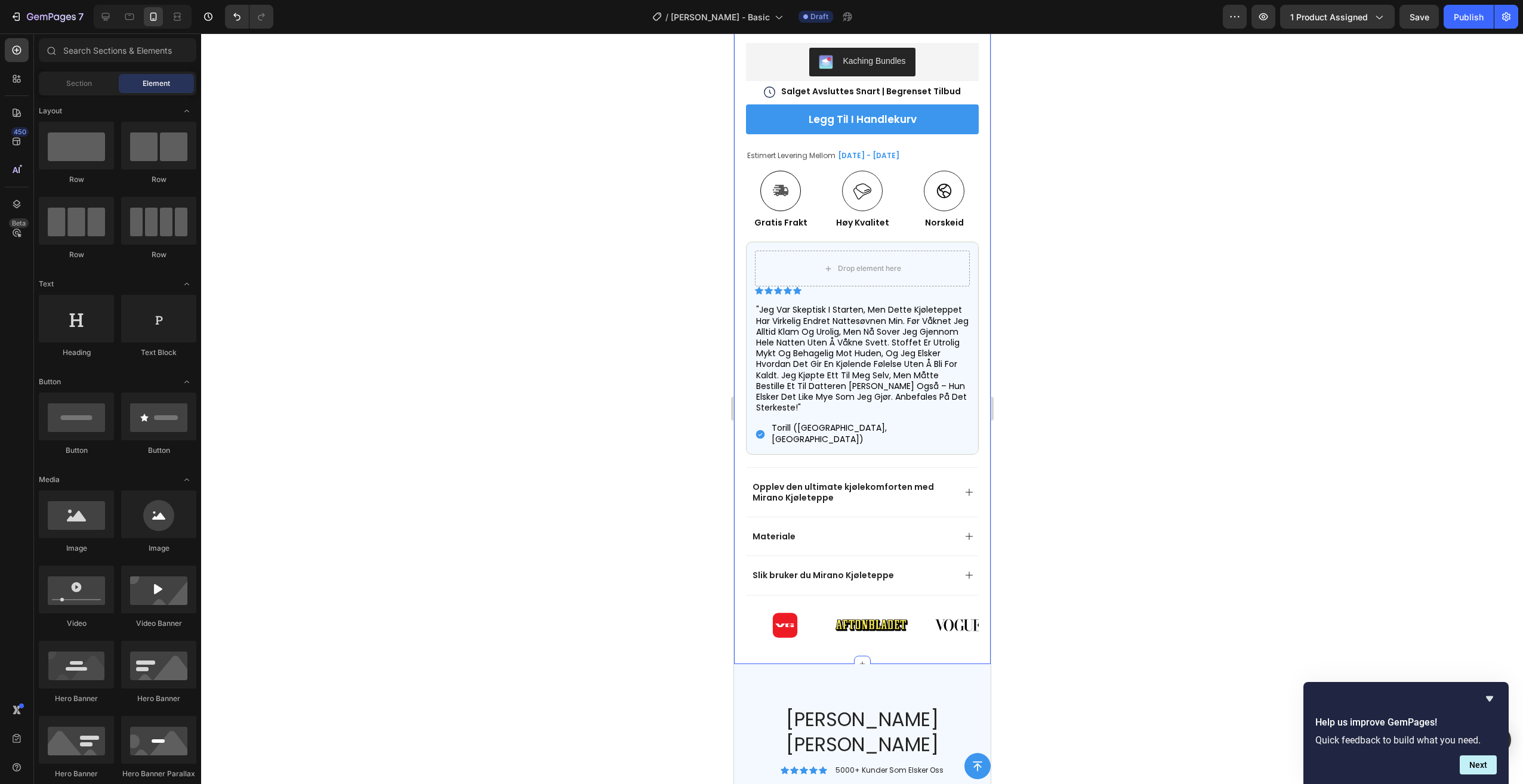
scroll to position [456, 0]
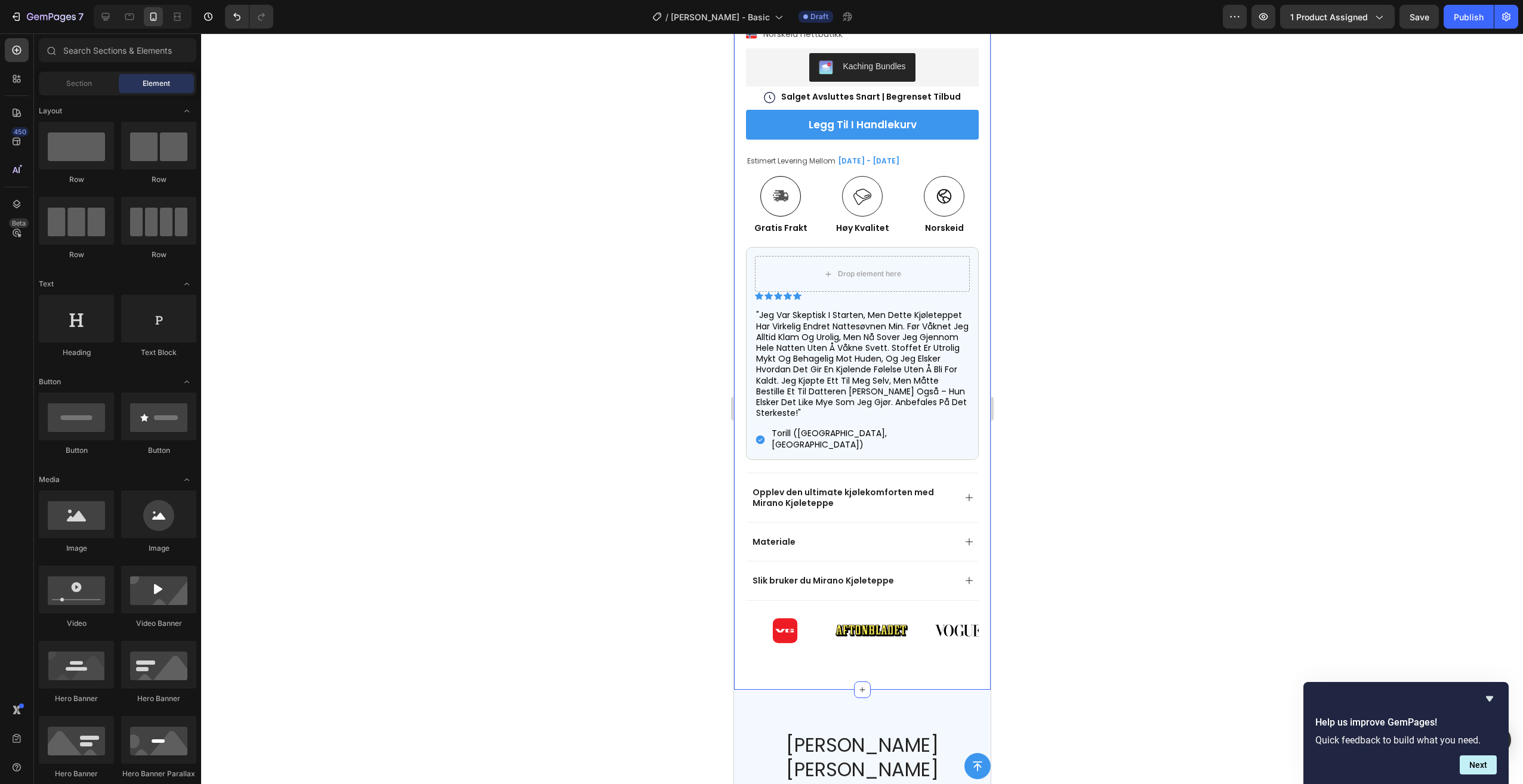
click at [965, 640] on div "Icon Gratis Frakt I Begrenset Periode Text Block Row Icon 5000+ Kunder Som Elsk…" at bounding box center [861, 145] width 257 height 1088
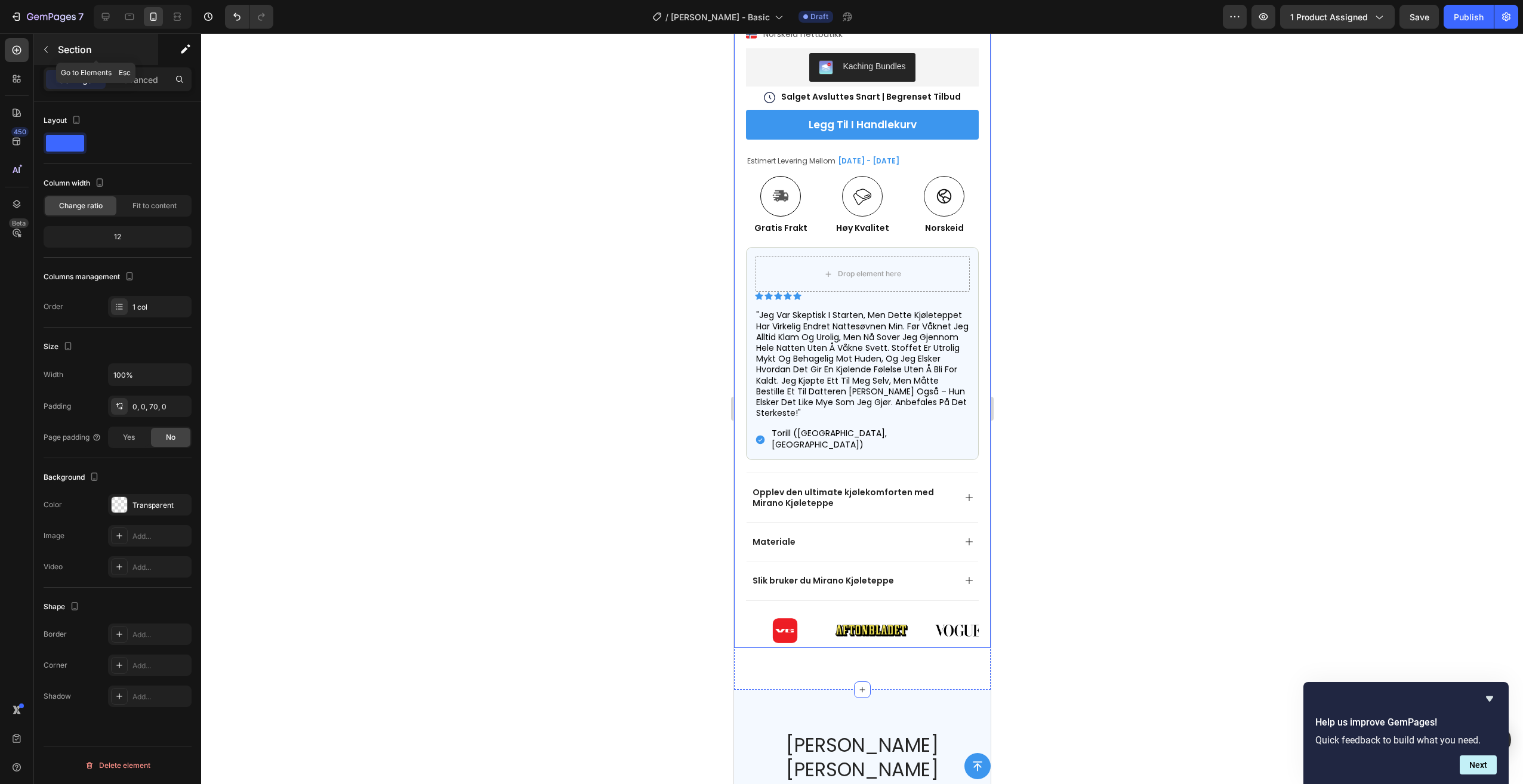
click at [53, 50] on button "button" at bounding box center [46, 50] width 19 height 19
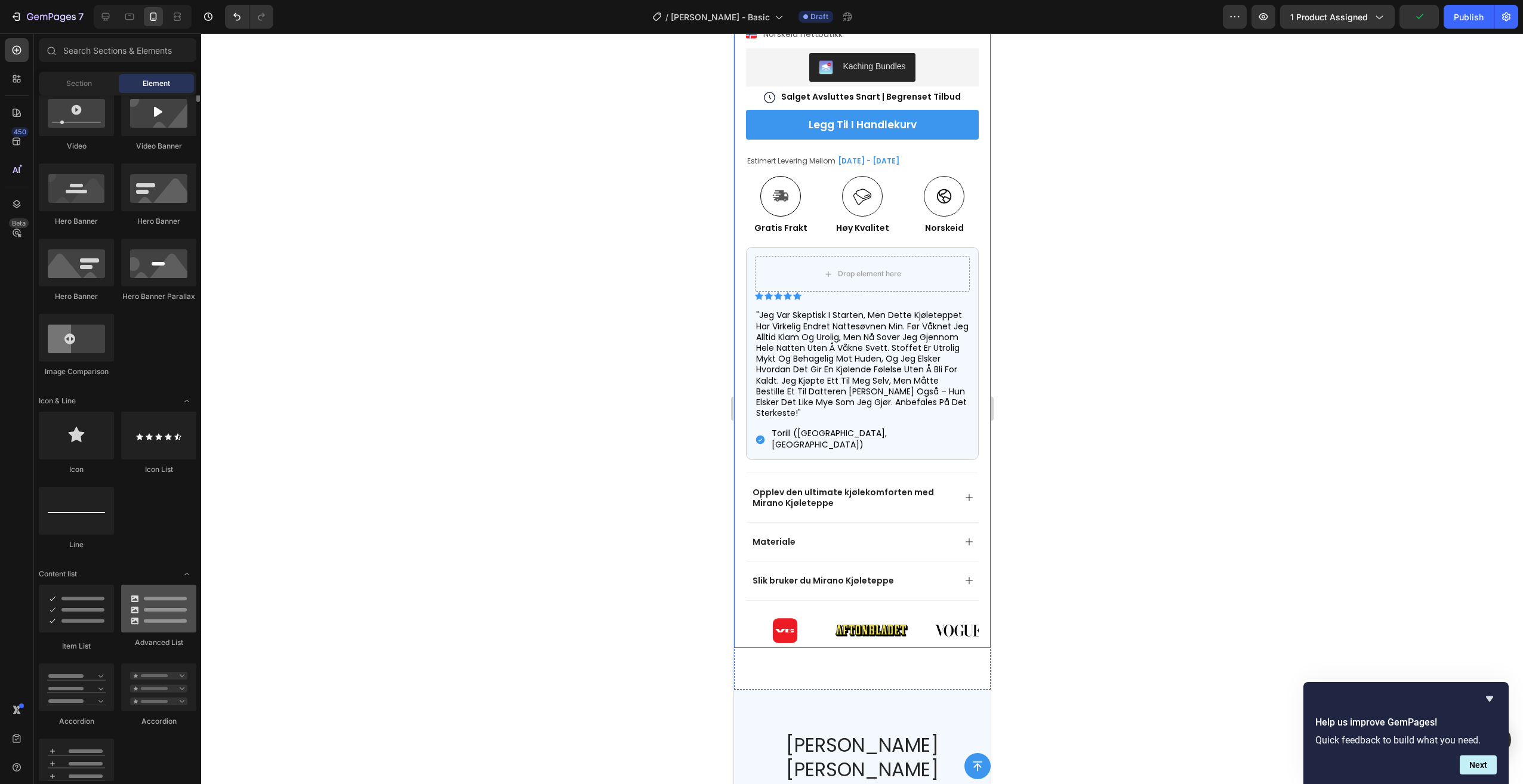
scroll to position [537, 0]
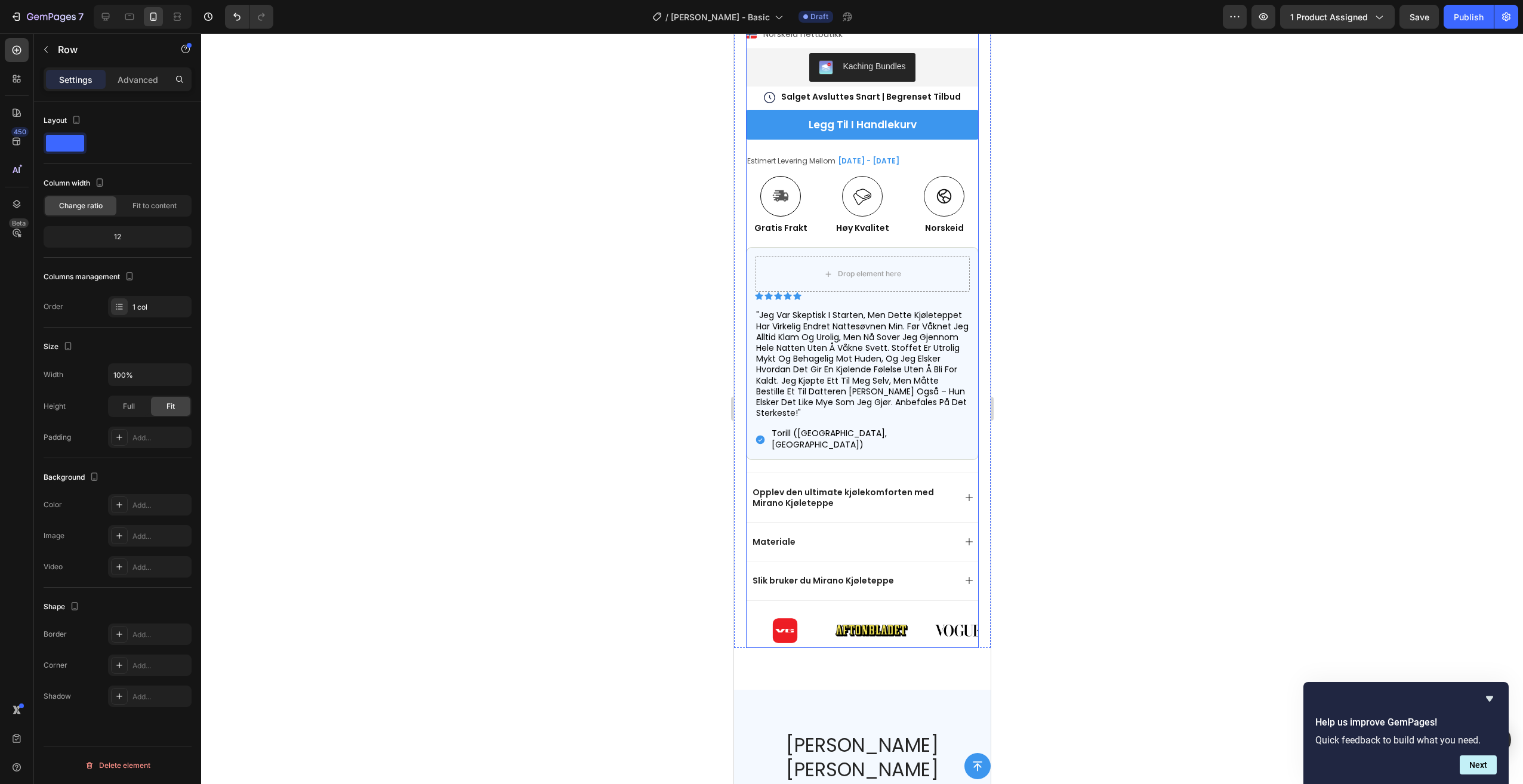
click at [756, 583] on div "Icon Icon Icon Icon Icon Icon List (5000+ Kunder Som Elsker Oss) Text Block Row…" at bounding box center [861, 264] width 233 height 768
click at [823, 614] on img at bounding box center [784, 631] width 78 height 35
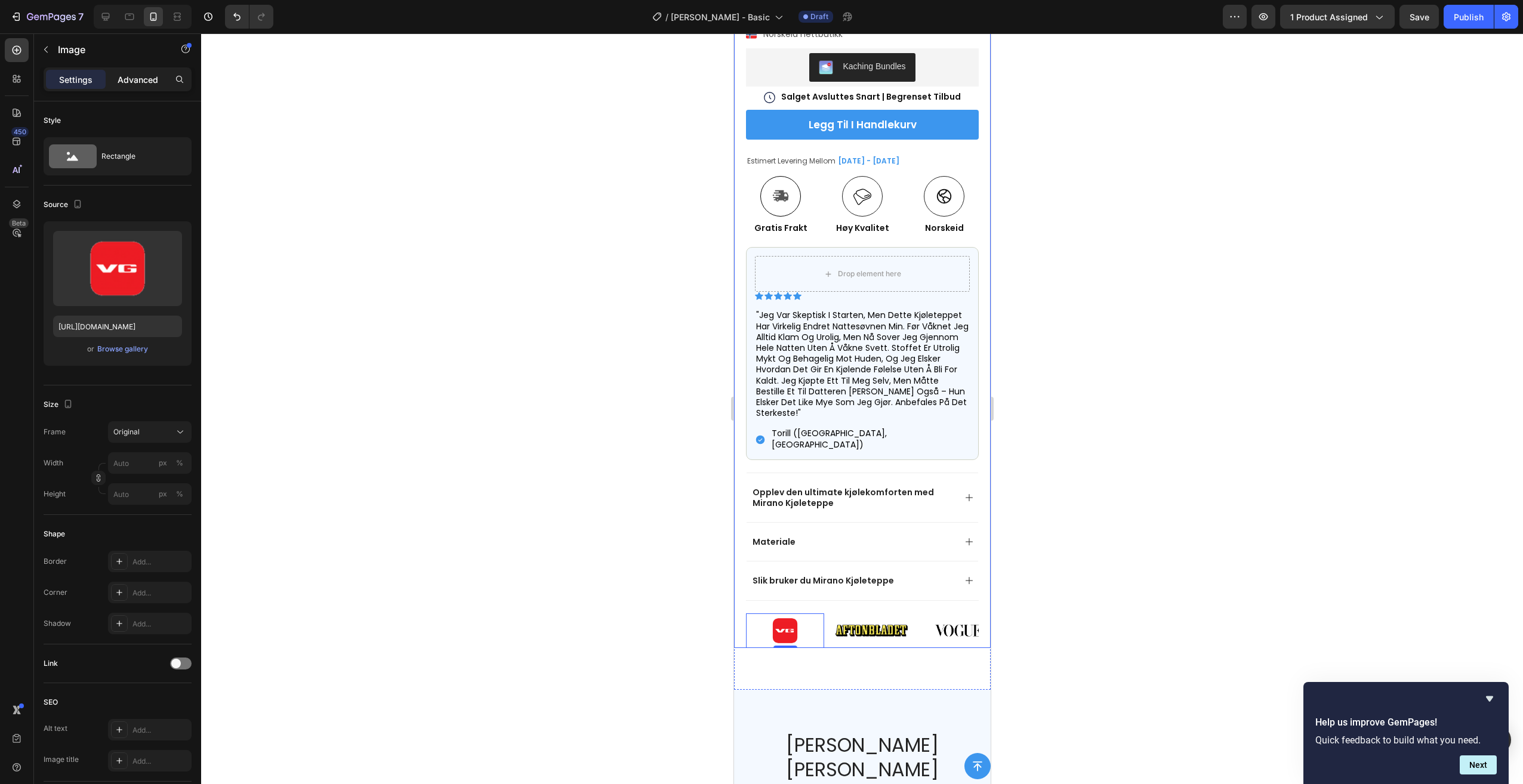
click at [117, 75] on div "Advanced" at bounding box center [138, 80] width 60 height 19
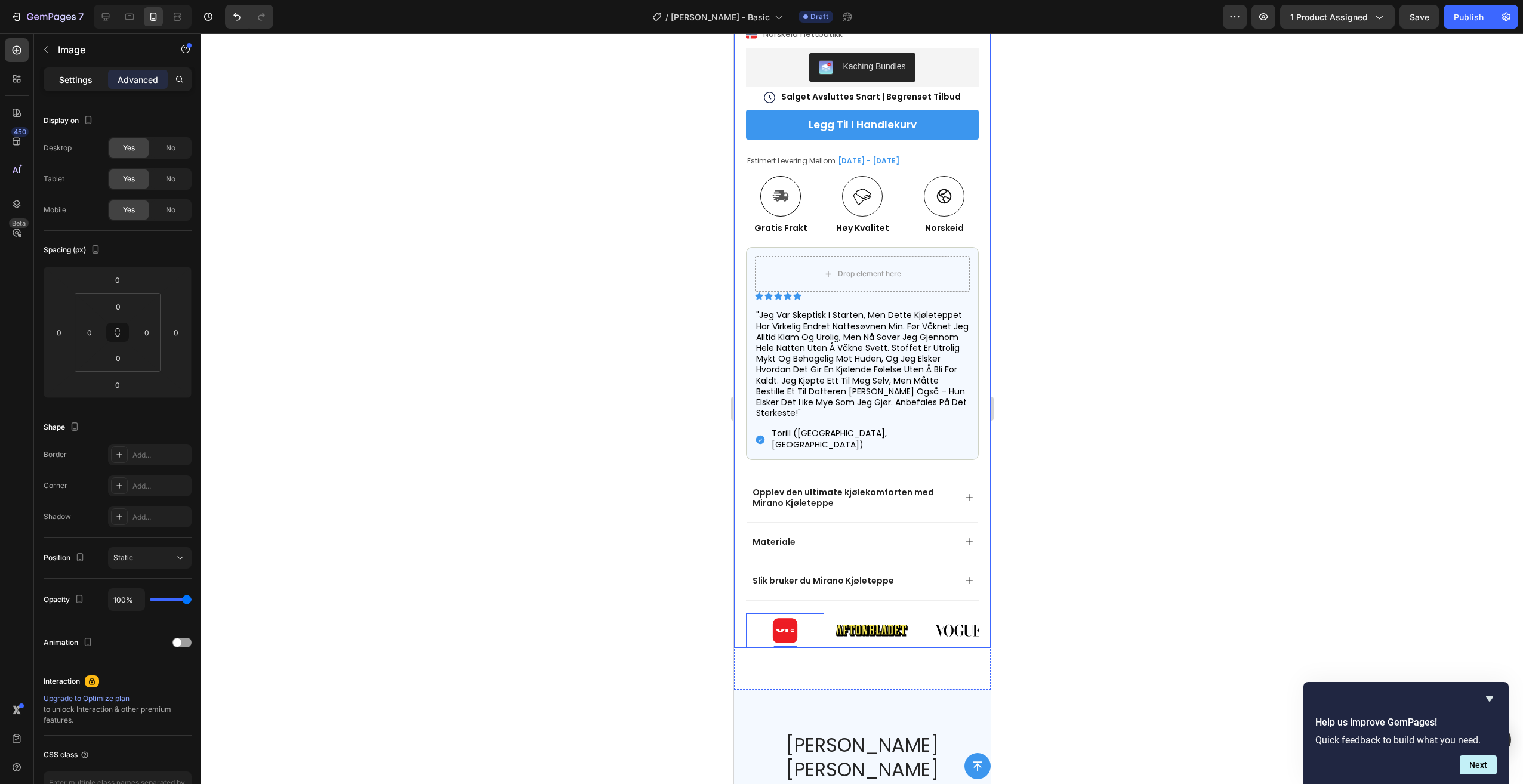
click at [91, 81] on p "Settings" at bounding box center [76, 79] width 33 height 12
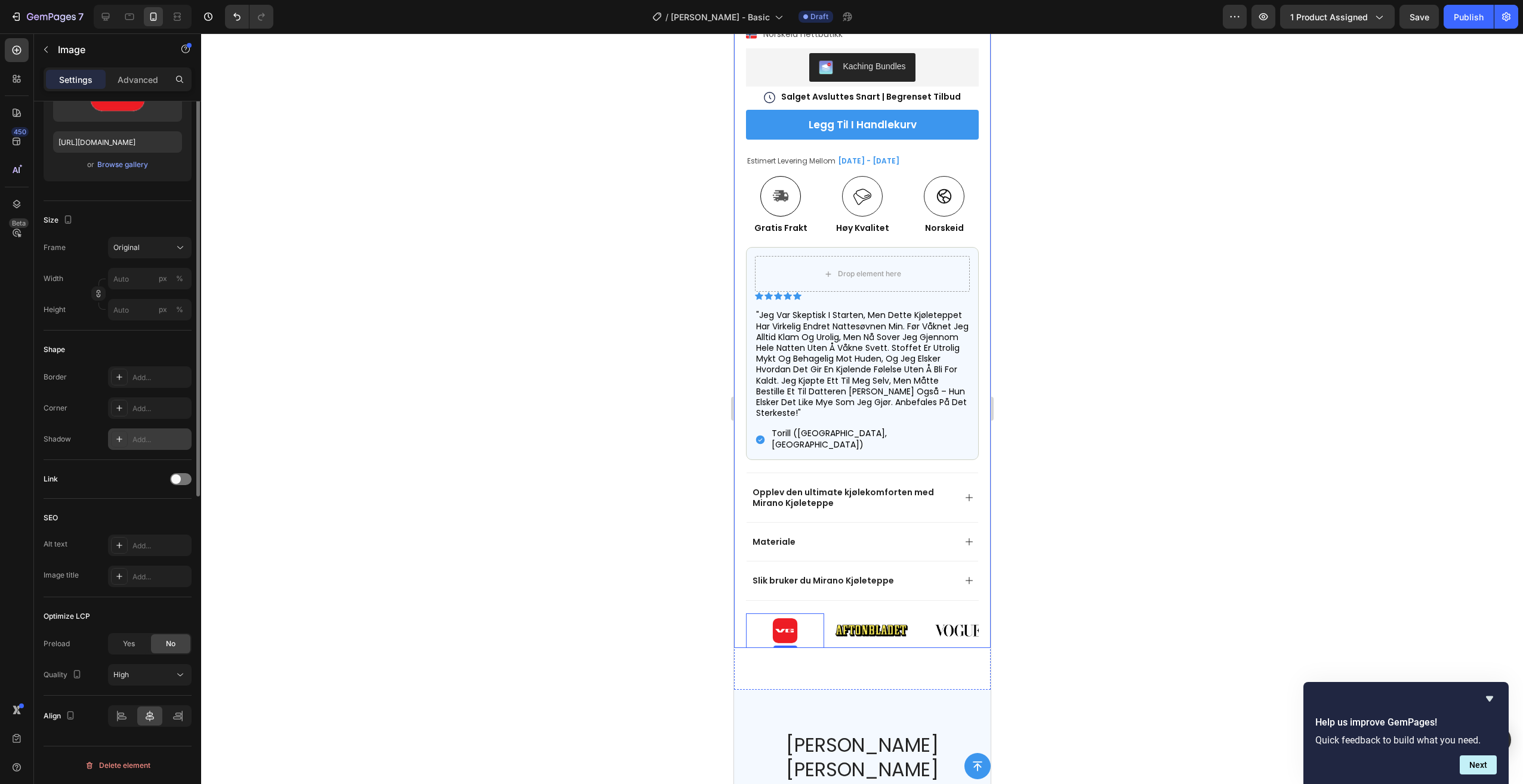
scroll to position [0, 0]
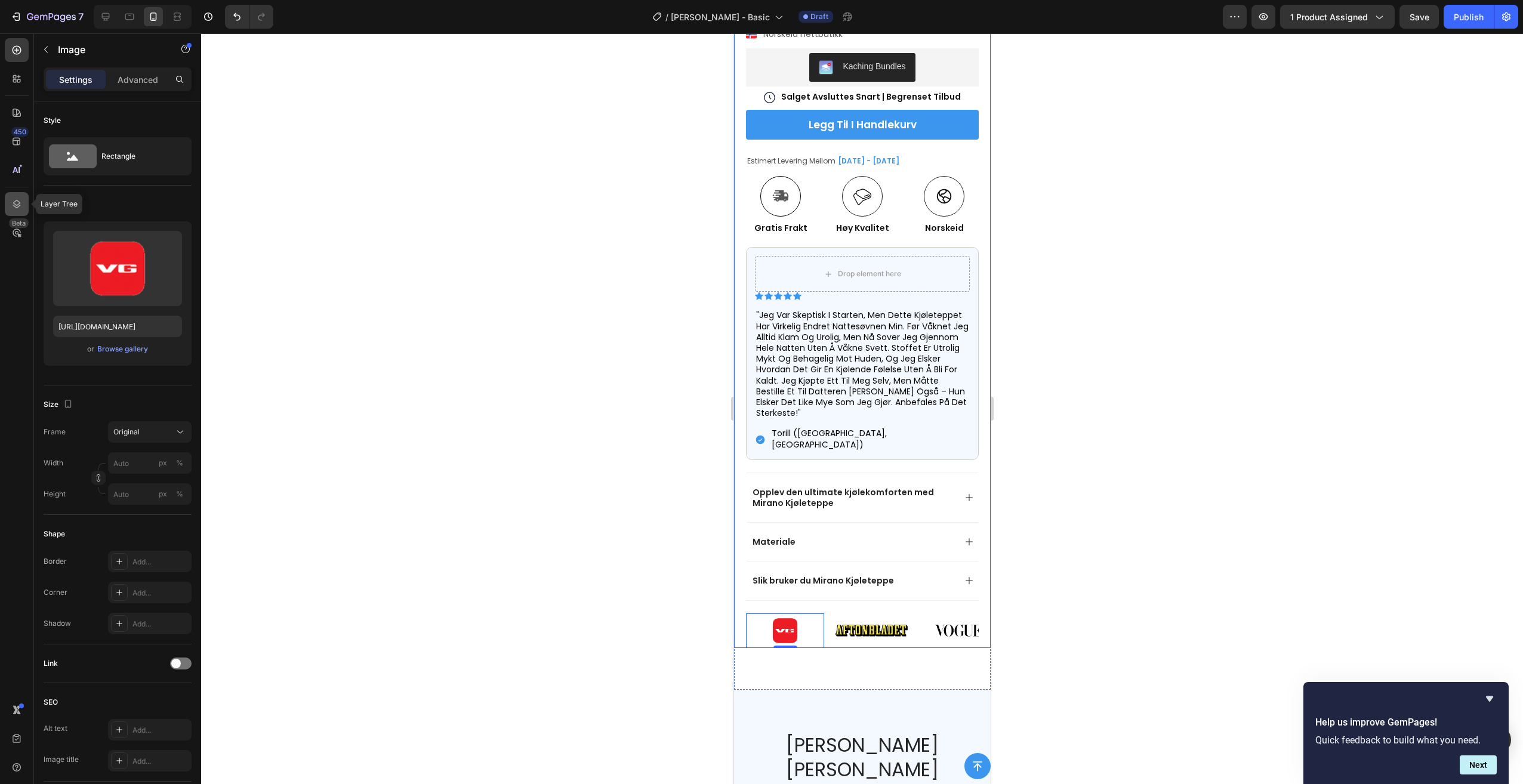
click at [21, 211] on div at bounding box center [16, 204] width 24 height 24
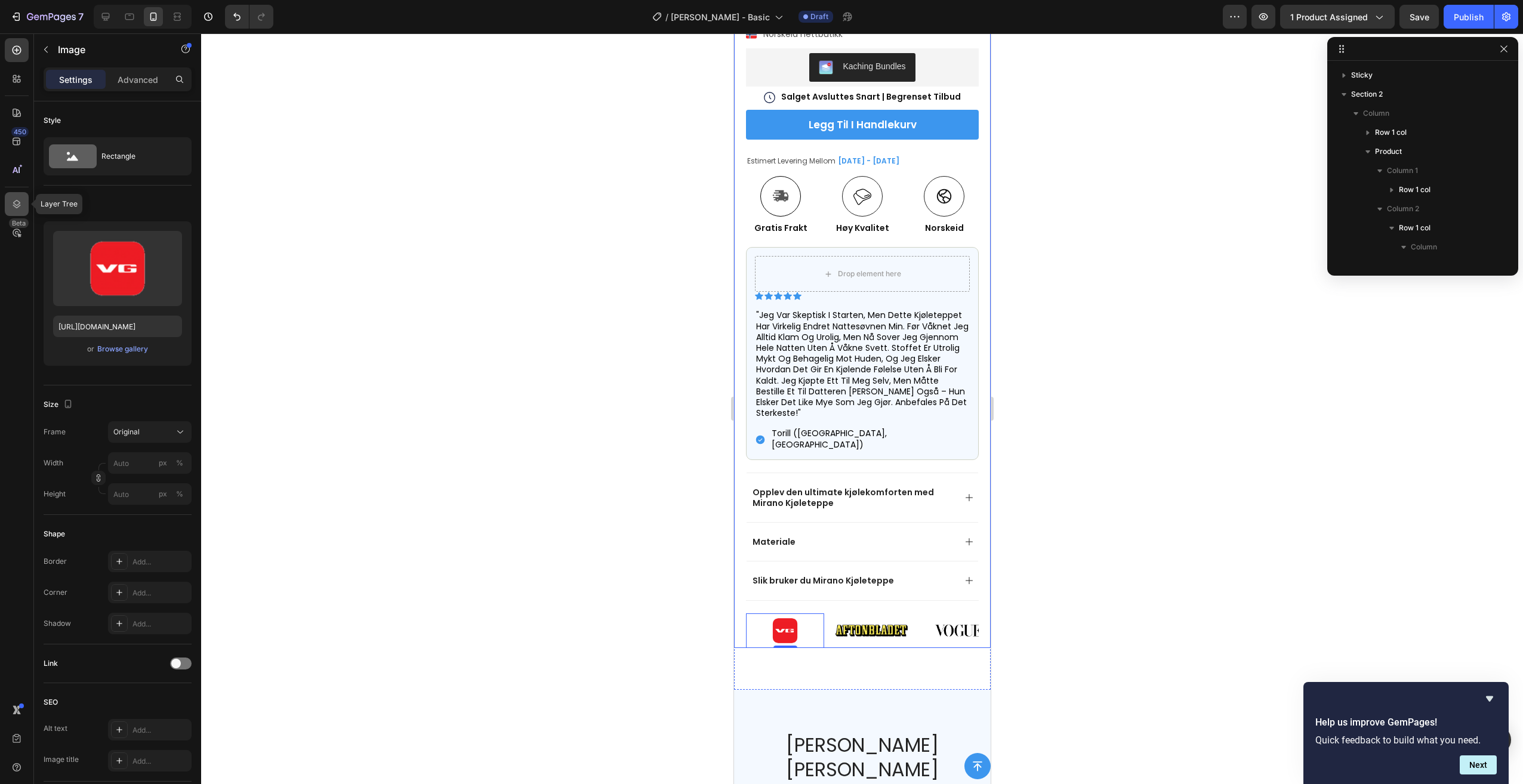
scroll to position [360, 0]
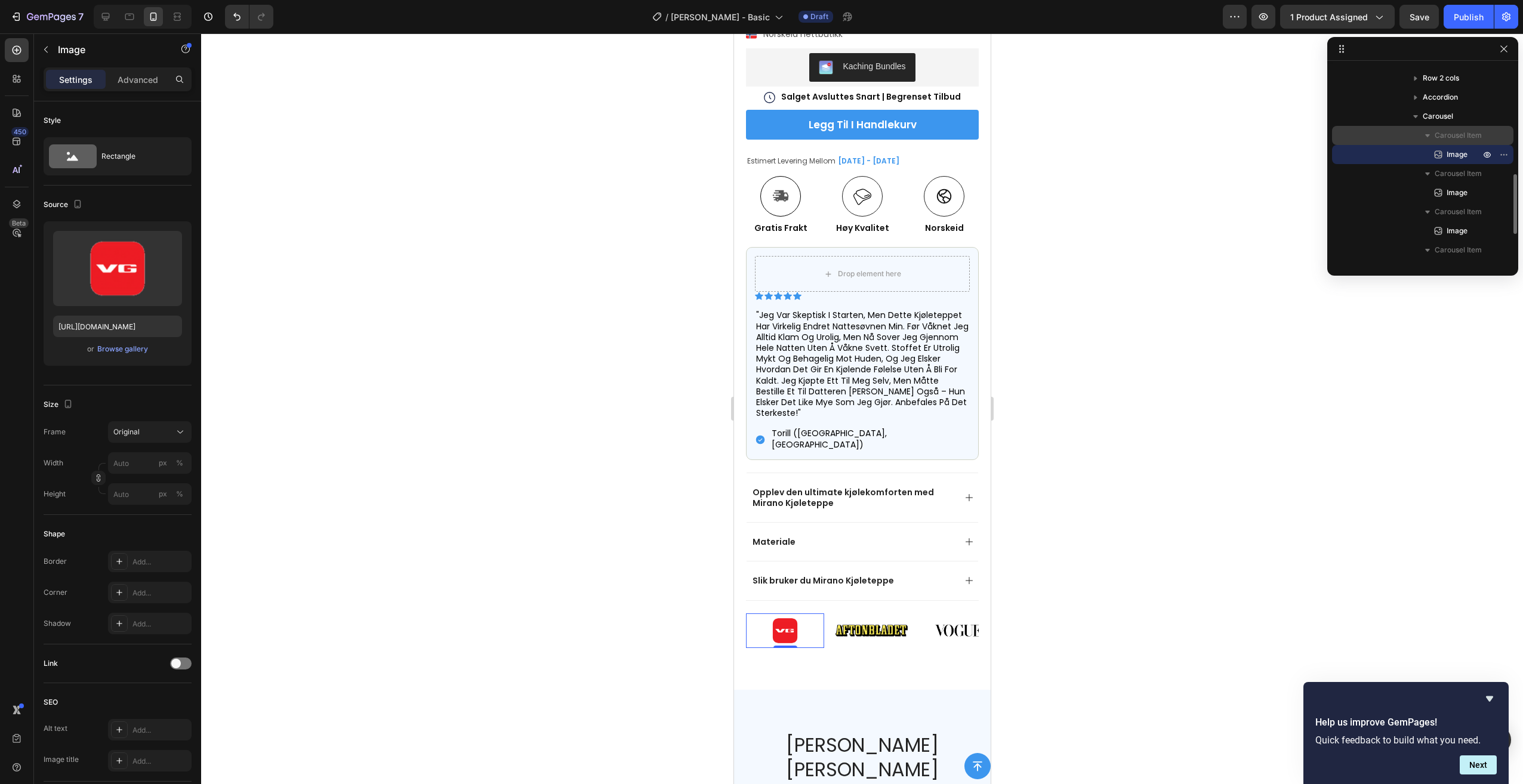
click at [1443, 139] on span "Carousel Item" at bounding box center [1458, 136] width 47 height 12
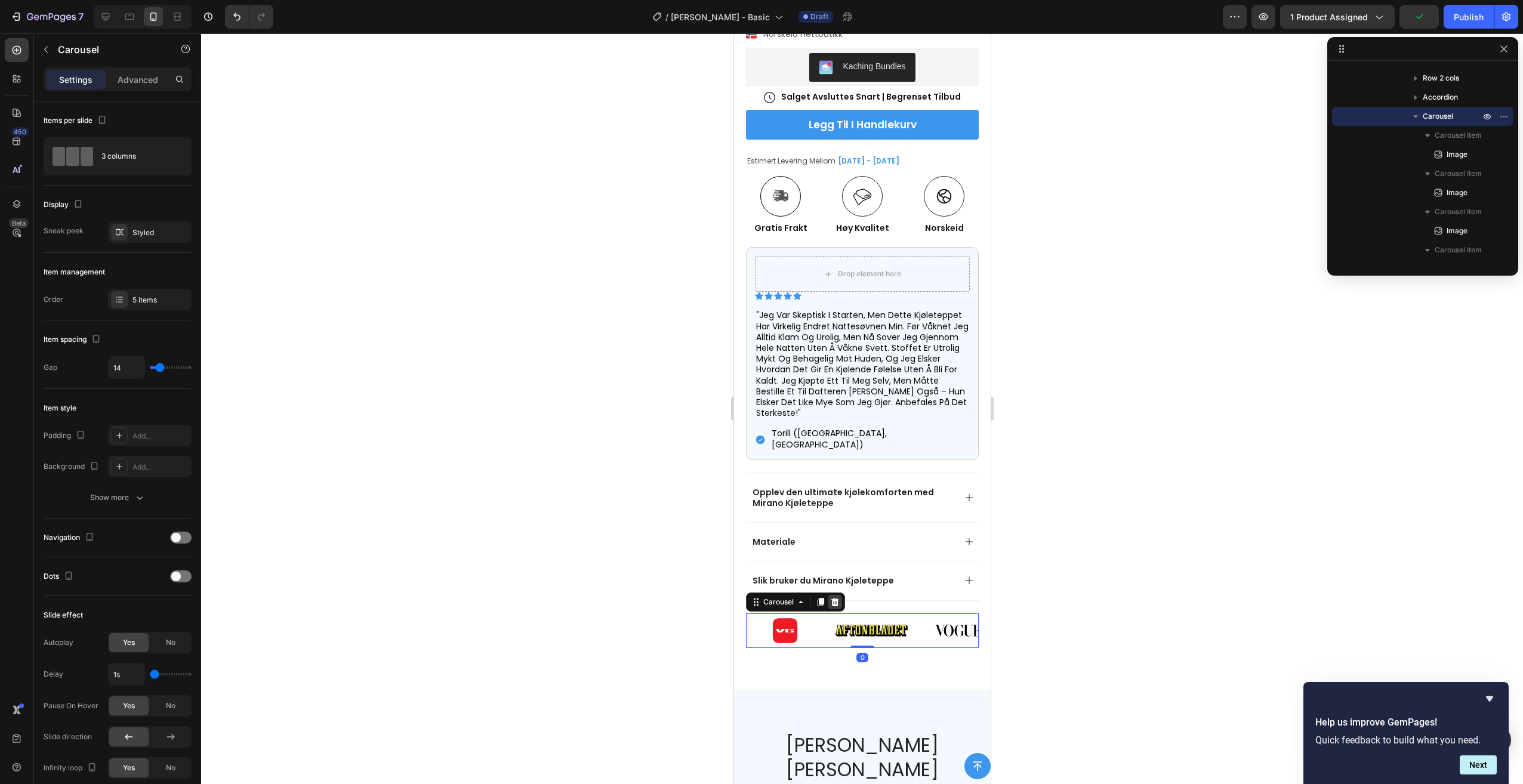
click at [835, 597] on icon at bounding box center [835, 601] width 8 height 8
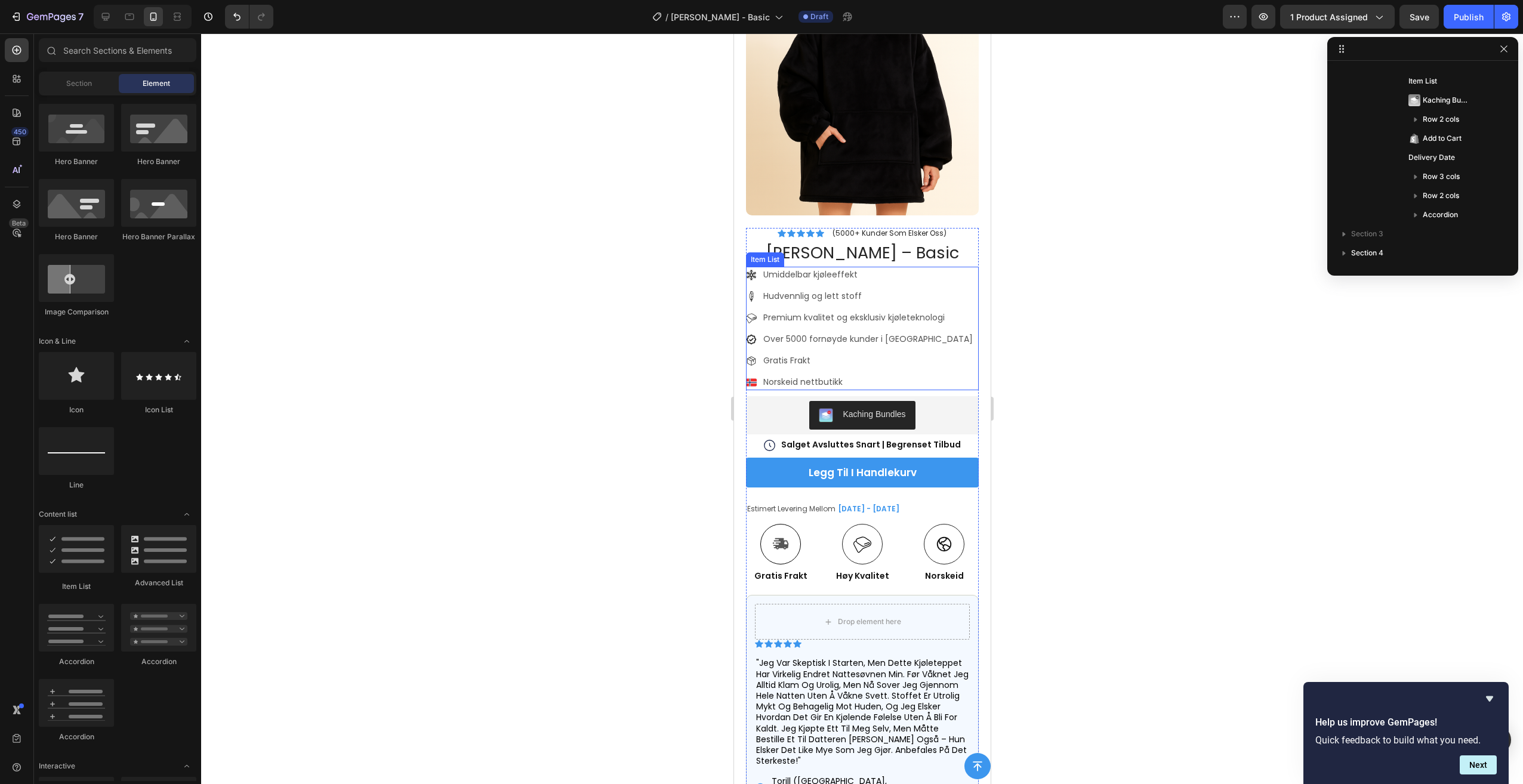
scroll to position [98, 0]
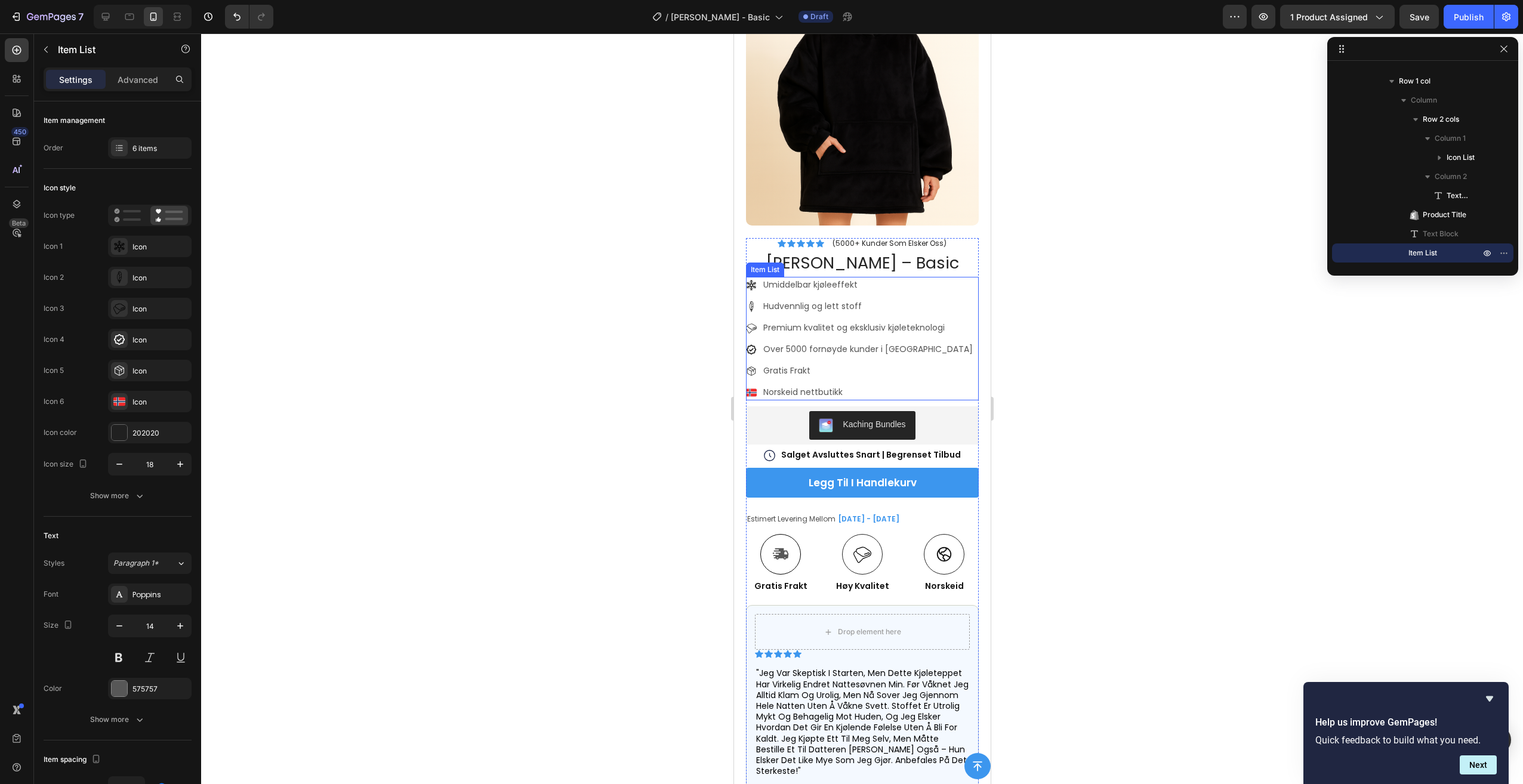
click at [853, 321] on p "Premium kvalitet og eksklusiv kjøleteknologi" at bounding box center [867, 327] width 209 height 12
click at [837, 321] on p "Premium kvalitet og eksklusiv kjøleteknologi" at bounding box center [867, 327] width 209 height 12
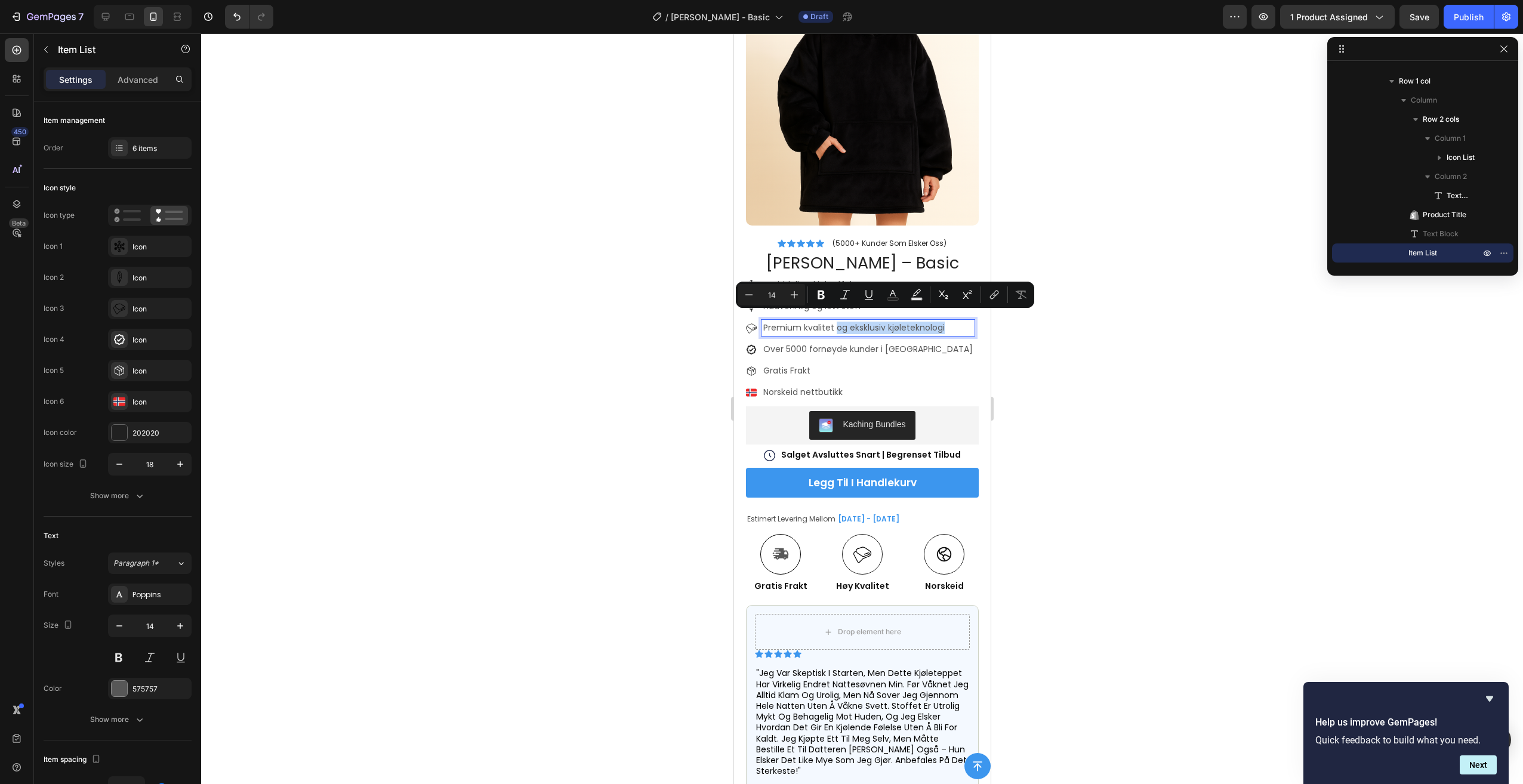
drag, startPoint x: 835, startPoint y: 318, endPoint x: 944, endPoint y: 315, distance: 109.0
click at [944, 320] on div "Premium kvalitet og eksklusiv kjøleteknologi" at bounding box center [867, 328] width 213 height 16
click at [866, 278] on p "Umiddelbar kjøleeffekt" at bounding box center [867, 284] width 209 height 12
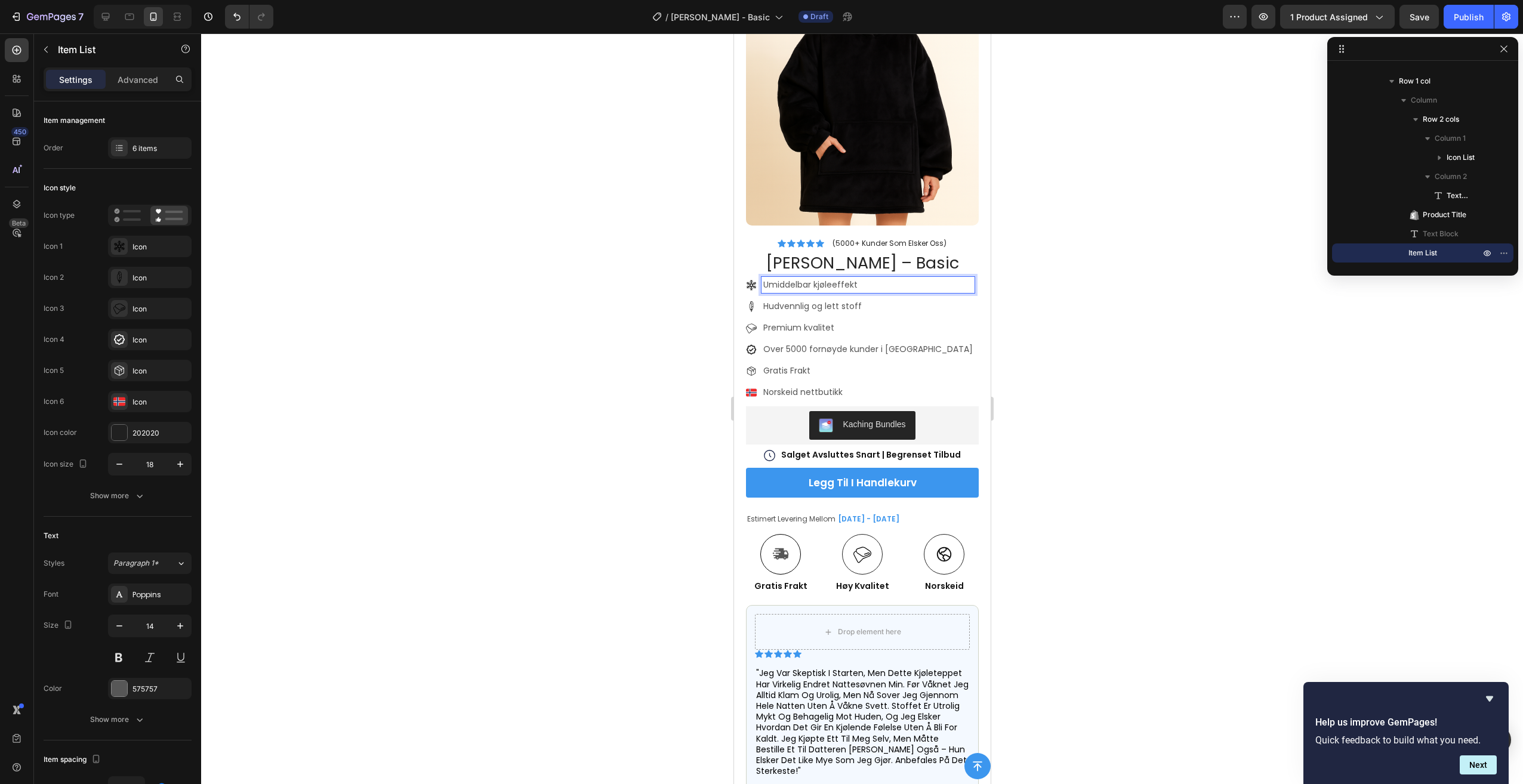
click at [751, 280] on icon at bounding box center [751, 285] width 10 height 11
click at [749, 280] on icon at bounding box center [751, 285] width 10 height 11
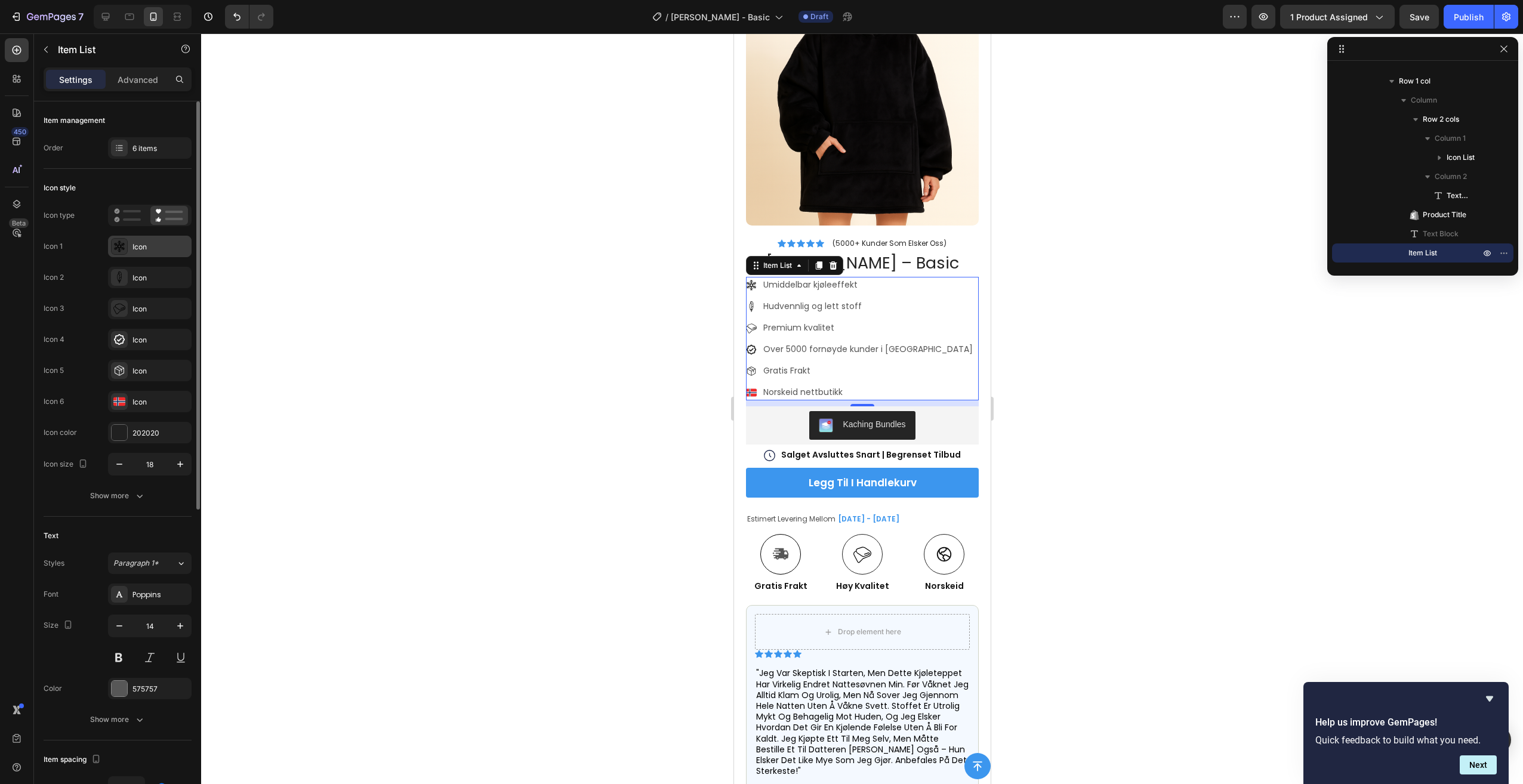
click at [150, 247] on div "Icon" at bounding box center [160, 247] width 56 height 11
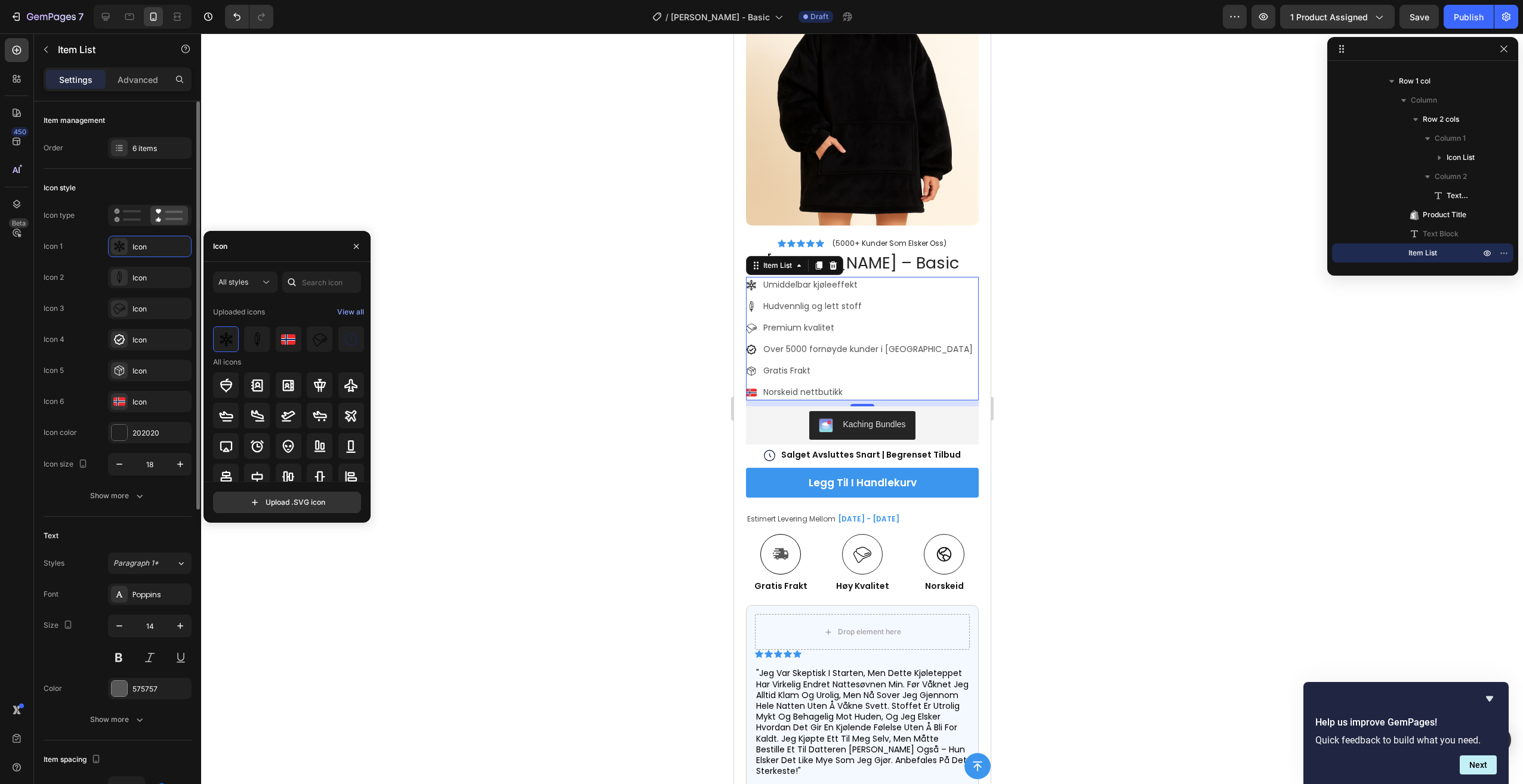
click at [78, 253] on div "Icon 1 Icon" at bounding box center [118, 246] width 148 height 21
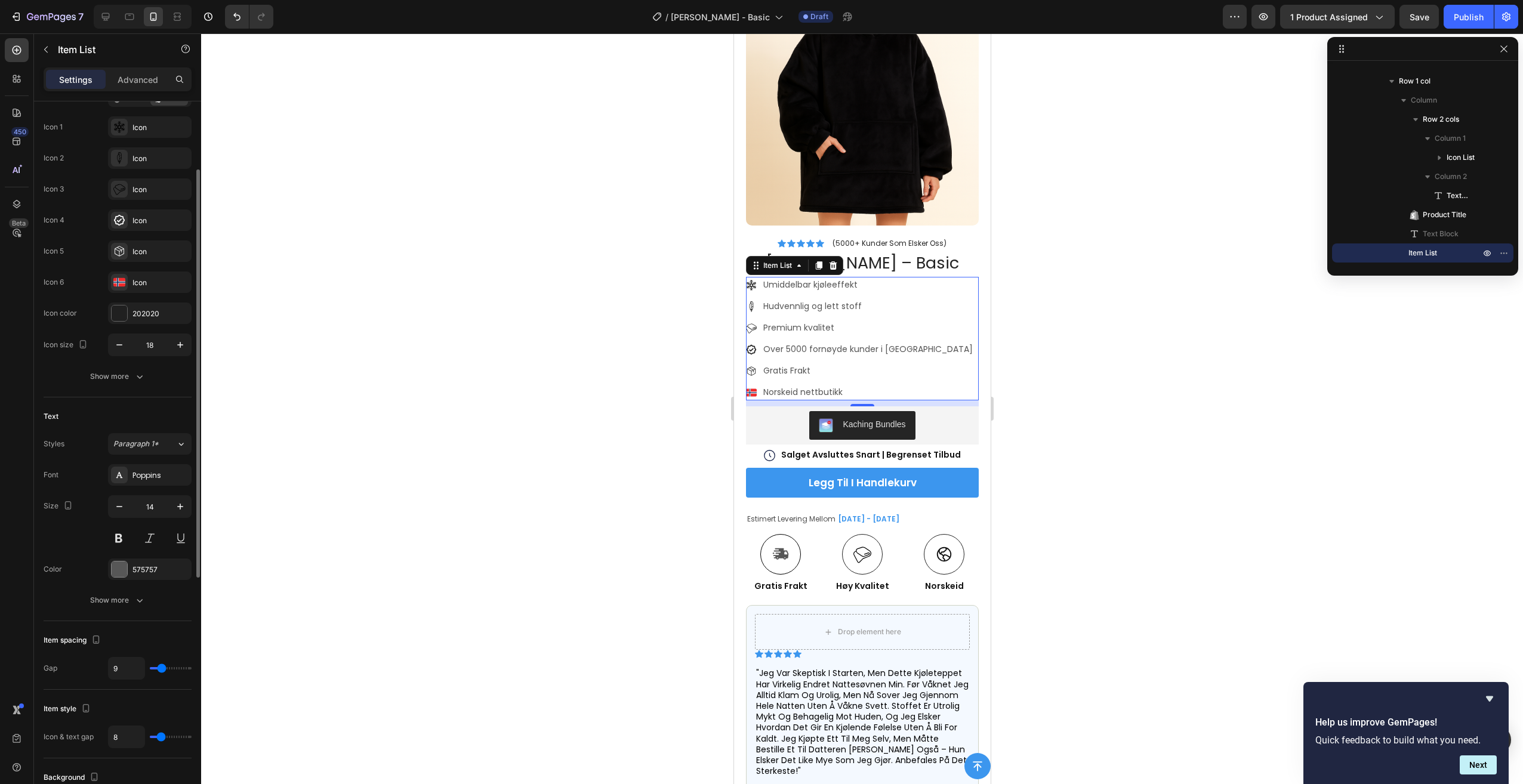
scroll to position [0, 0]
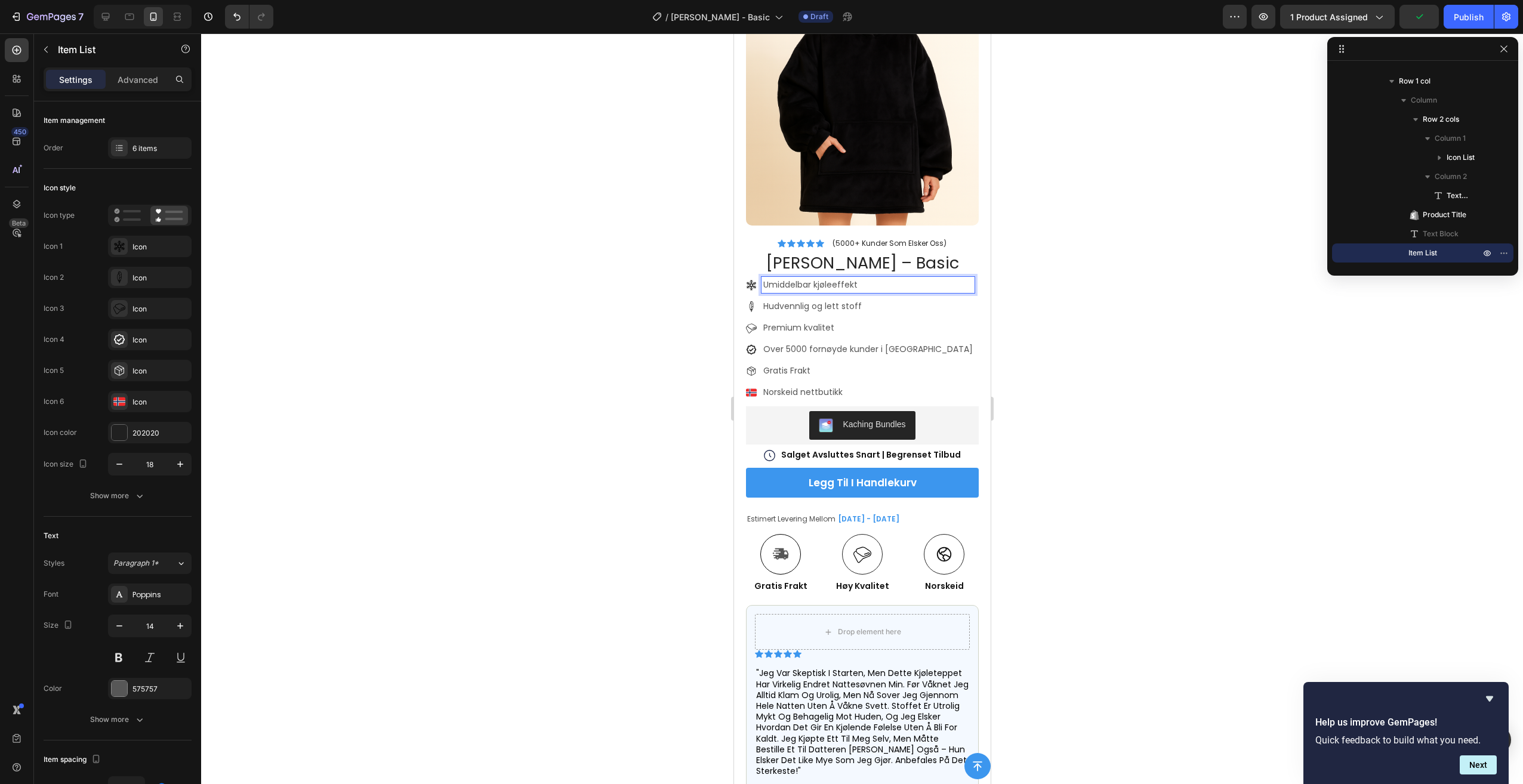
click at [930, 278] on p "Umiddelbar kjøleeffekt" at bounding box center [867, 284] width 209 height 12
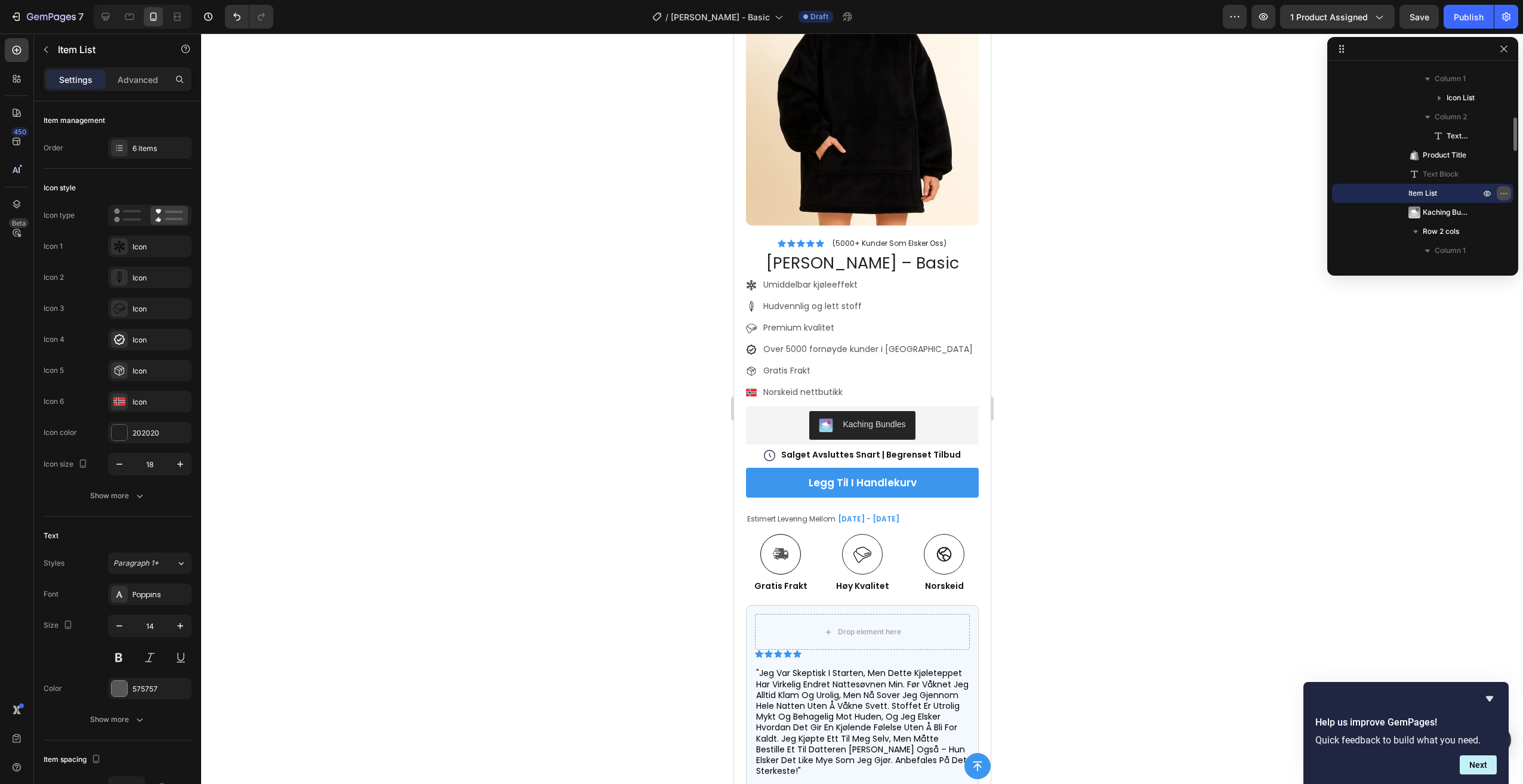
click at [1504, 190] on icon "button" at bounding box center [1504, 193] width 10 height 10
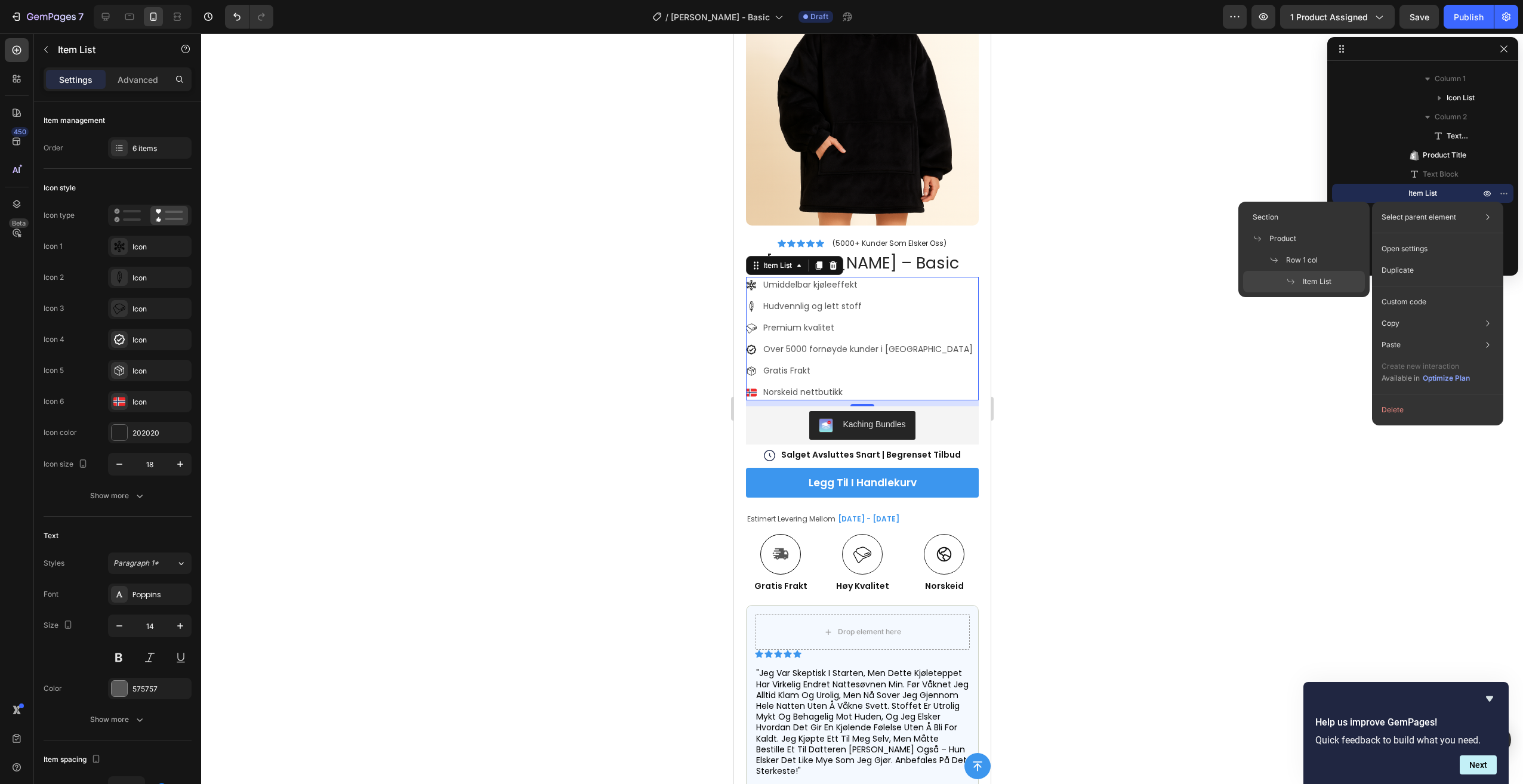
click at [1447, 207] on div "Select parent element Section Product Row 1 col Item List" at bounding box center [1438, 217] width 122 height 21
click at [1424, 192] on span "Item List" at bounding box center [1422, 193] width 28 height 12
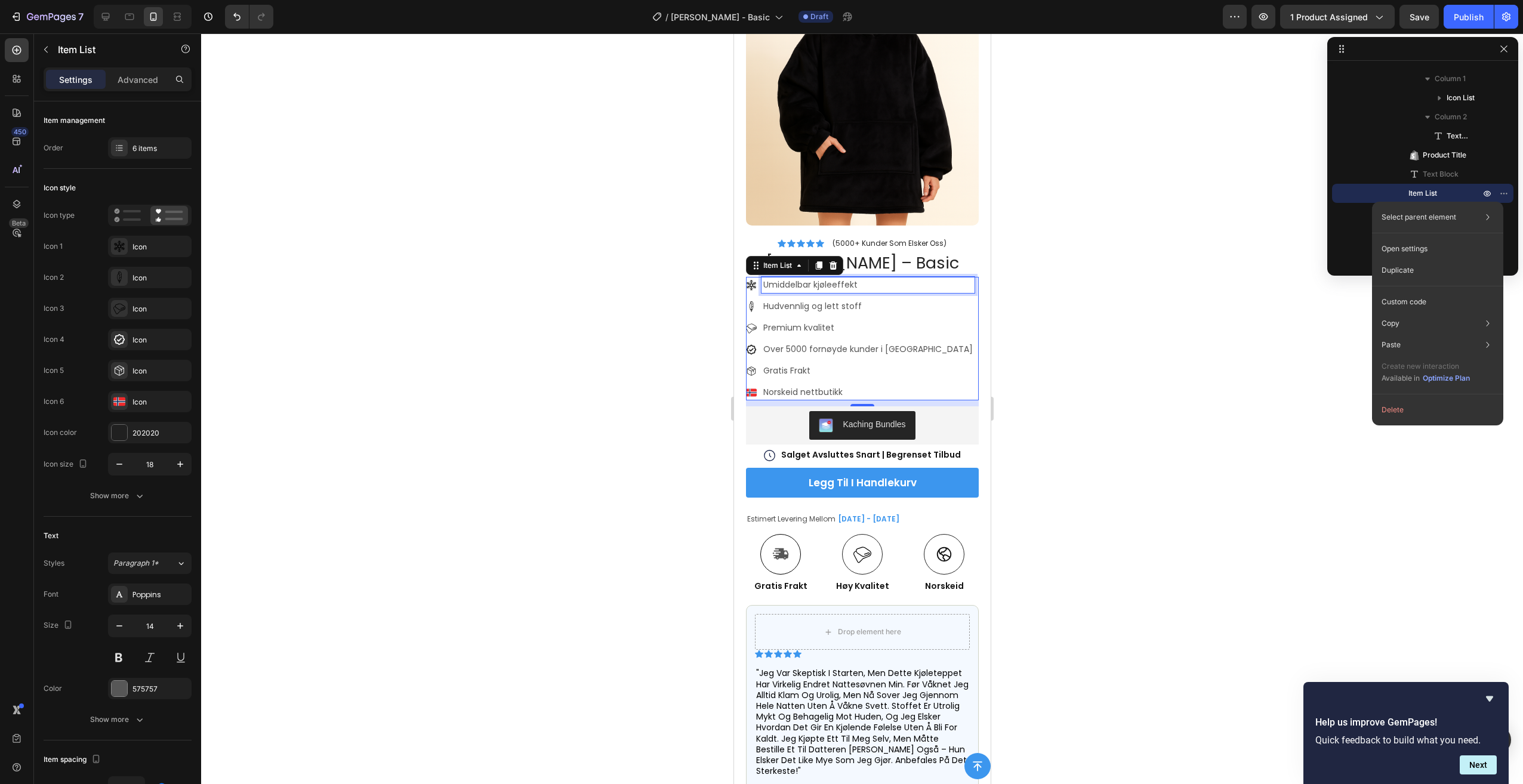
click at [762, 278] on p "Umiddelbar kjøleeffekt" at bounding box center [867, 284] width 209 height 12
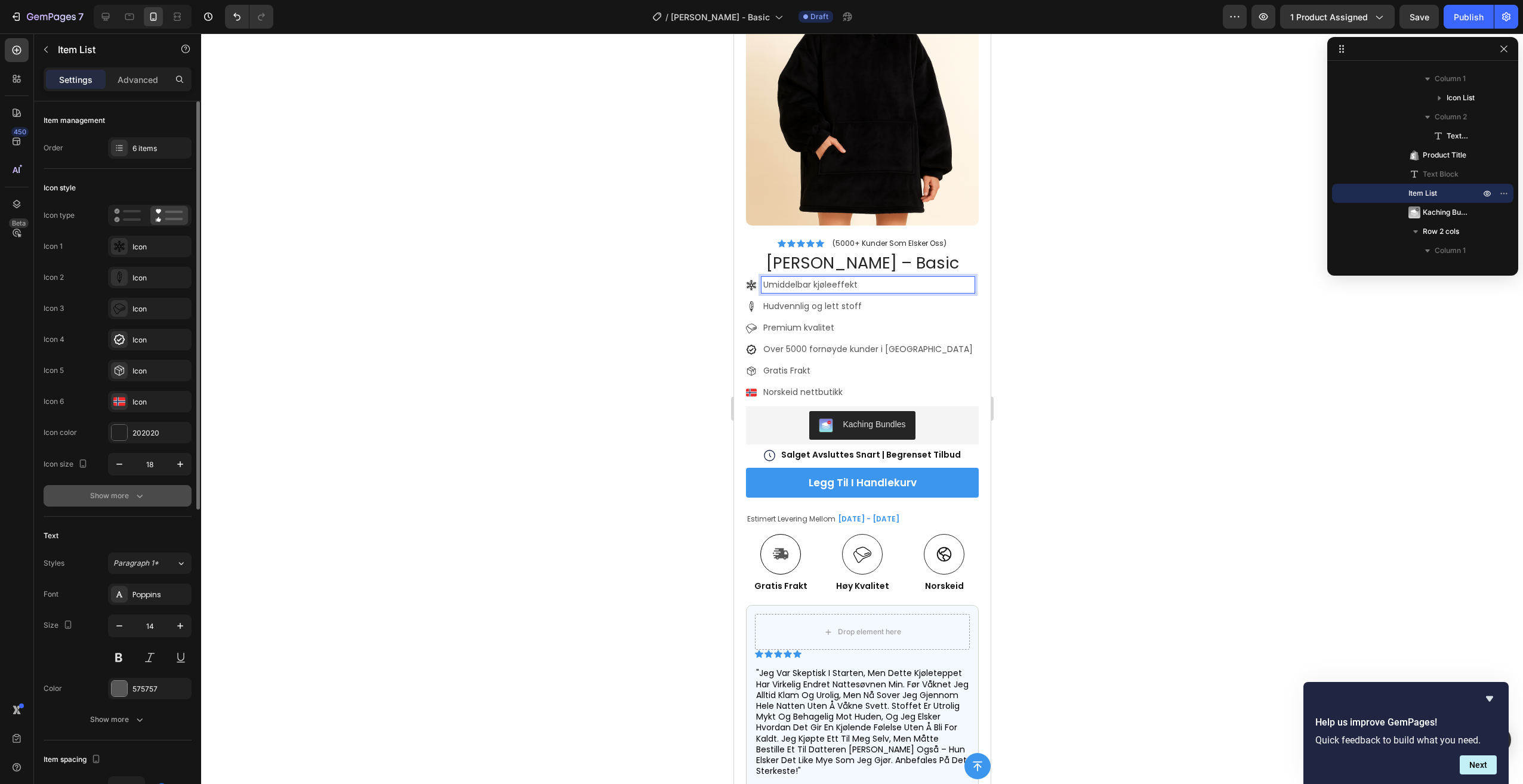
click at [136, 495] on icon "button" at bounding box center [139, 496] width 6 height 3
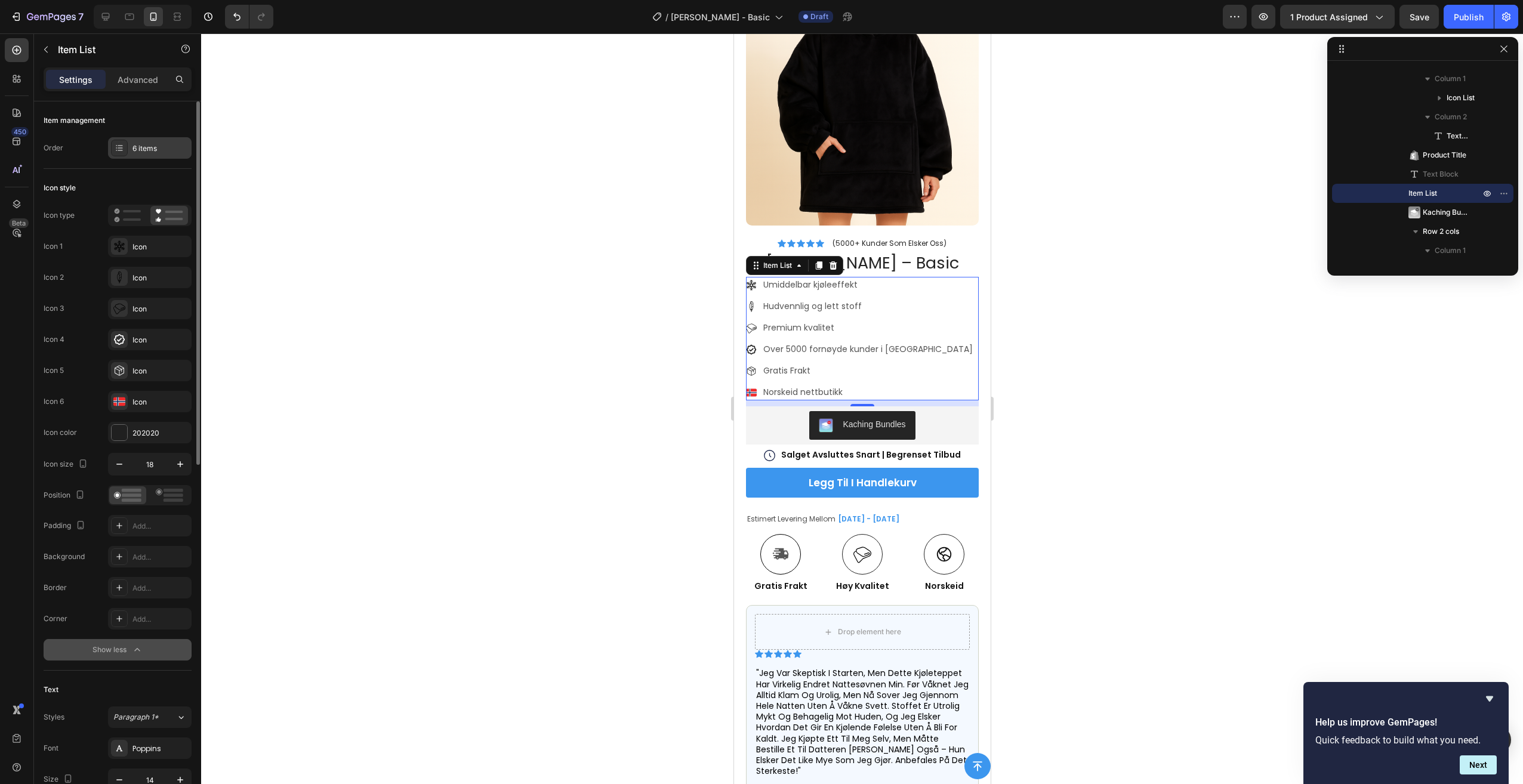
click at [142, 148] on div "6 items" at bounding box center [160, 148] width 56 height 11
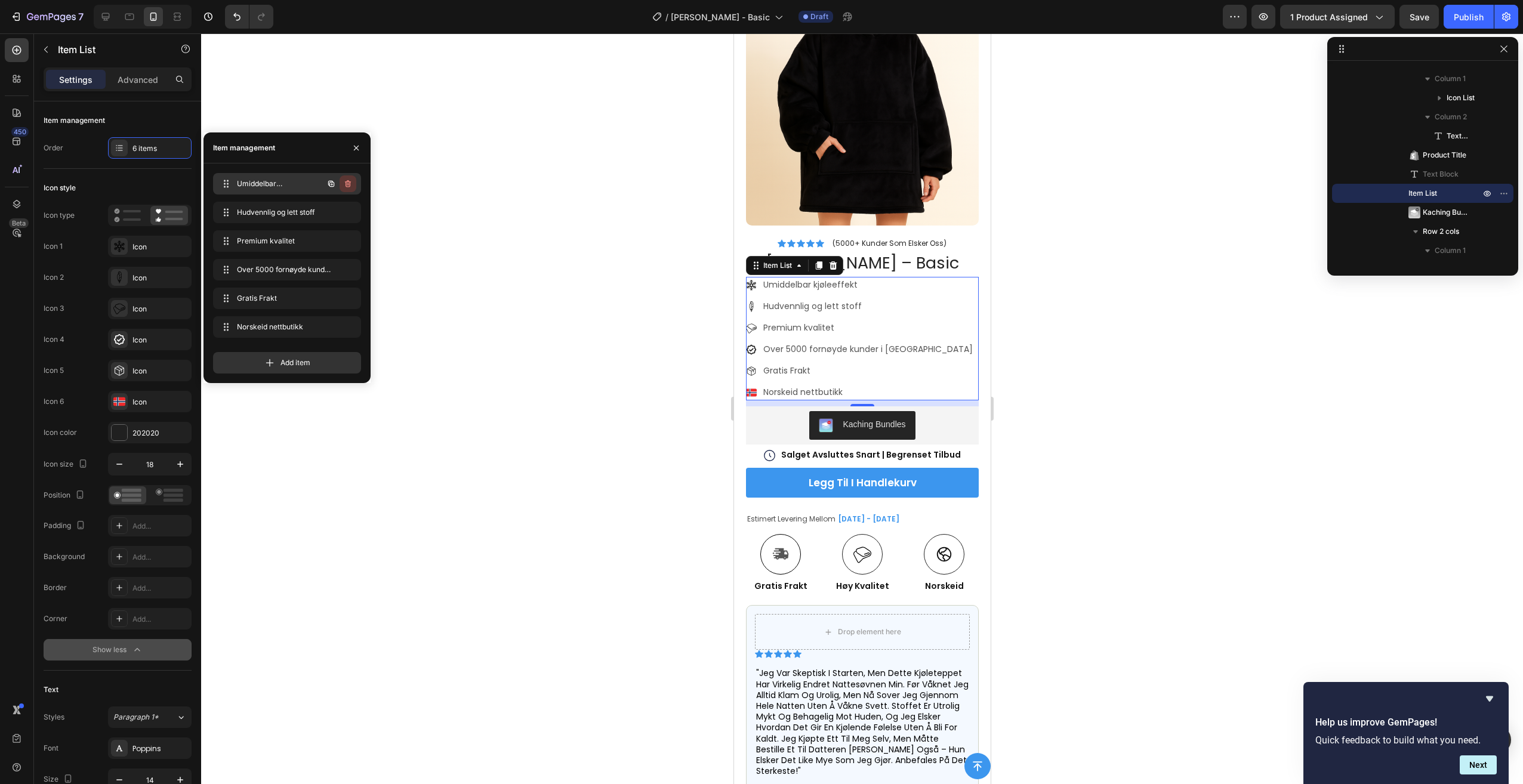
click at [350, 181] on icon "button" at bounding box center [348, 184] width 10 height 10
click at [346, 183] on div "Delete" at bounding box center [339, 183] width 22 height 11
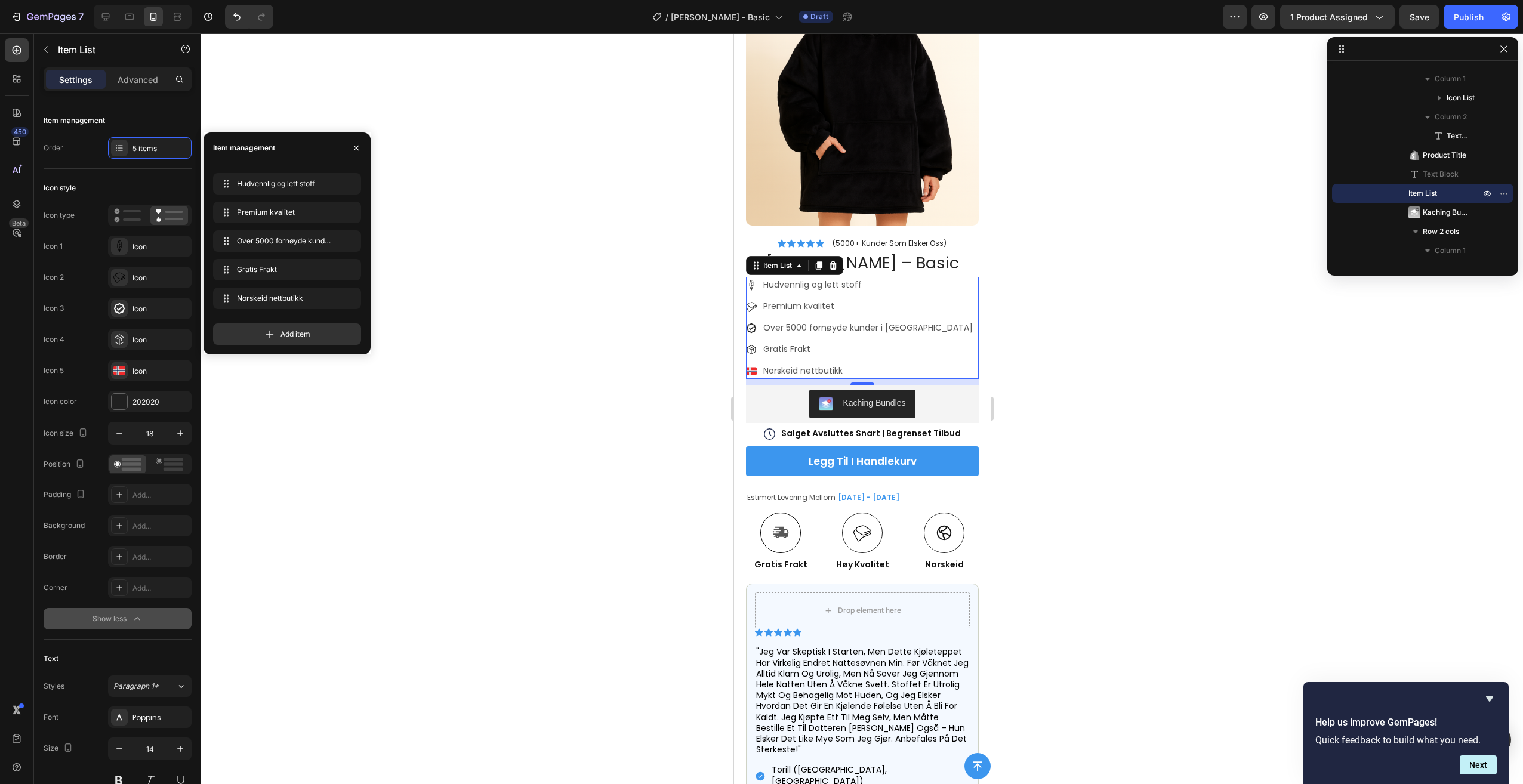
click at [1038, 421] on div at bounding box center [862, 408] width 1322 height 751
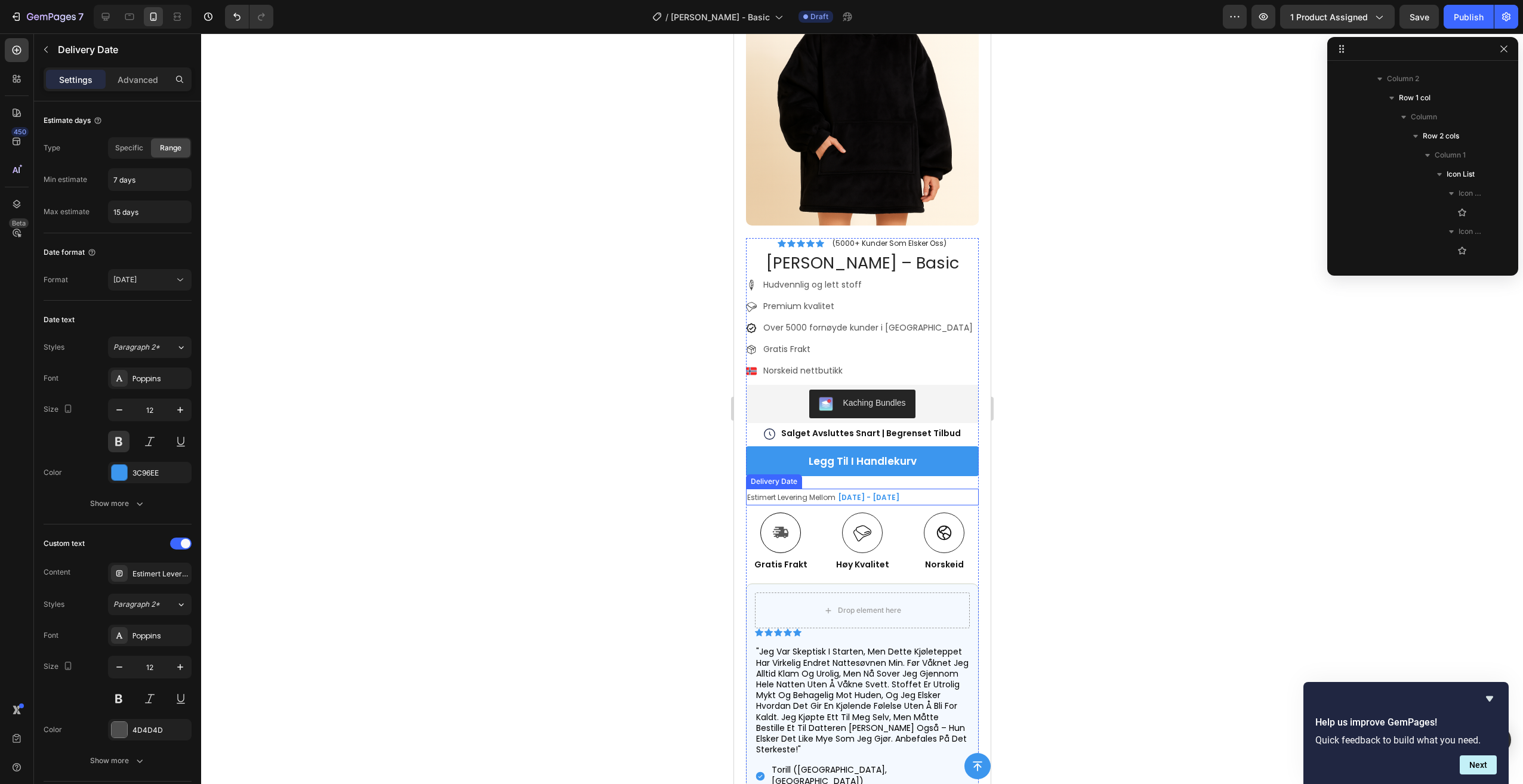
click at [884, 492] on span "[DATE] - [DATE]" at bounding box center [868, 497] width 62 height 10
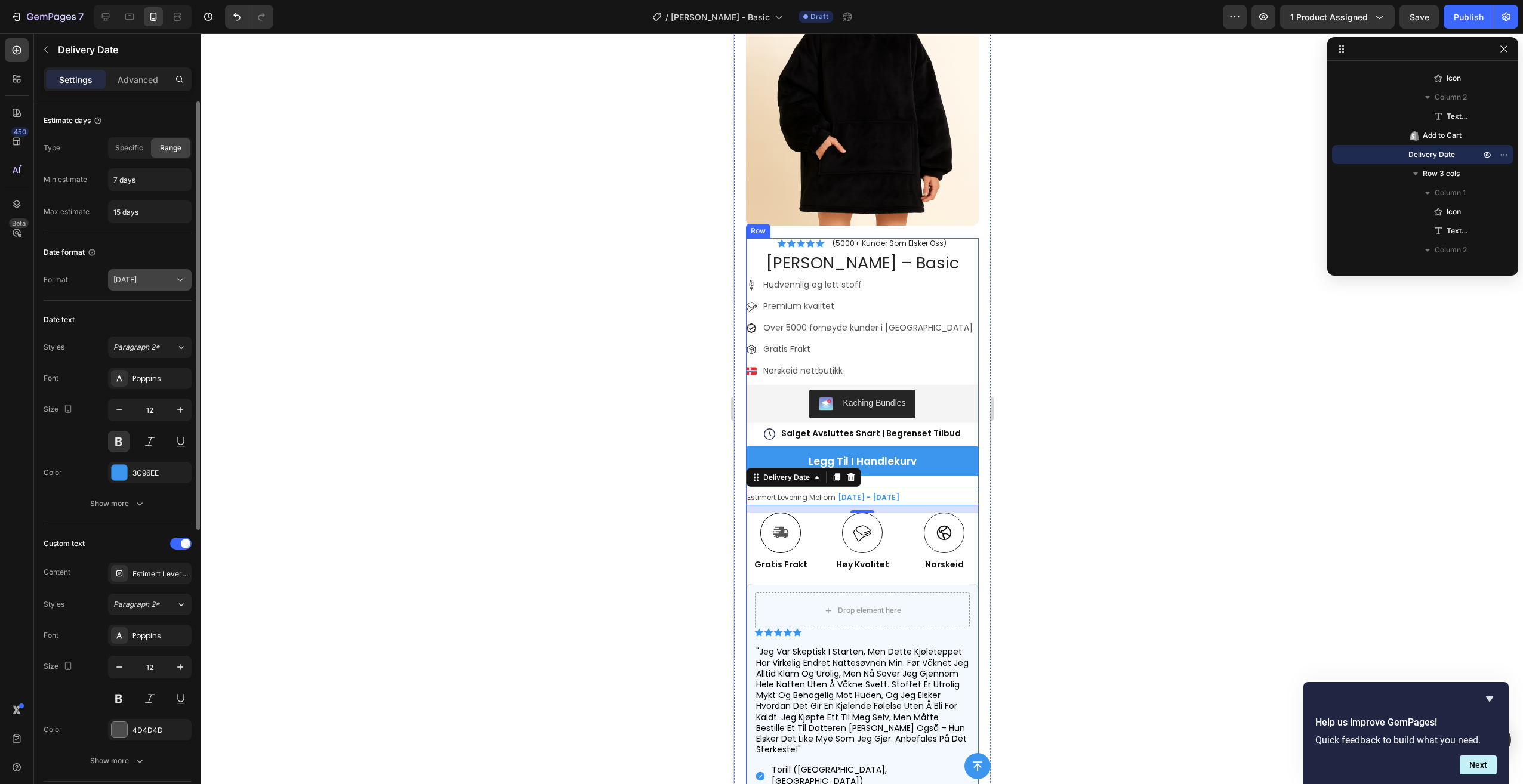
click at [179, 284] on icon at bounding box center [180, 279] width 12 height 12
click at [140, 418] on p "Custom" at bounding box center [148, 422] width 68 height 11
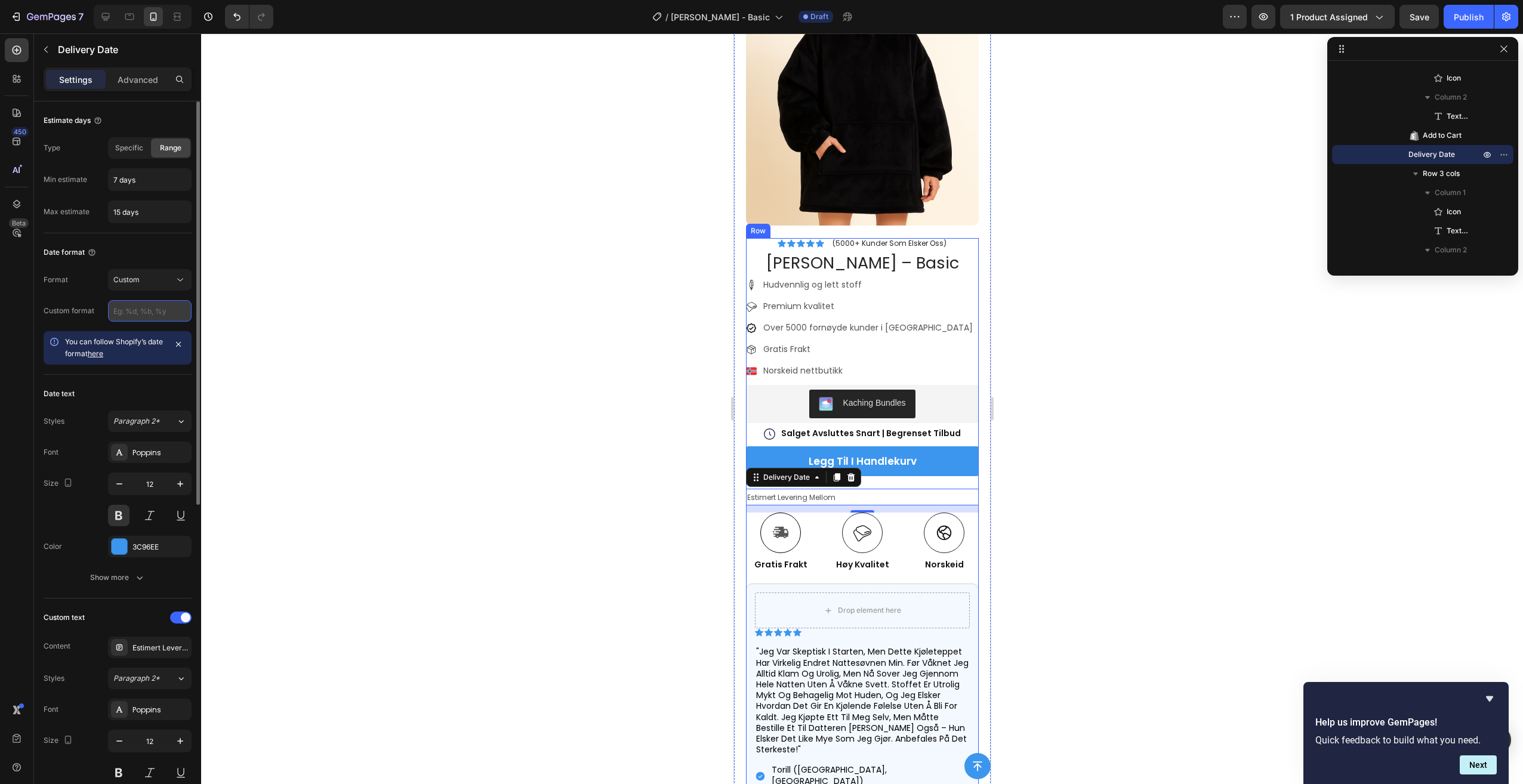
click at [111, 308] on input "text" at bounding box center [149, 311] width 84 height 21
click at [97, 352] on link "here" at bounding box center [95, 353] width 15 height 9
click at [166, 315] on input "text" at bounding box center [149, 311] width 84 height 21
type input "%"
type input "%d %b"
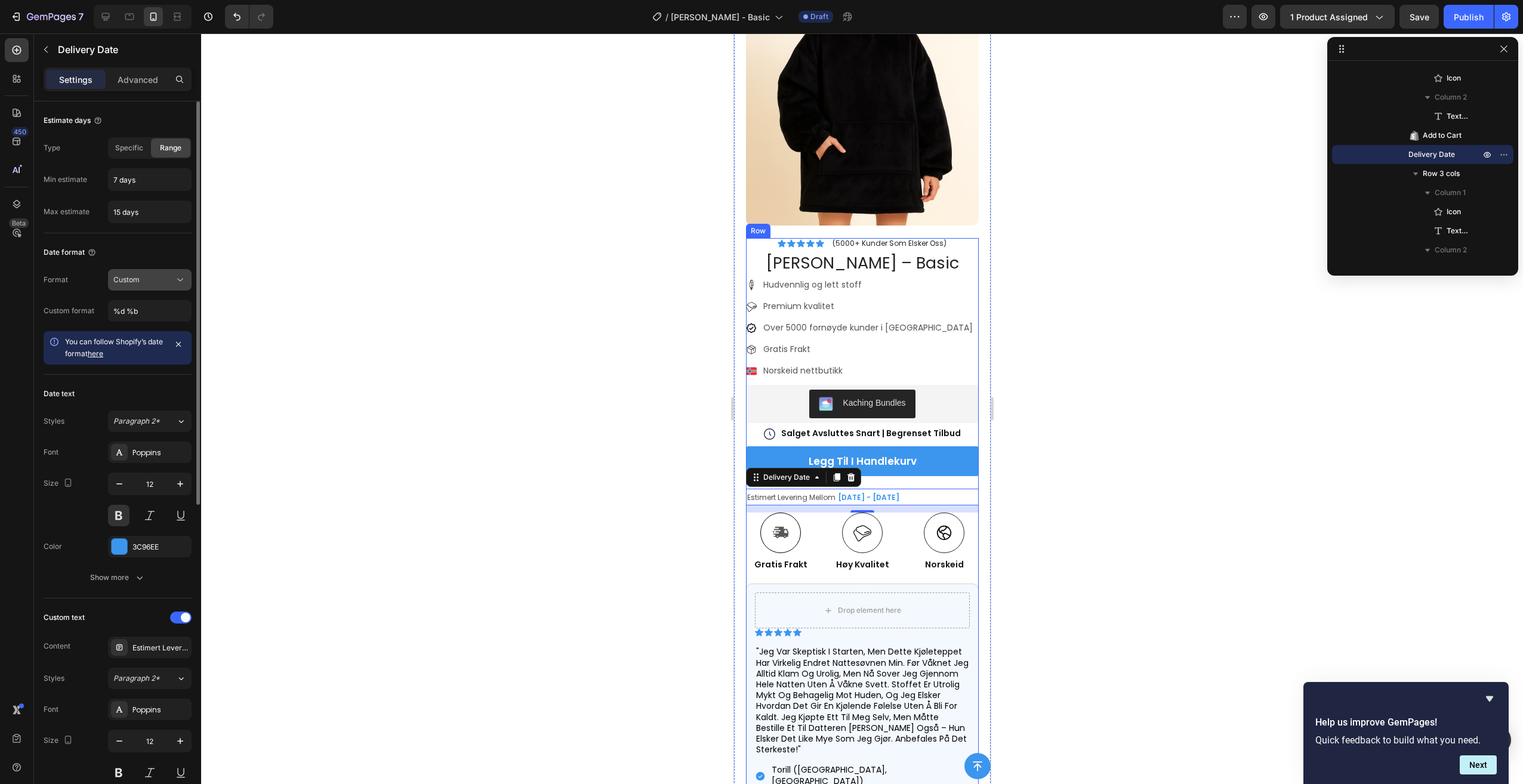
click at [165, 273] on button "Custom" at bounding box center [149, 280] width 84 height 21
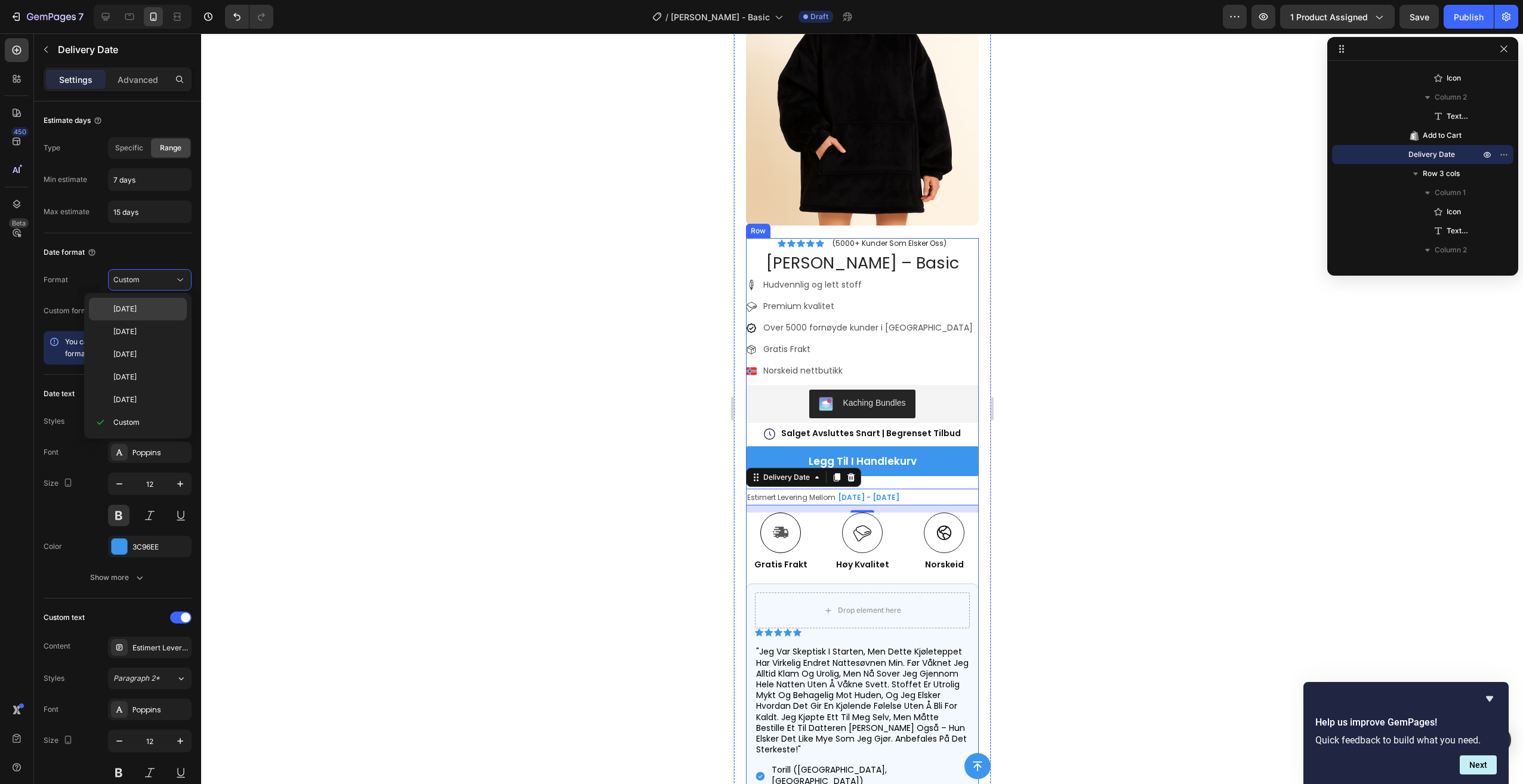
click at [162, 308] on p "[DATE]" at bounding box center [148, 308] width 68 height 11
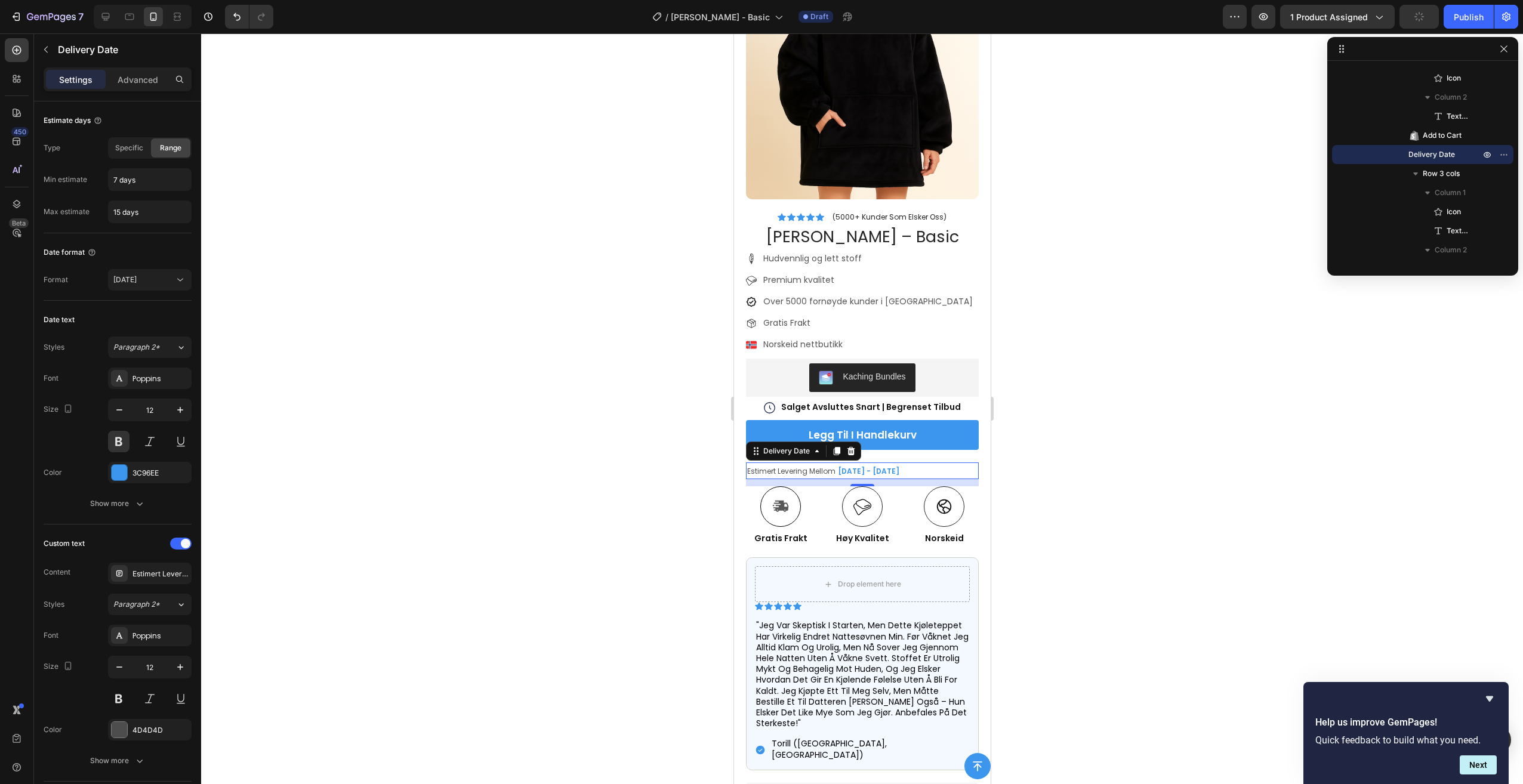
scroll to position [218, 0]
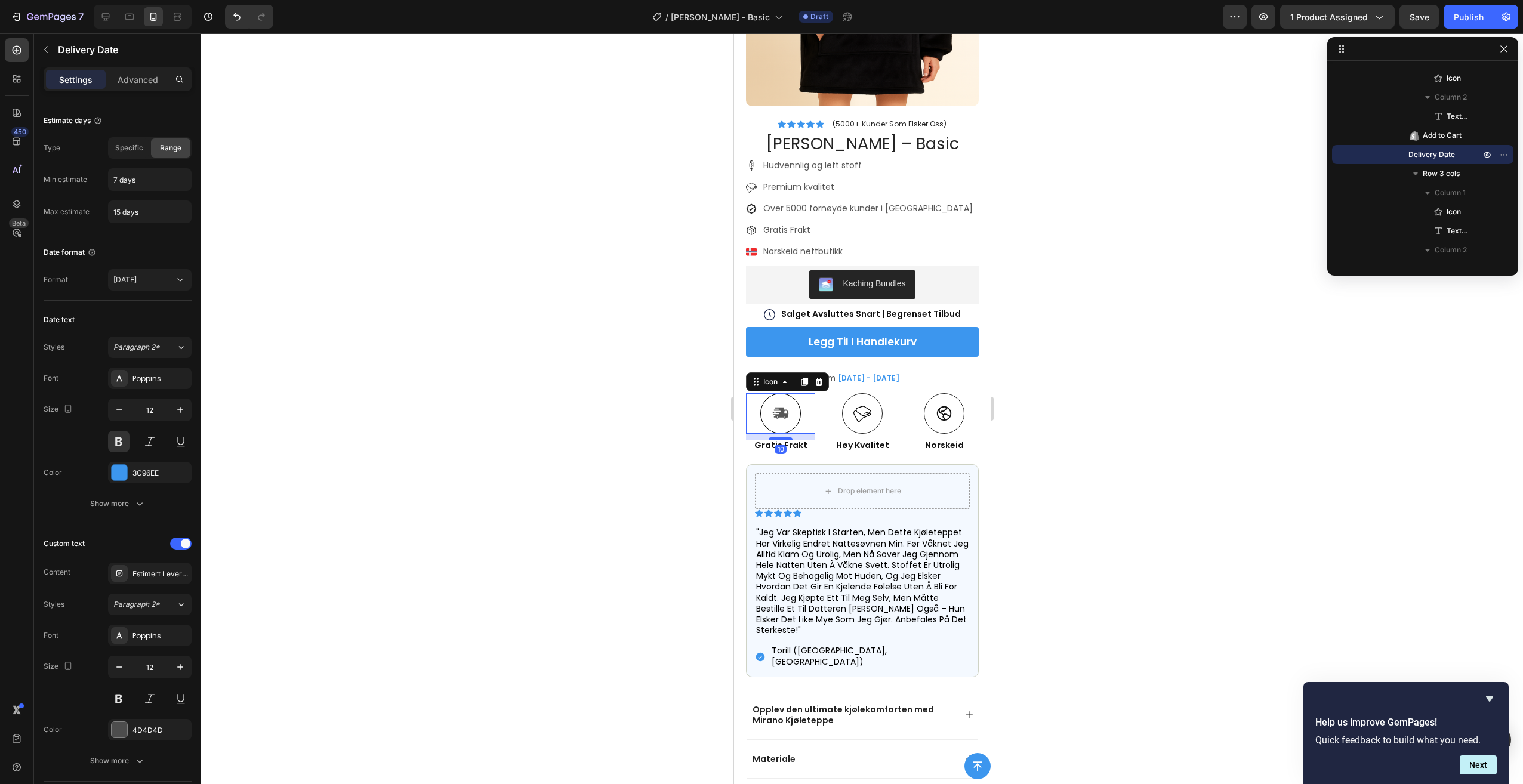
click at [751, 393] on div "Icon 10" at bounding box center [779, 413] width 69 height 41
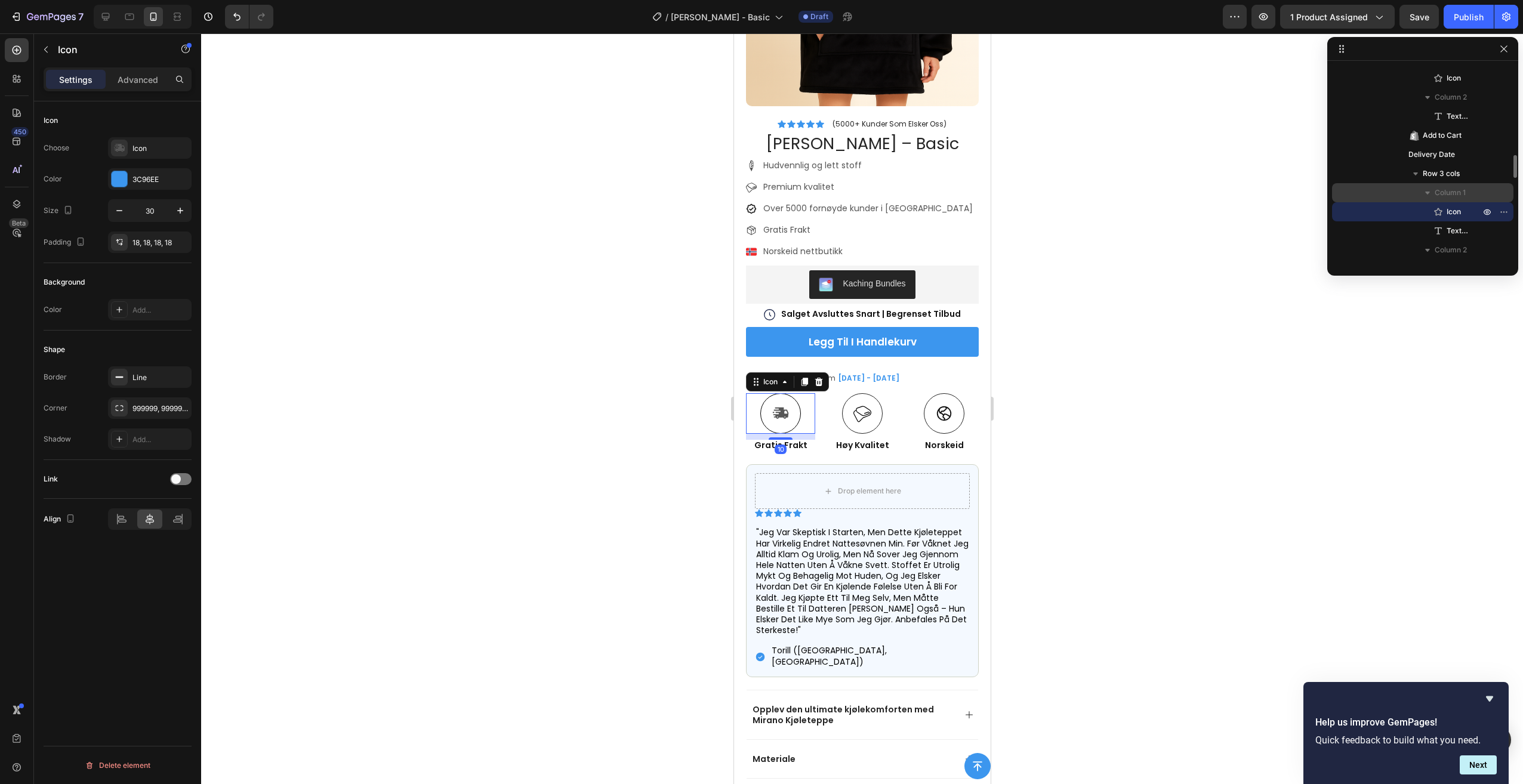
click at [1451, 189] on span "Column 1" at bounding box center [1450, 192] width 31 height 12
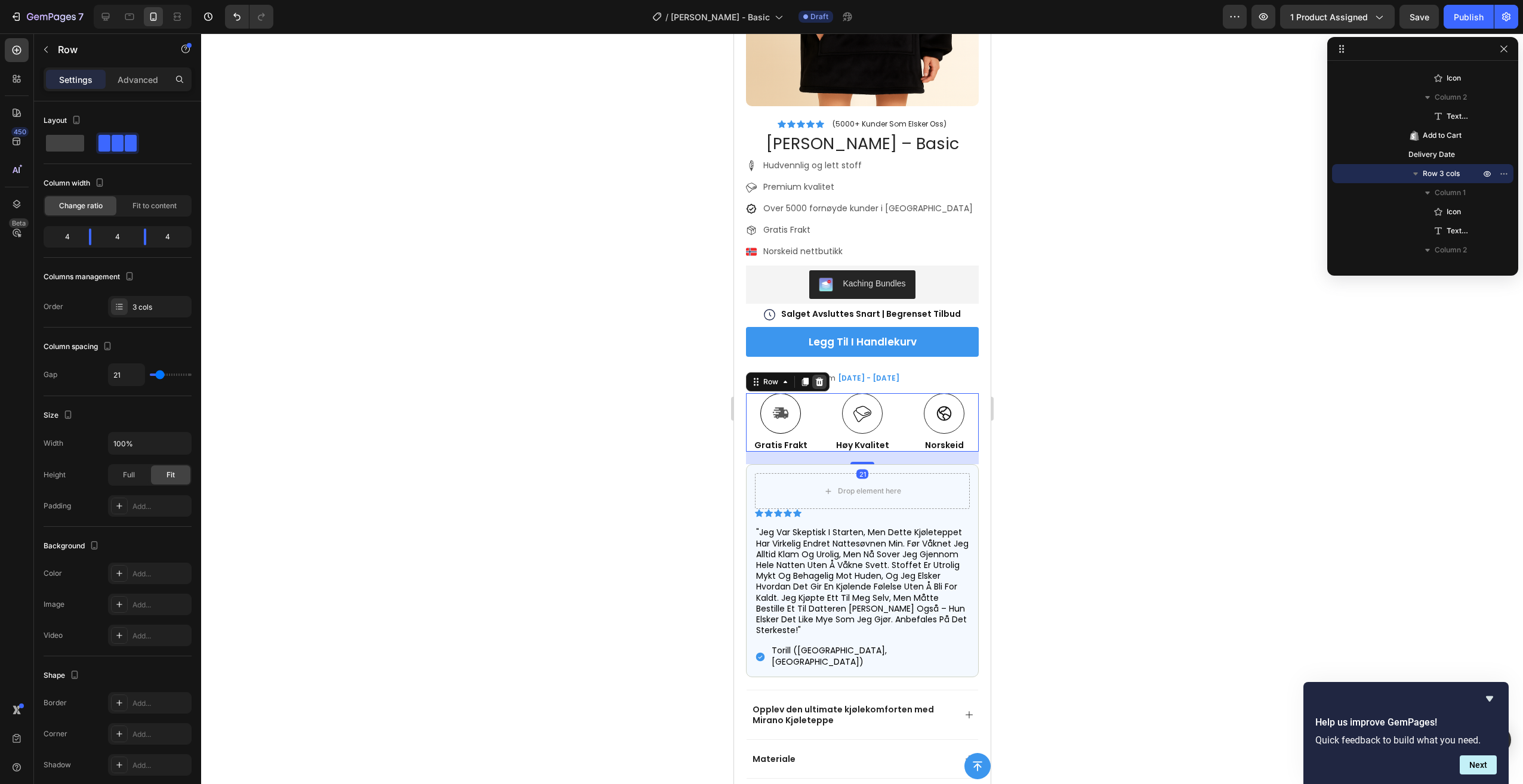
click at [818, 377] on icon at bounding box center [819, 381] width 8 height 8
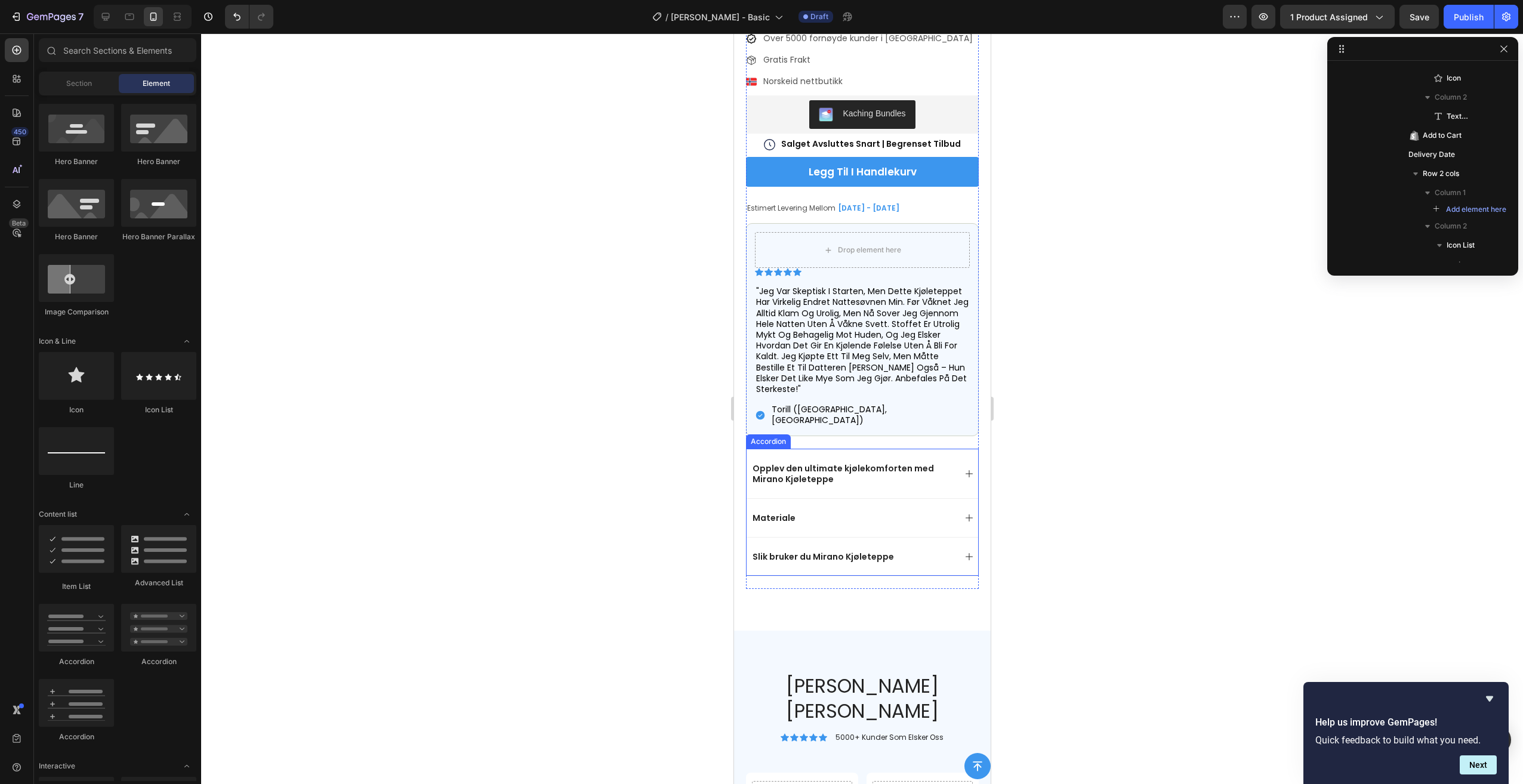
scroll to position [397, 0]
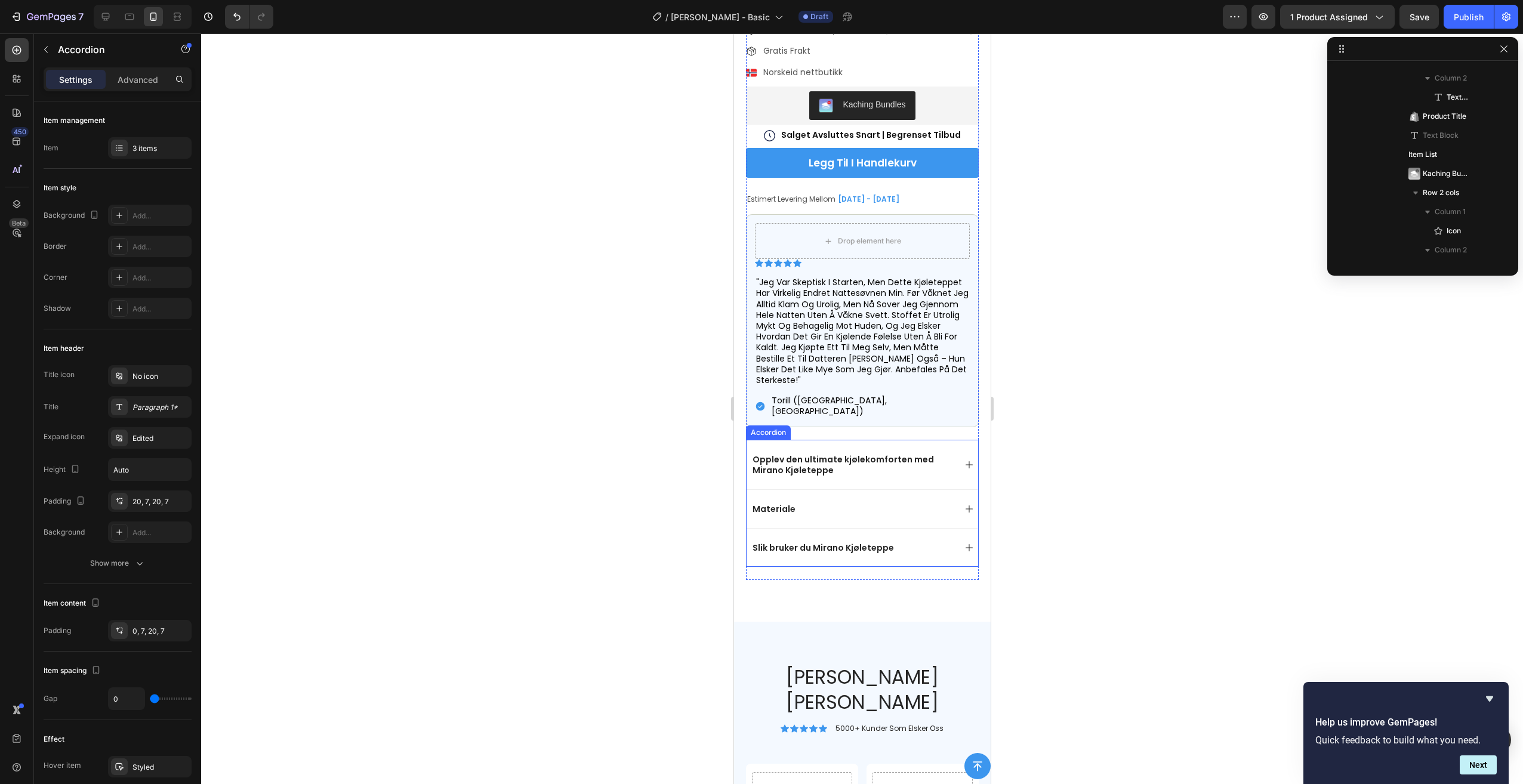
click at [943, 452] on div "Opplev den ultimate kjølekomforten med Mirano Kjøleteppe" at bounding box center [852, 464] width 204 height 25
click at [875, 454] on p "Opplev den ultimate kjølekomforten med Mirano Kjøleteppe" at bounding box center [852, 464] width 201 height 21
drag, startPoint x: 839, startPoint y: 449, endPoint x: 749, endPoint y: 442, distance: 90.3
click at [750, 452] on div "Opplev den ultimate kjølekomforten med Mirano Kjøleteppe" at bounding box center [852, 464] width 204 height 25
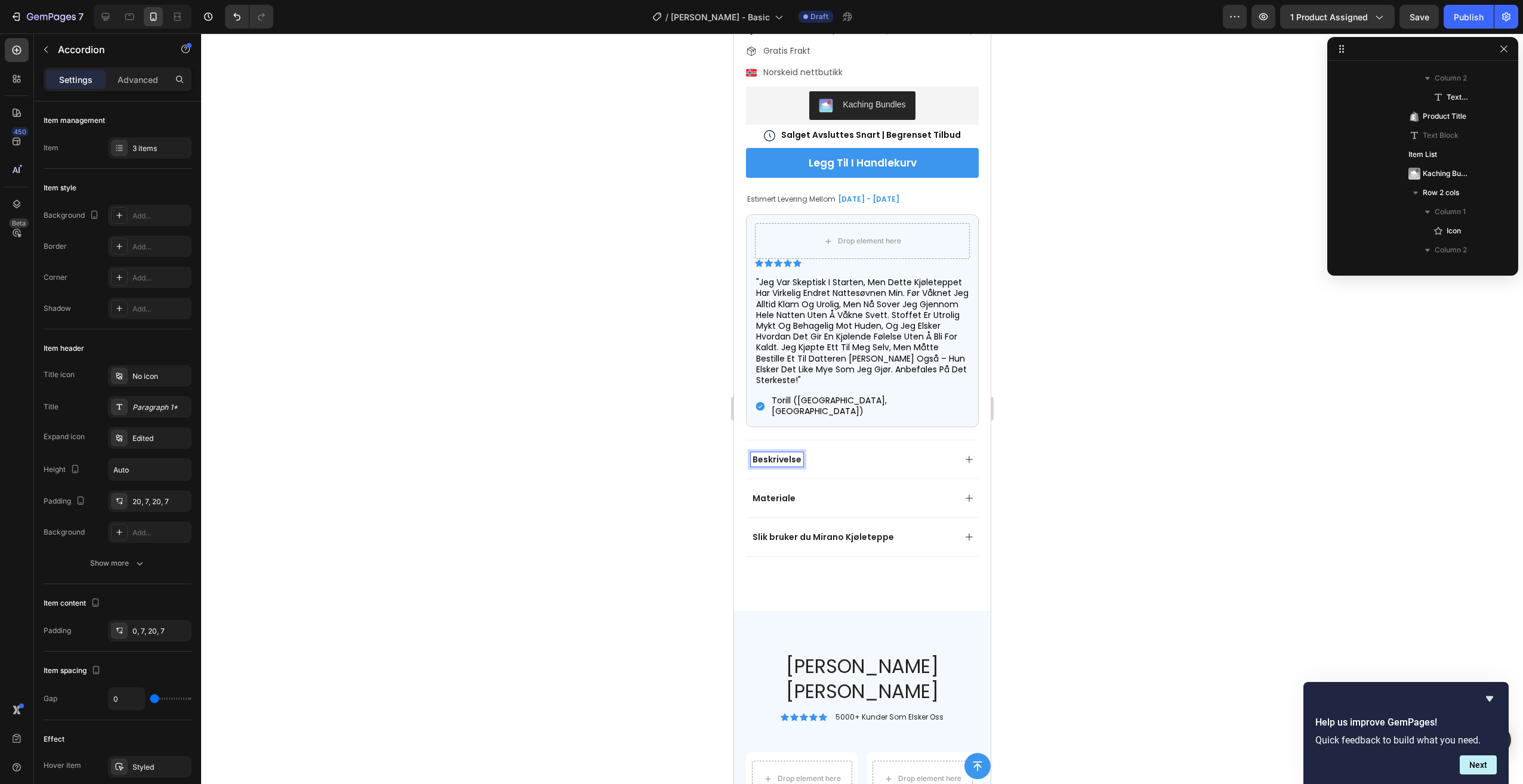
click at [786, 493] on p "Materiale" at bounding box center [773, 498] width 43 height 11
click at [811, 532] on p "Slik bruker du Mirano Kjøleteppe" at bounding box center [822, 536] width 141 height 11
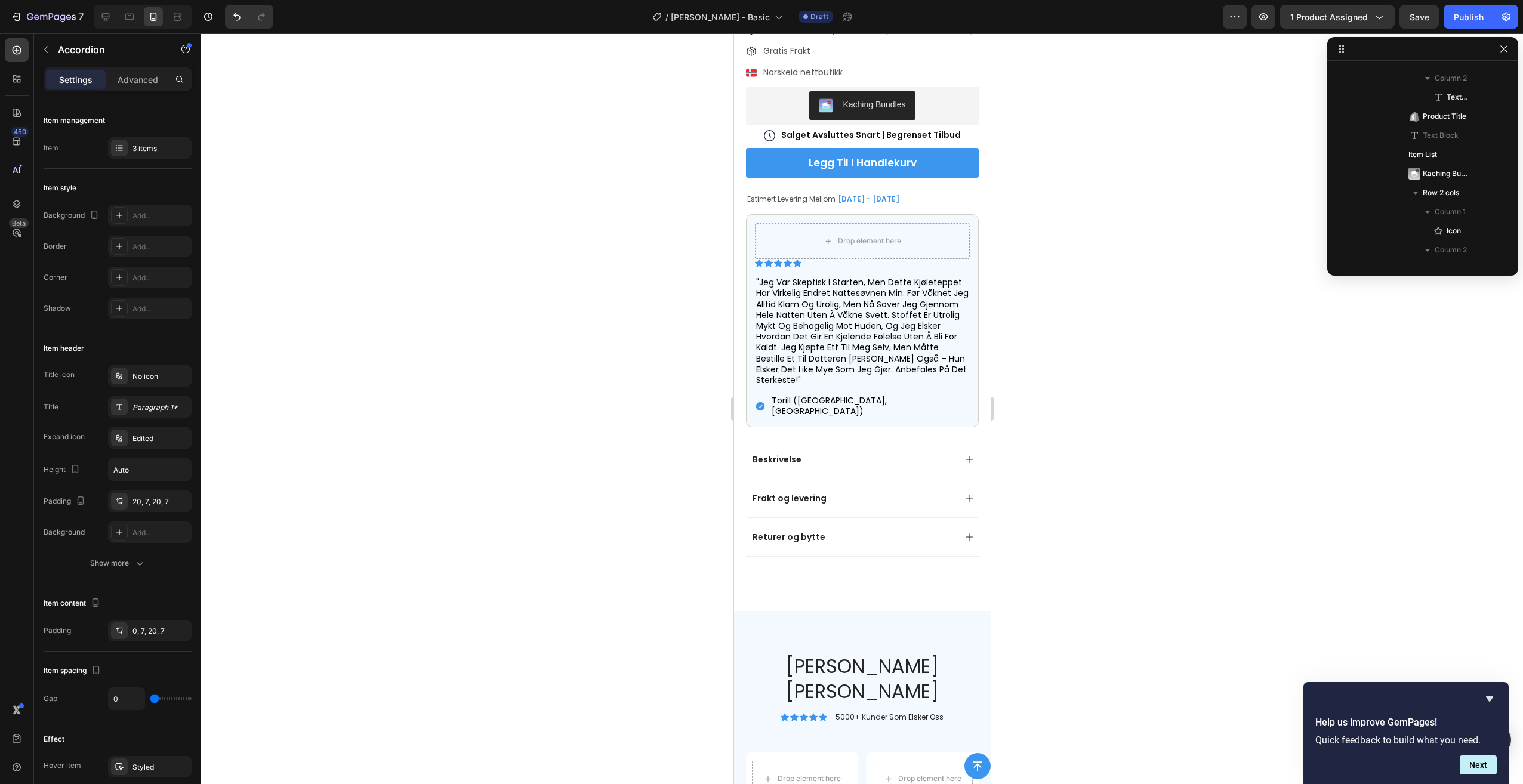
click at [801, 452] on div "Beskrivelse" at bounding box center [852, 459] width 204 height 15
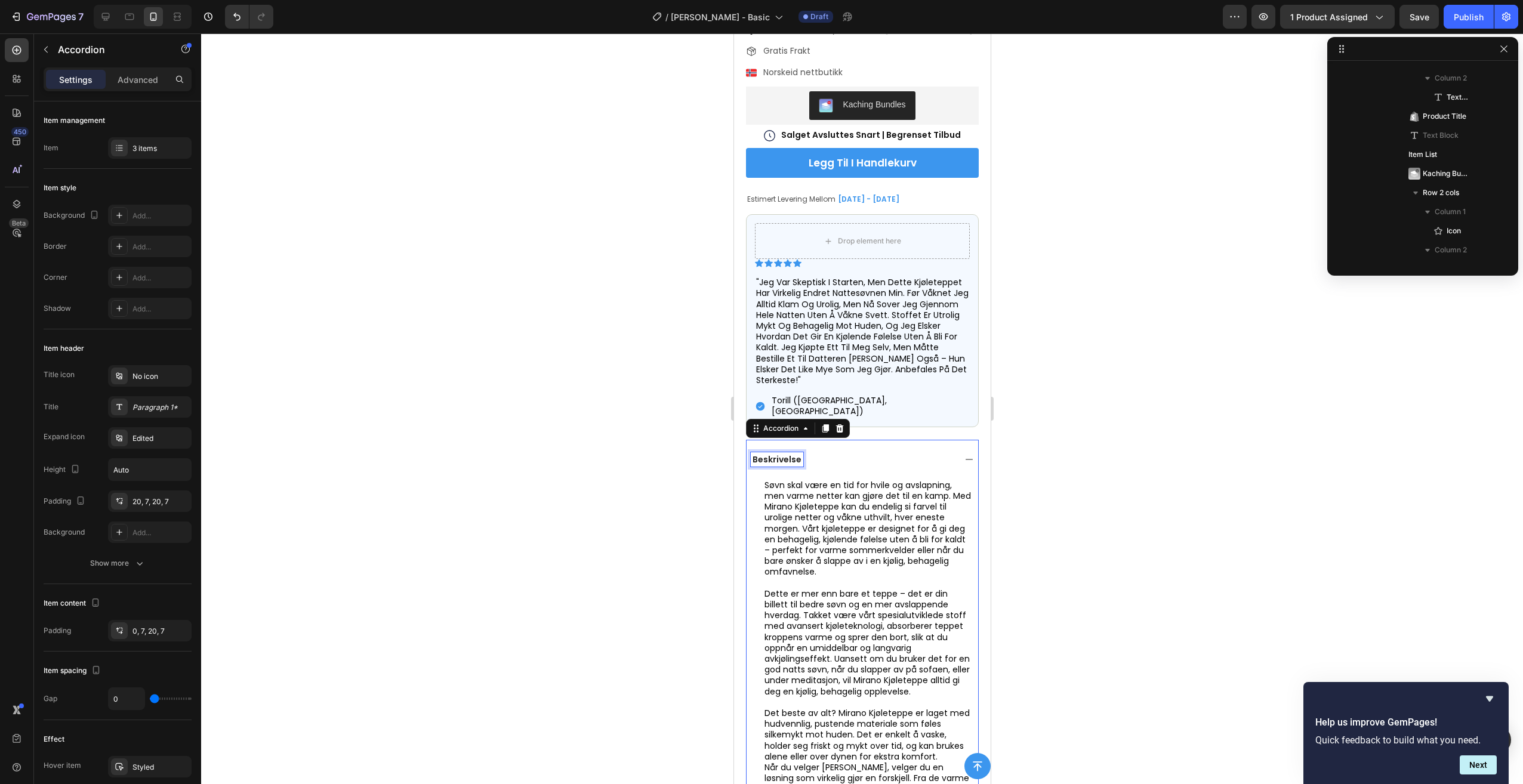
click at [796, 454] on p "Beskrivelse" at bounding box center [776, 459] width 49 height 11
click at [797, 454] on p "Beskrivelse" at bounding box center [776, 459] width 49 height 11
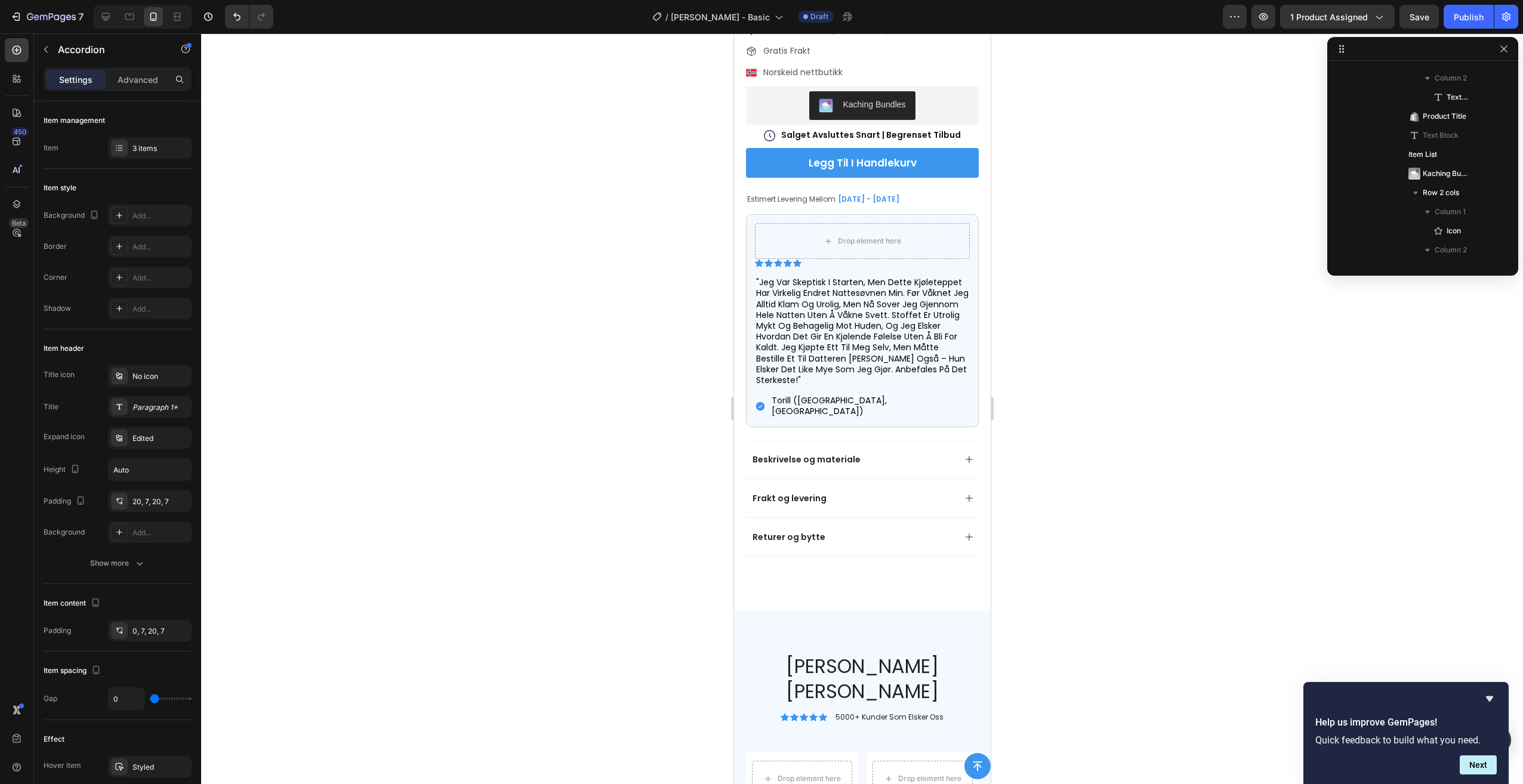
click at [1165, 494] on div at bounding box center [862, 408] width 1322 height 751
click at [895, 440] on div "Beskrivelse og materiale" at bounding box center [861, 459] width 231 height 39
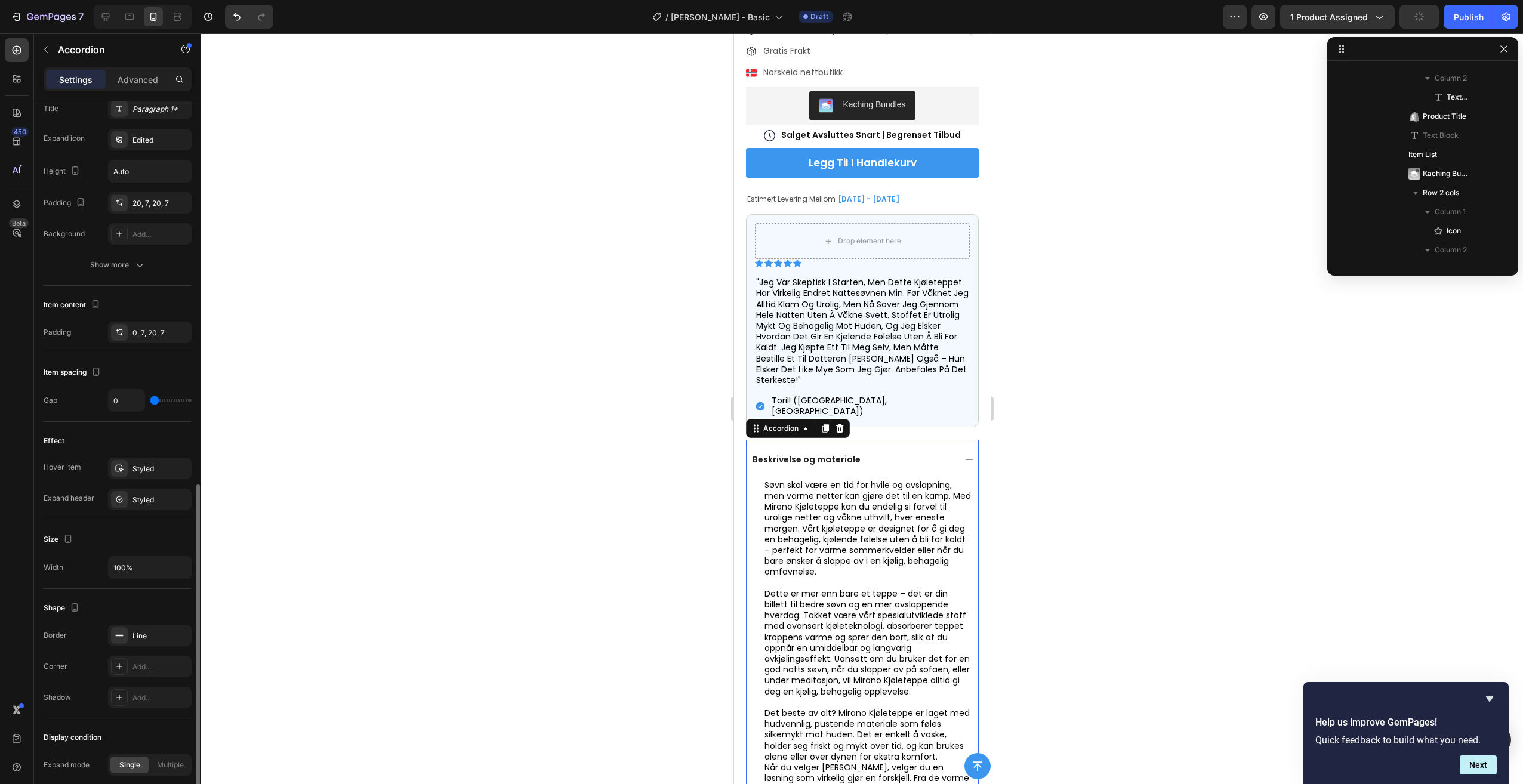
scroll to position [420, 0]
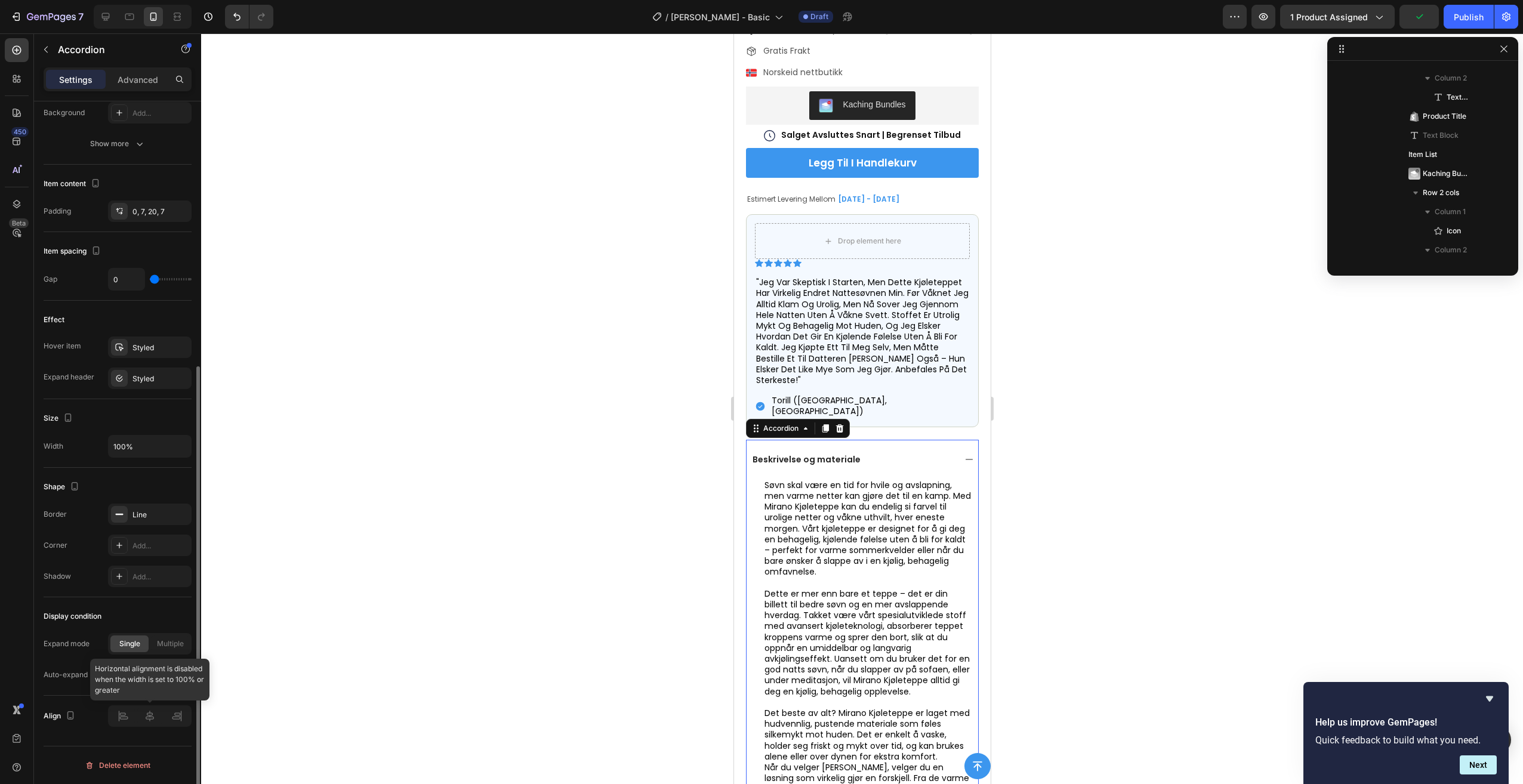
click at [152, 718] on div at bounding box center [149, 716] width 84 height 21
click at [884, 452] on div "Beskrivelse og materiale" at bounding box center [852, 459] width 204 height 15
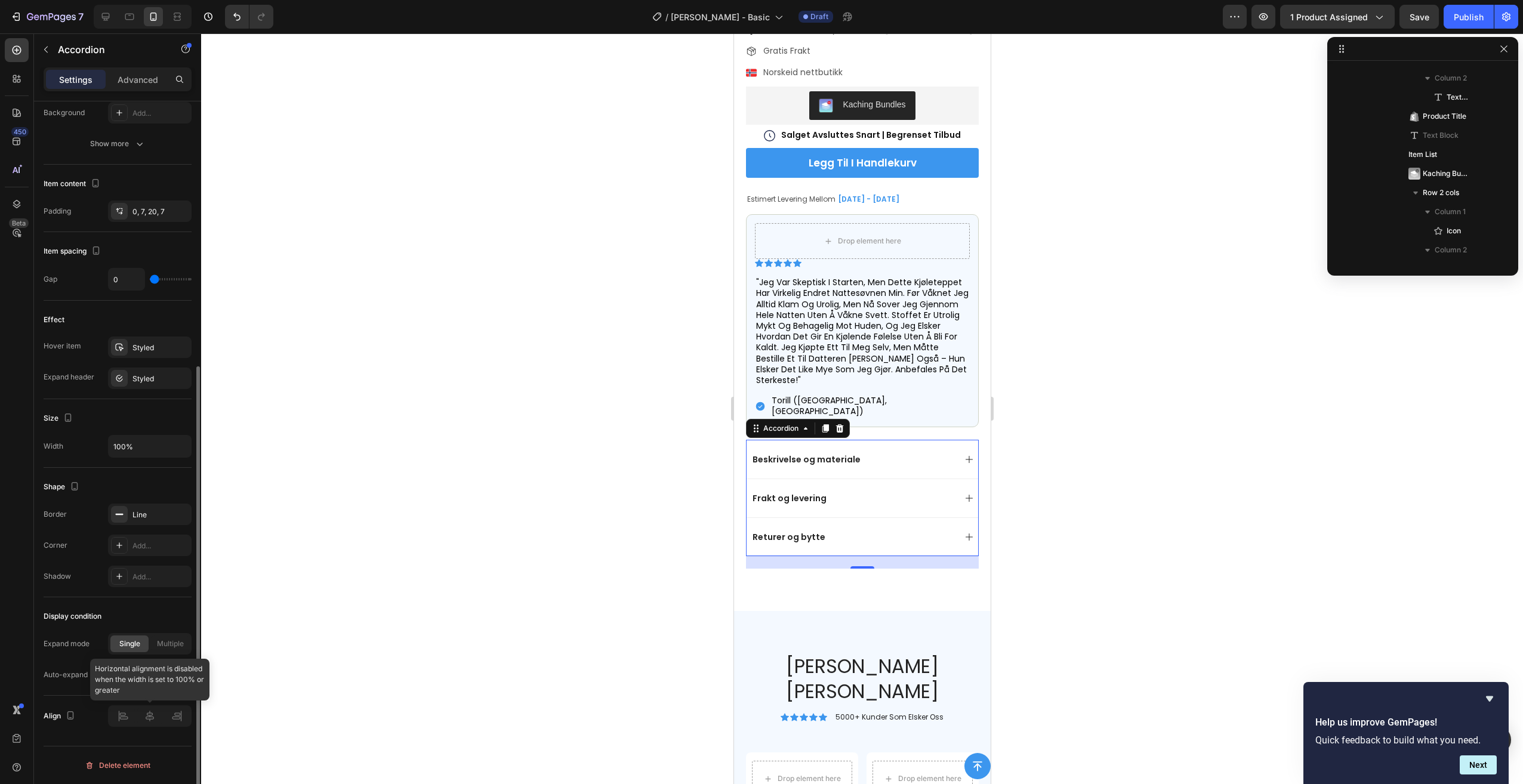
click at [148, 720] on div at bounding box center [149, 716] width 84 height 21
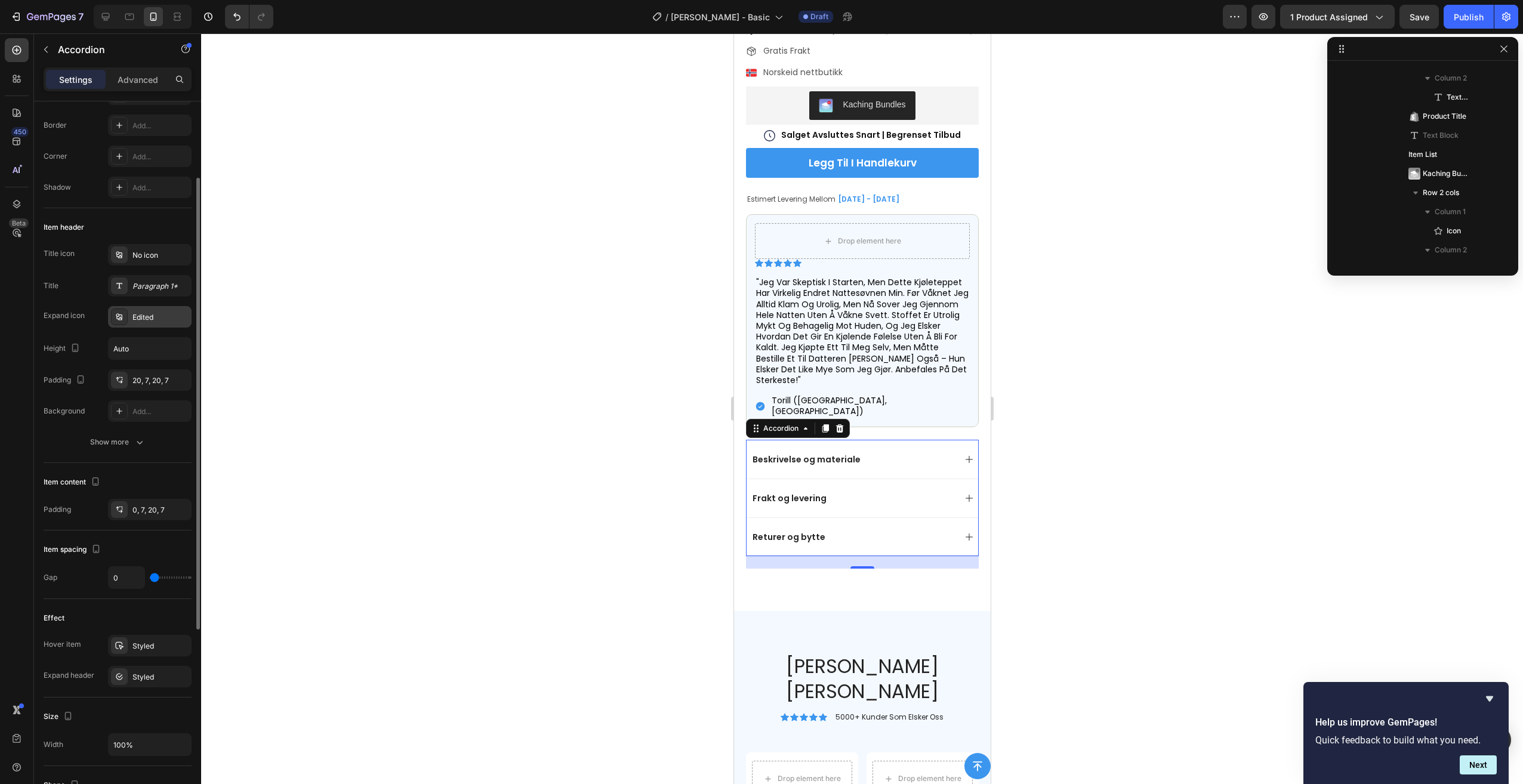
scroll to position [0, 0]
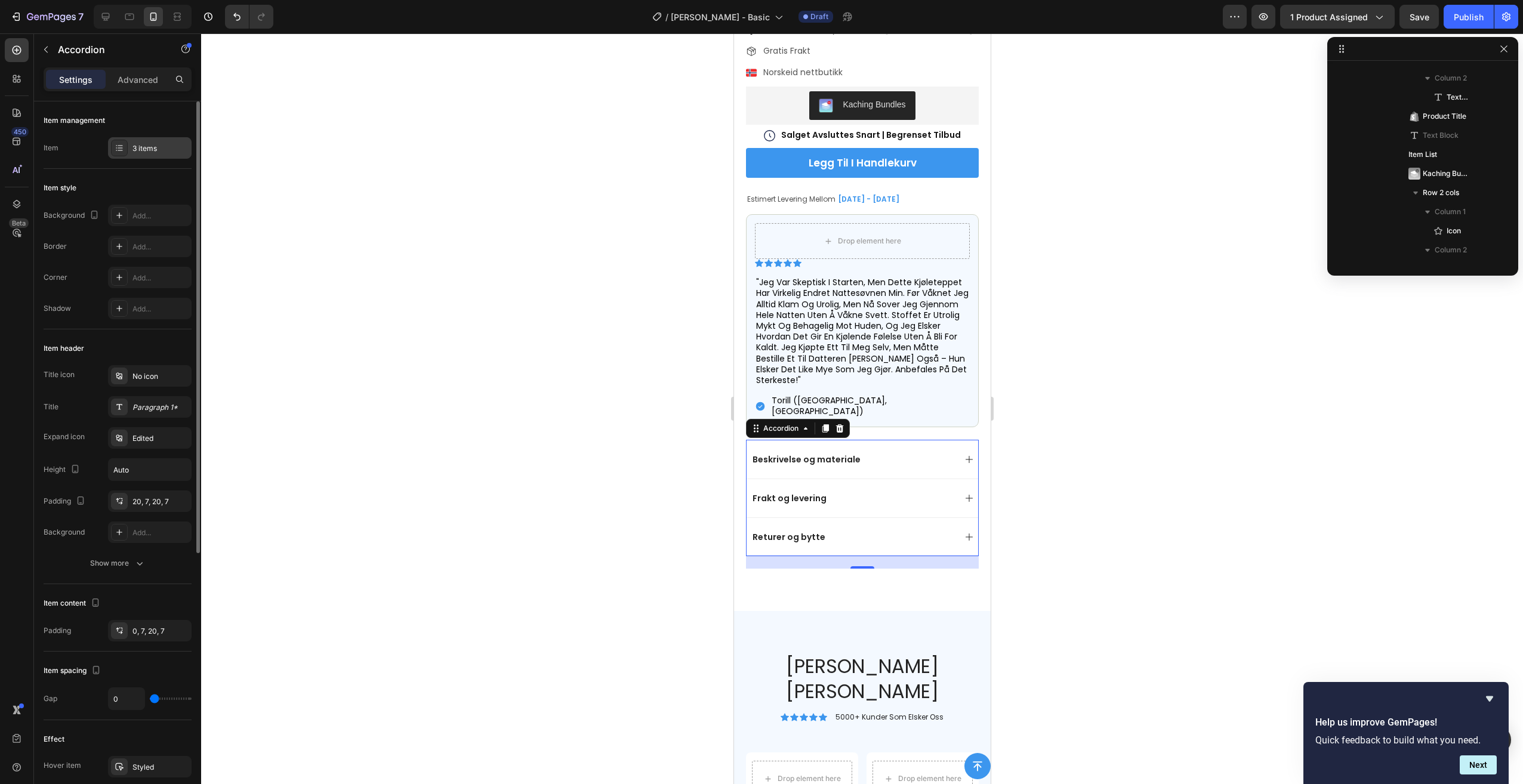
click at [161, 140] on div "3 items" at bounding box center [149, 148] width 84 height 21
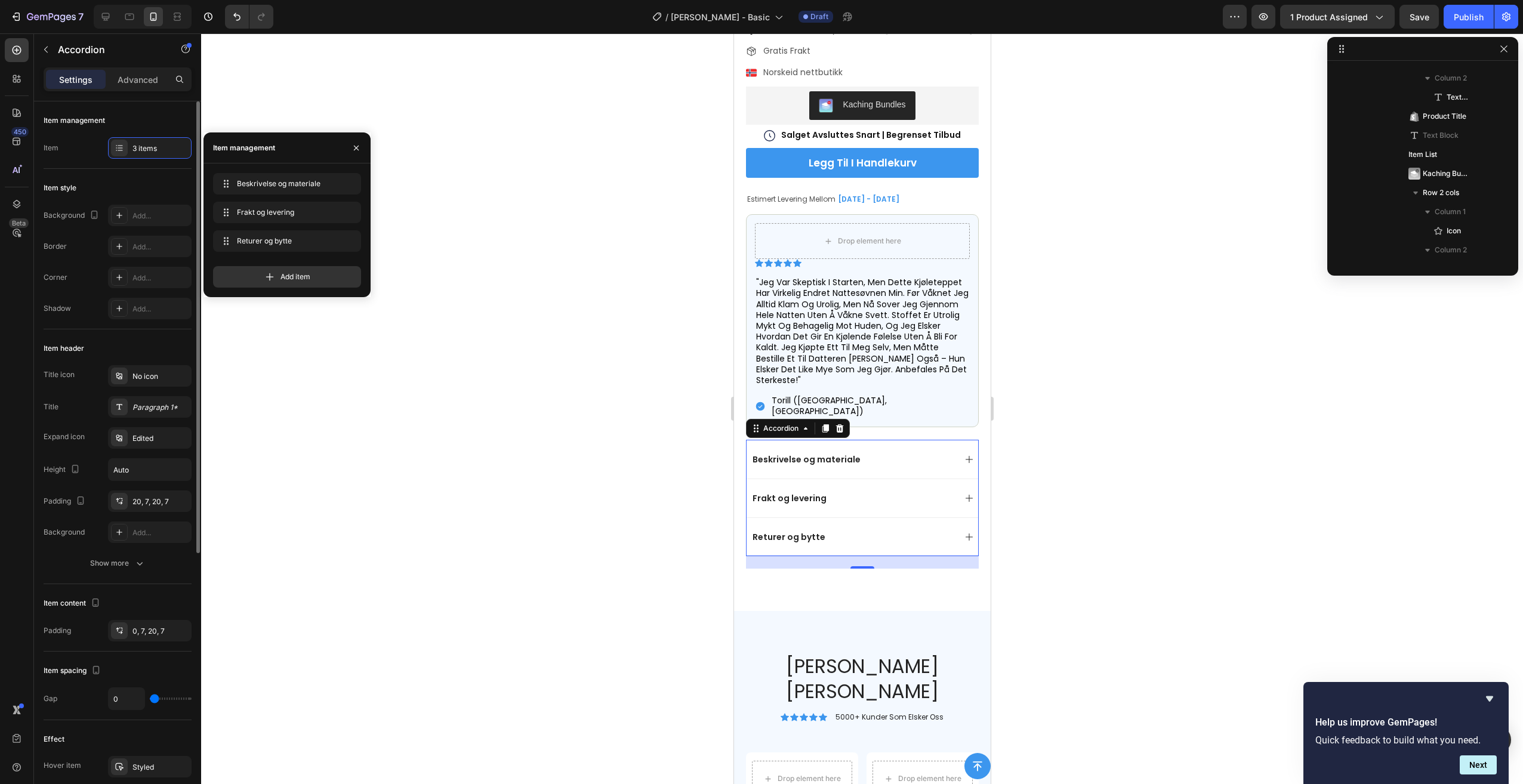
scroll to position [60, 0]
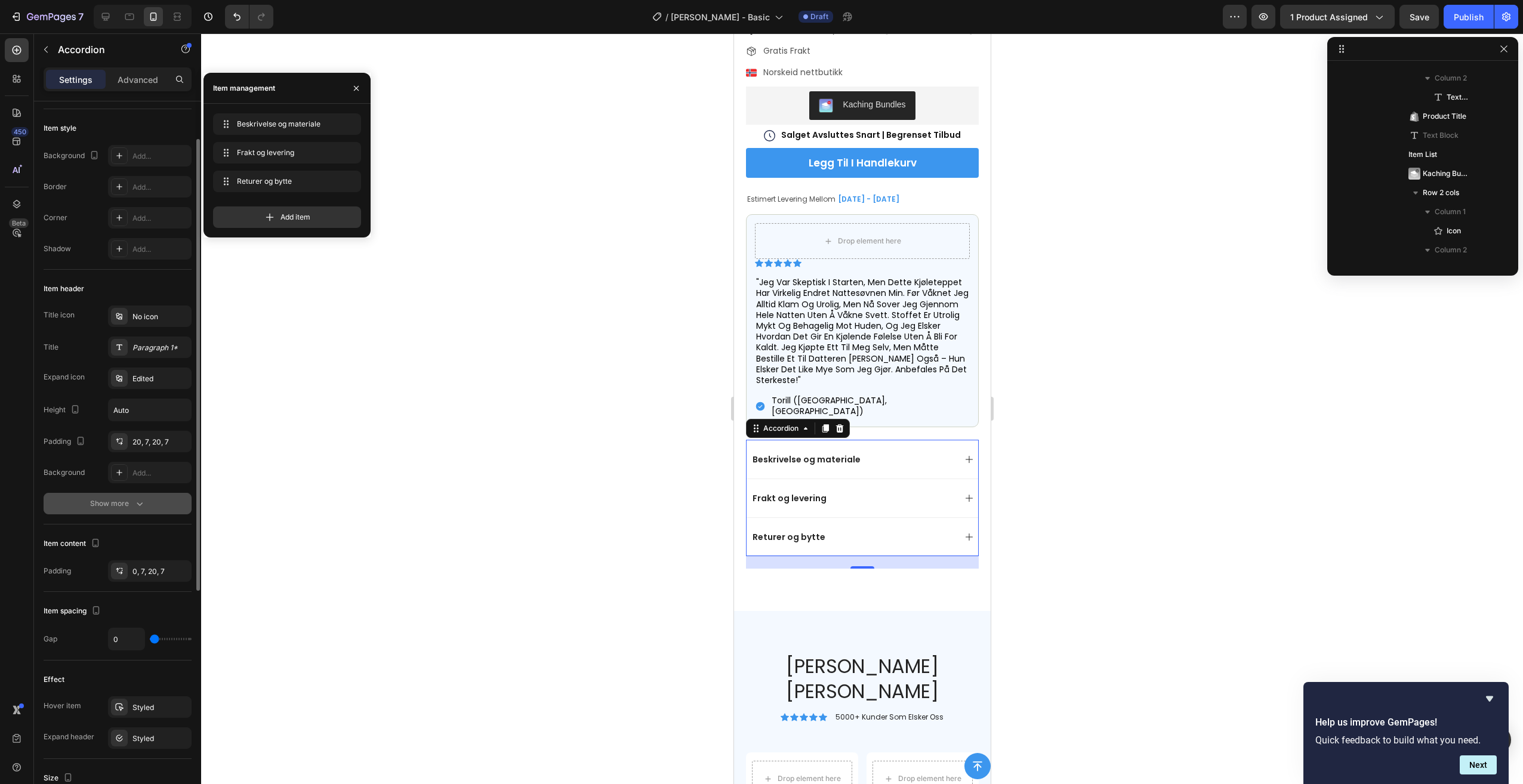
click at [120, 501] on div "Show more" at bounding box center [118, 503] width 55 height 12
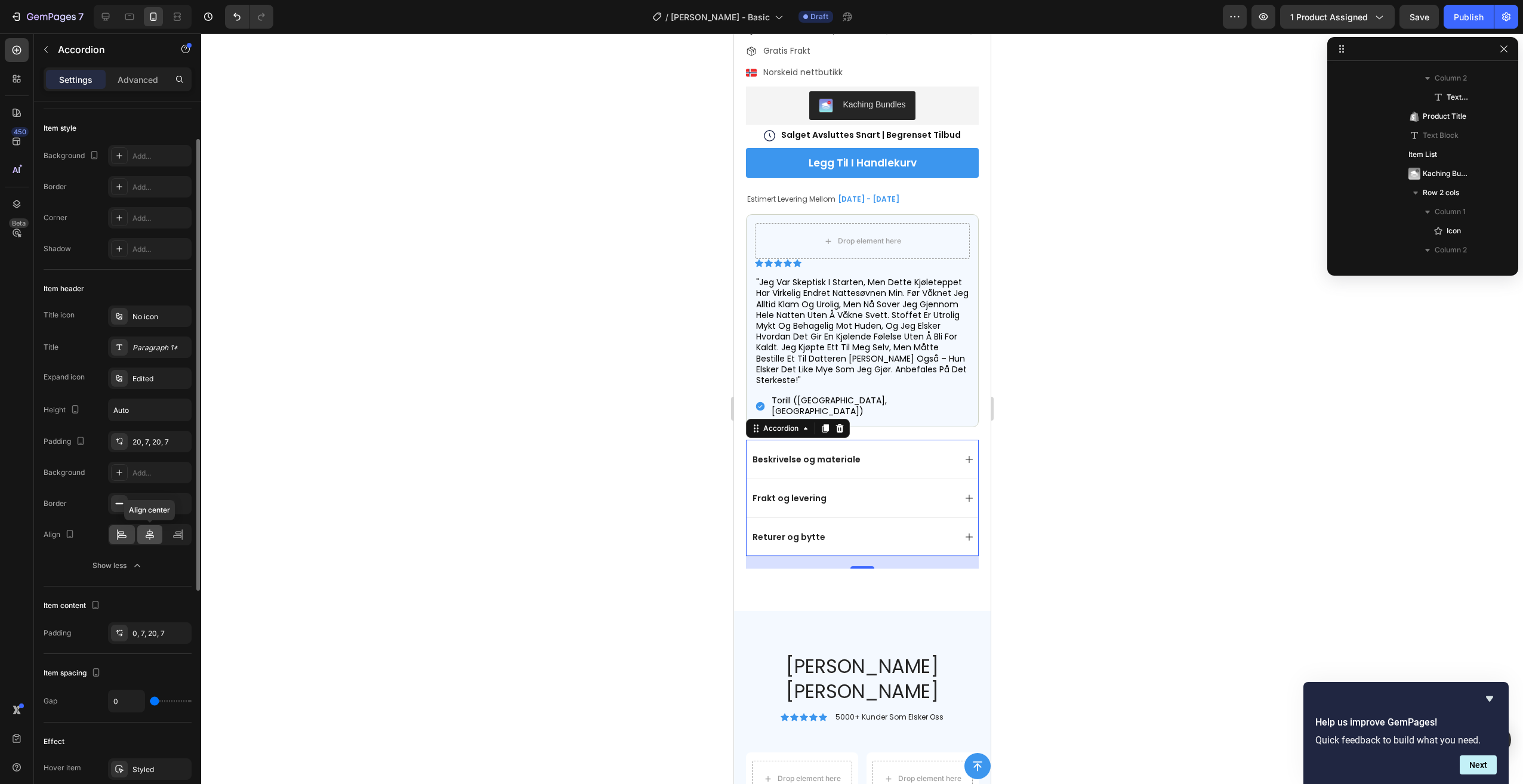
click at [152, 530] on icon at bounding box center [149, 534] width 12 height 12
